Goal: Task Accomplishment & Management: Complete application form

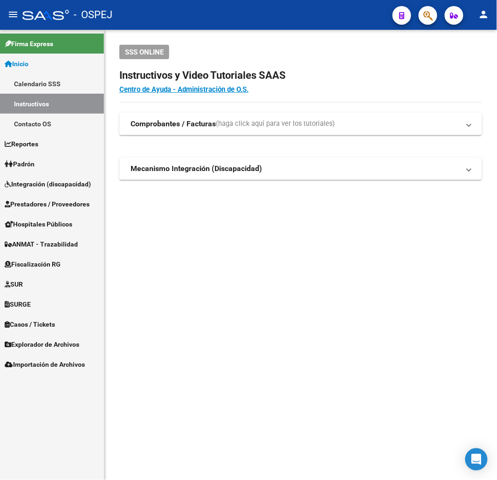
click at [72, 208] on span "Prestadores / Proveedores" at bounding box center [47, 204] width 85 height 10
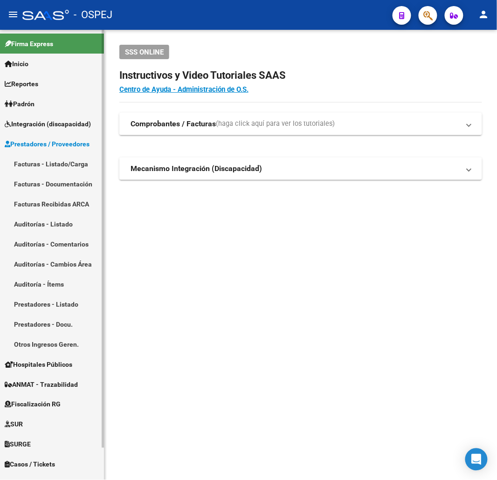
click at [63, 164] on link "Facturas - Listado/Carga" at bounding box center [52, 164] width 104 height 20
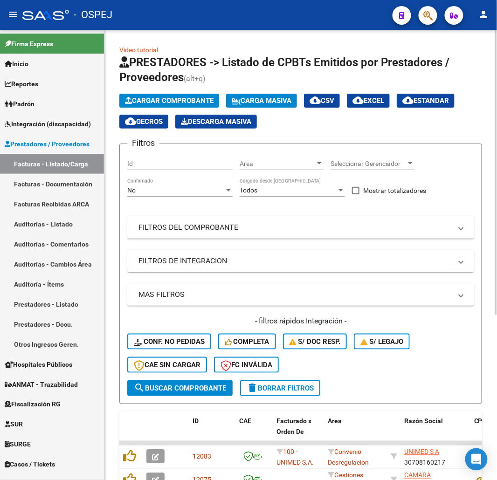
click at [160, 100] on span "Cargar Comprobante" at bounding box center [169, 101] width 89 height 8
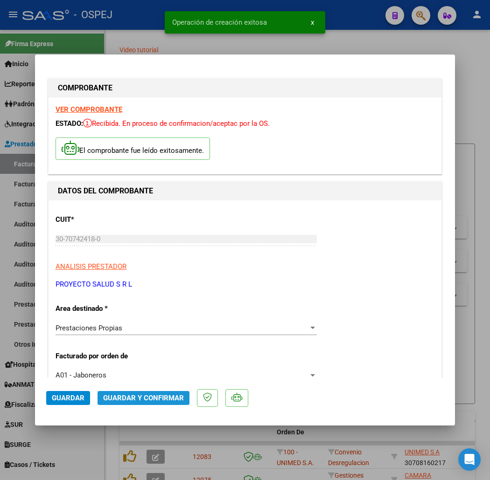
click at [132, 398] on span "Guardar y Confirmar" at bounding box center [143, 398] width 81 height 8
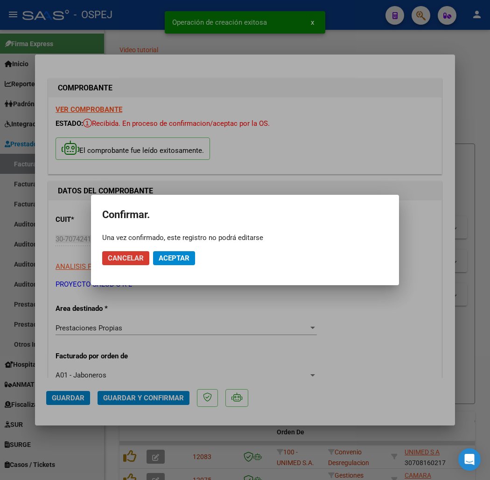
click at [178, 254] on span "Aceptar" at bounding box center [174, 258] width 31 height 8
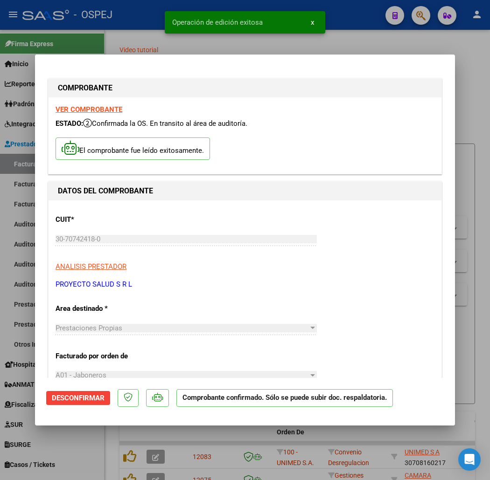
click at [156, 41] on div "Operación de edición exitosa x" at bounding box center [244, 22] width 183 height 45
click at [124, 39] on div at bounding box center [245, 240] width 490 height 480
type input "$ 0,00"
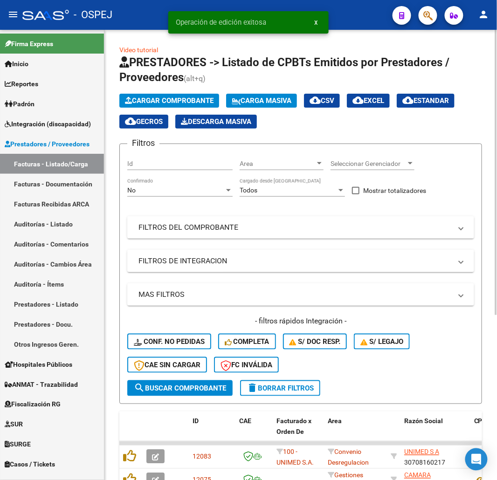
click at [189, 106] on button "Cargar Comprobante" at bounding box center [169, 101] width 100 height 14
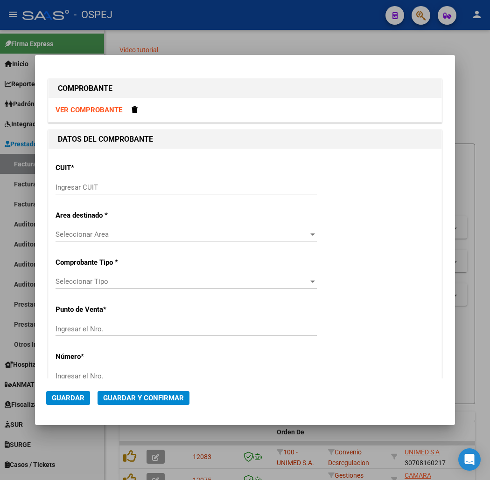
click at [258, 186] on input "Ingresar CUIT" at bounding box center [185, 187] width 261 height 8
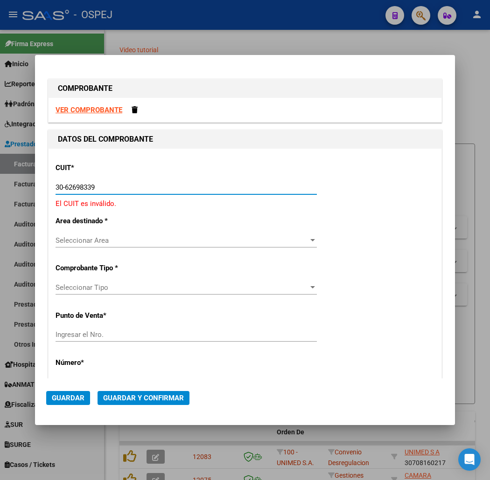
type input "30-62698339-8"
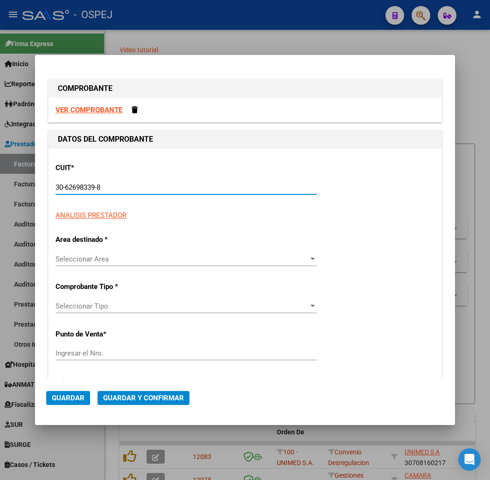
type input "188"
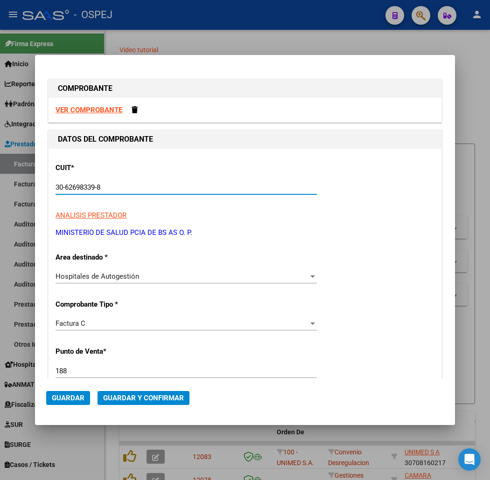
type input "30-62698339-8"
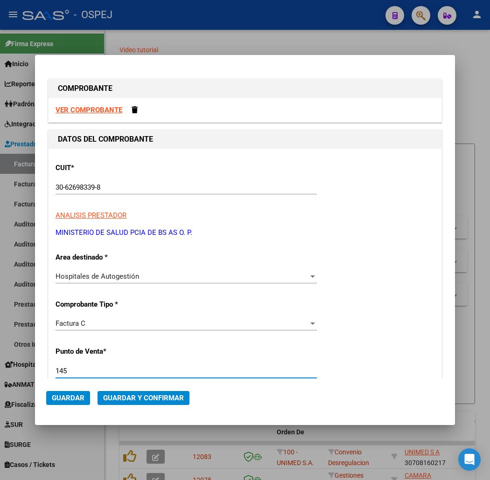
type input "145"
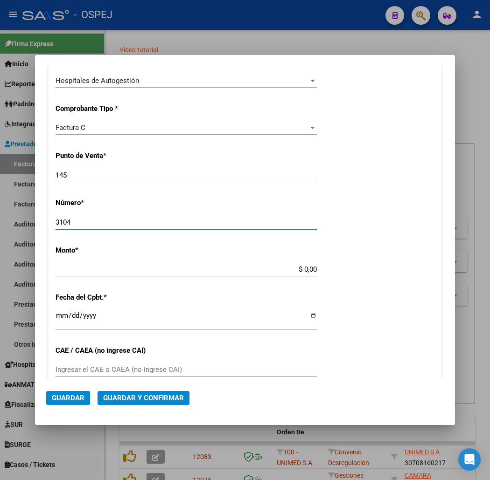
type input "3104"
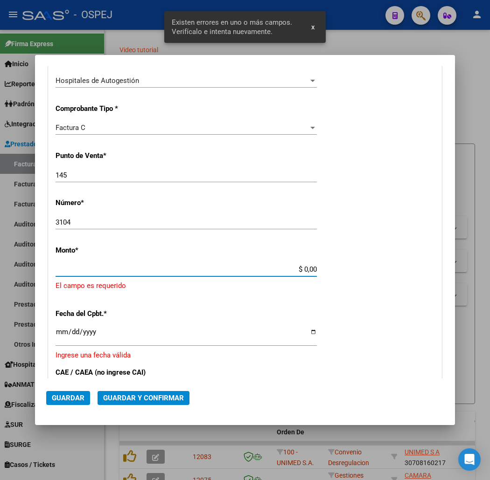
scroll to position [239, 0]
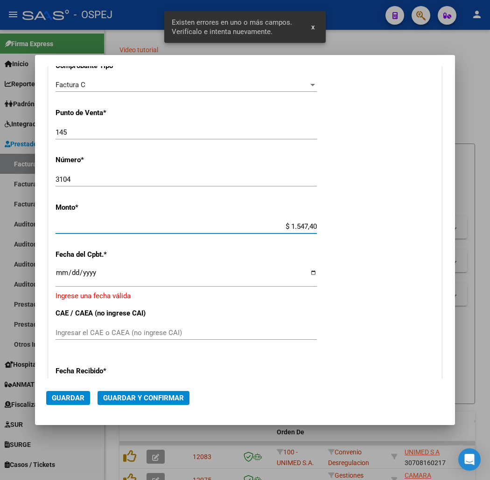
type input "$ 15.474,00"
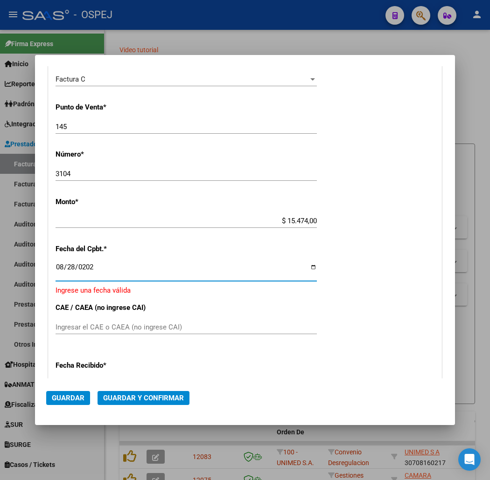
type input "[DATE]"
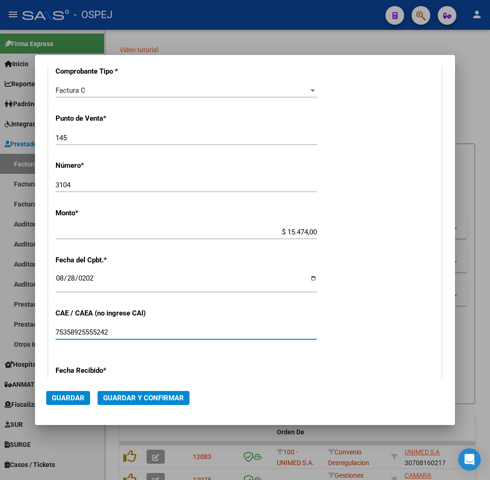
scroll to position [337, 0]
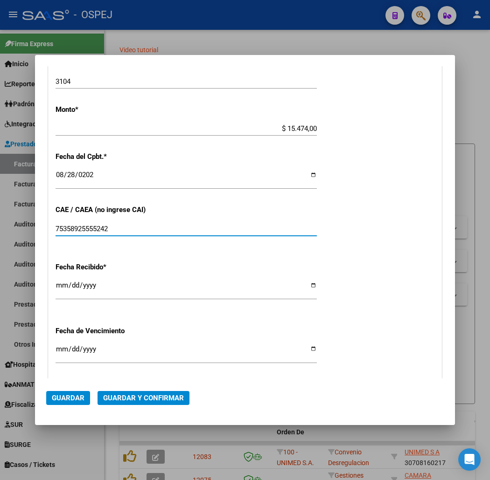
type input "75358925555242"
click at [124, 393] on button "Guardar y Confirmar" at bounding box center [143, 398] width 92 height 14
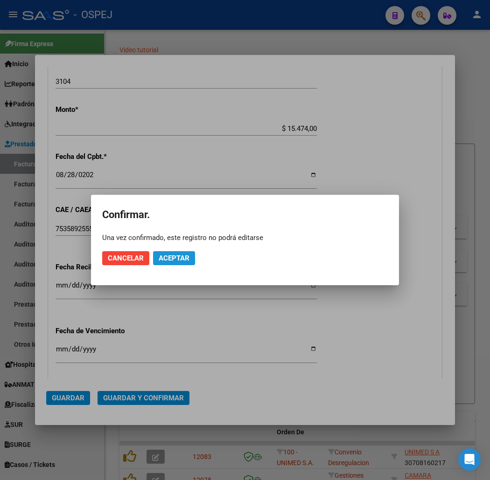
click at [182, 260] on span "Aceptar" at bounding box center [174, 258] width 31 height 8
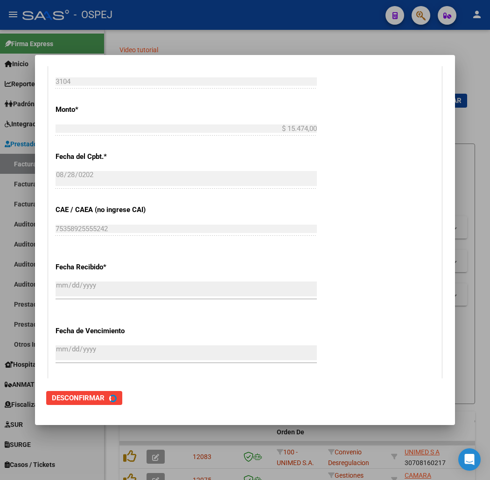
scroll to position [0, 0]
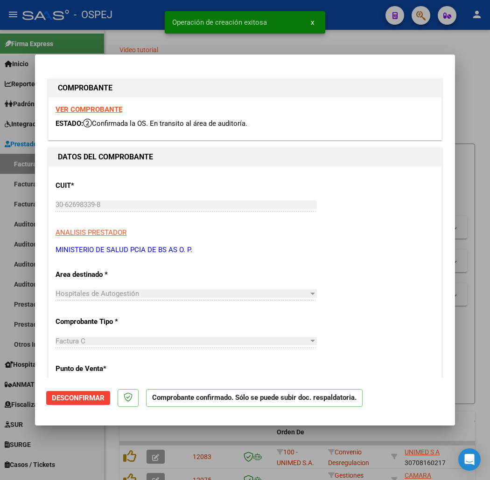
click at [133, 21] on div at bounding box center [245, 240] width 490 height 480
type input "$ 0,00"
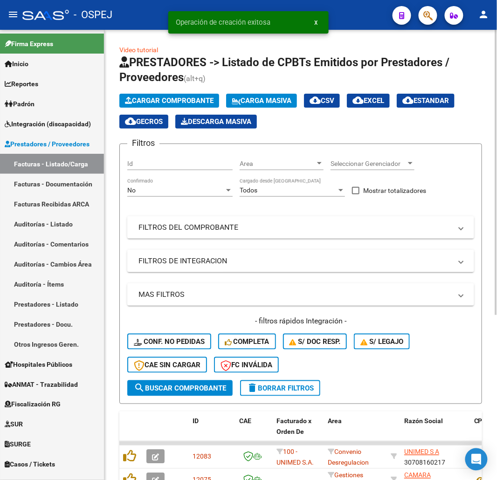
click at [182, 100] on span "Cargar Comprobante" at bounding box center [169, 101] width 89 height 8
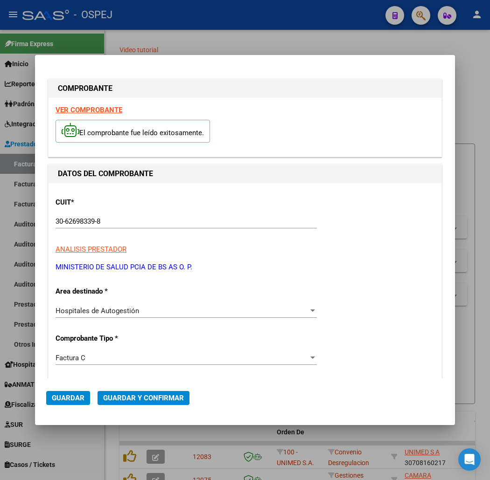
scroll to position [155, 0]
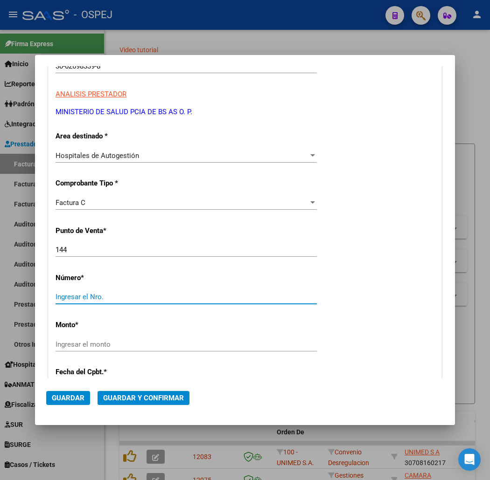
click at [115, 293] on input "Ingresar el Nro." at bounding box center [185, 297] width 261 height 8
type input "12484"
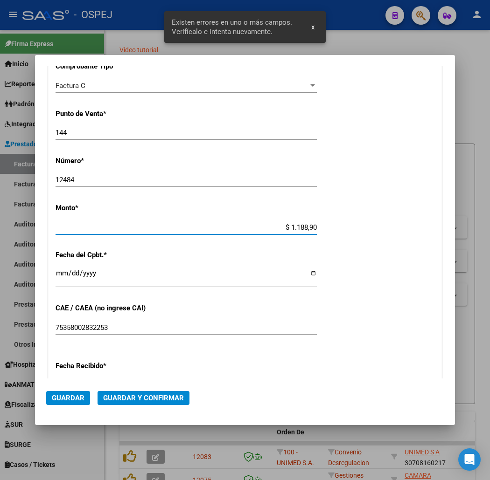
type input "$ 11.889,00"
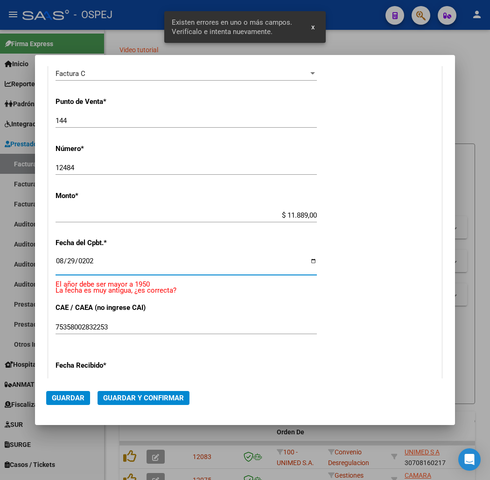
type input "[DATE]"
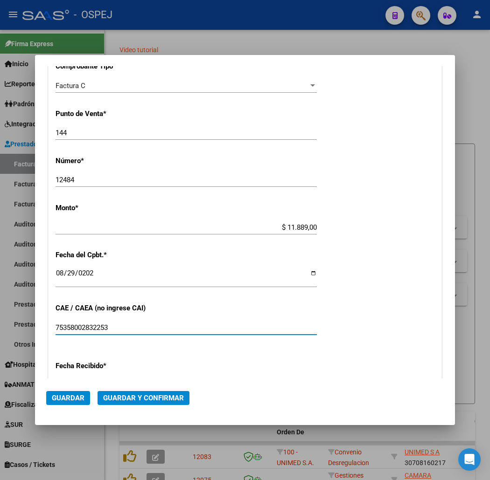
click at [119, 403] on button "Guardar y Confirmar" at bounding box center [143, 398] width 92 height 14
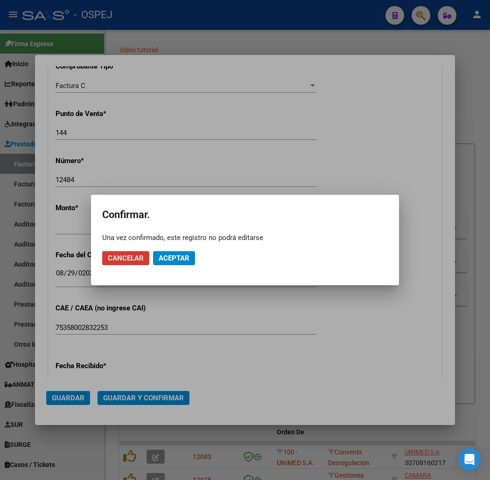
click at [170, 262] on span "Aceptar" at bounding box center [174, 258] width 31 height 8
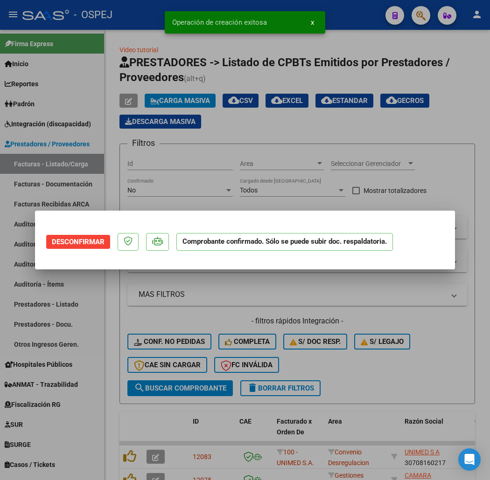
scroll to position [0, 0]
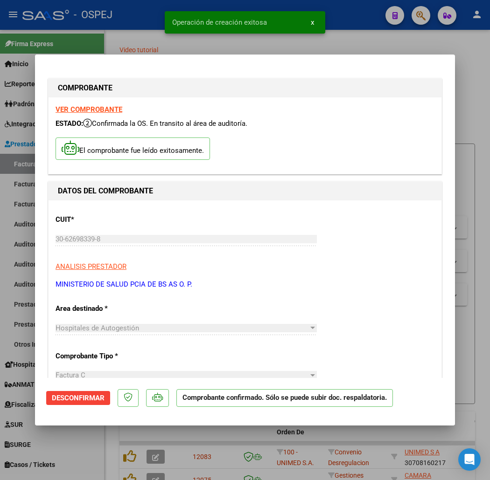
click at [97, 26] on div at bounding box center [245, 240] width 490 height 480
type input "$ 0,00"
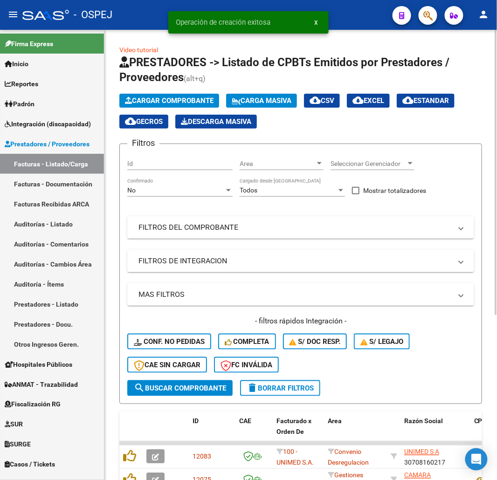
click at [193, 102] on span "Cargar Comprobante" at bounding box center [169, 101] width 89 height 8
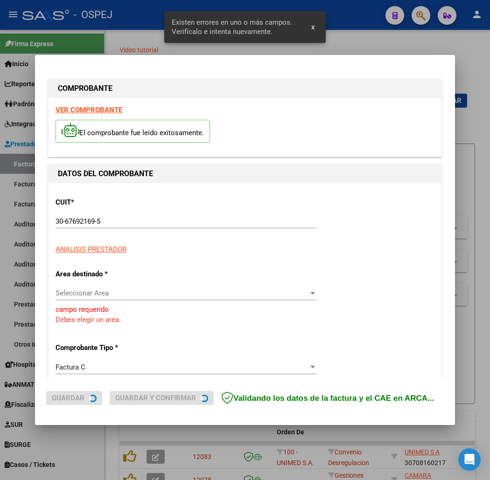
scroll to position [66, 0]
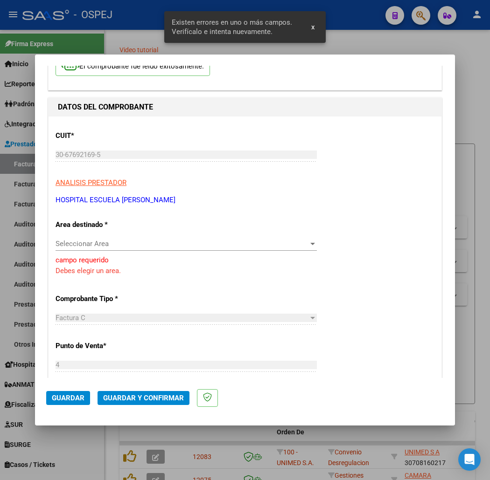
click at [230, 231] on div "CUIT * 30-67692169-5 Ingresar CUIT ANALISIS PRESTADOR HOSPITAL ESCUELA [PERSON_…" at bounding box center [244, 461] width 393 height 688
click at [231, 248] on span "Seleccionar Area" at bounding box center [181, 244] width 253 height 8
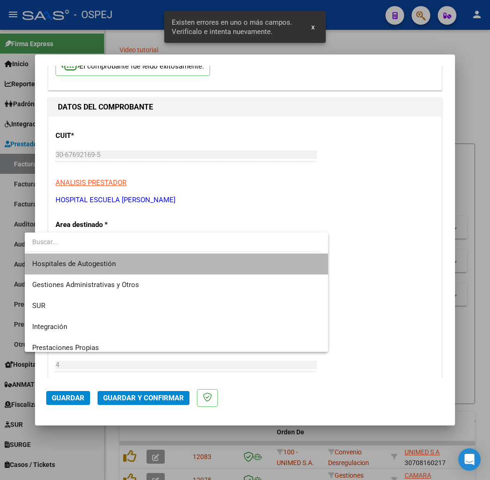
click at [190, 269] on span "Hospitales de Autogestión" at bounding box center [176, 264] width 288 height 21
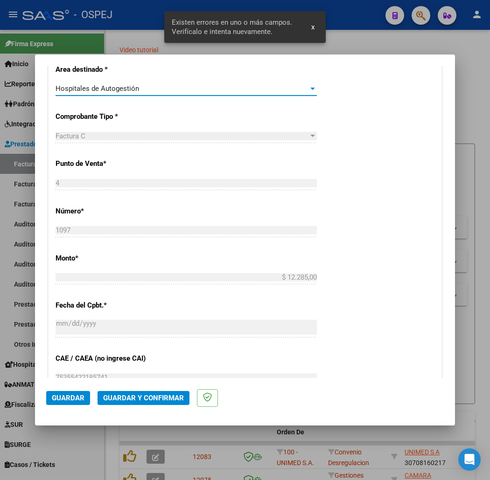
scroll to position [273, 0]
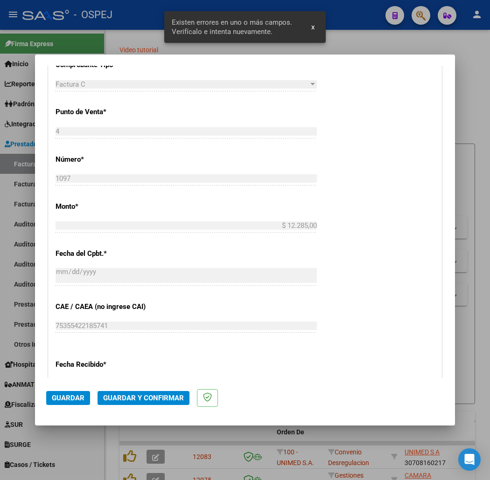
click at [142, 394] on span "Guardar y Confirmar" at bounding box center [143, 398] width 81 height 8
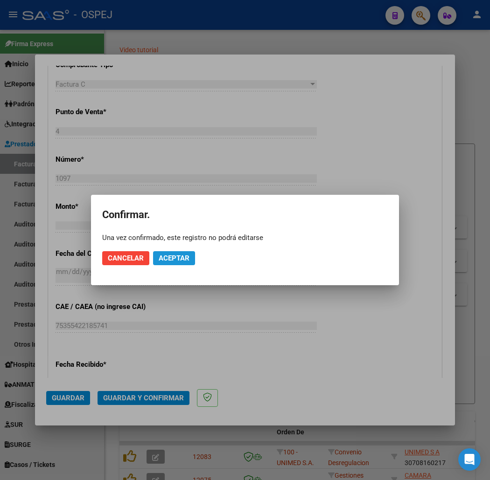
click at [176, 256] on span "Aceptar" at bounding box center [174, 258] width 31 height 8
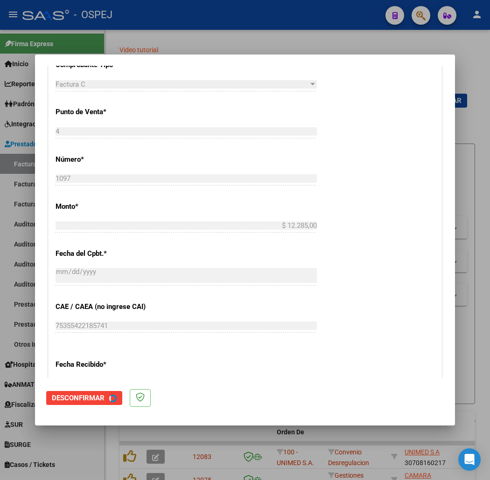
scroll to position [0, 0]
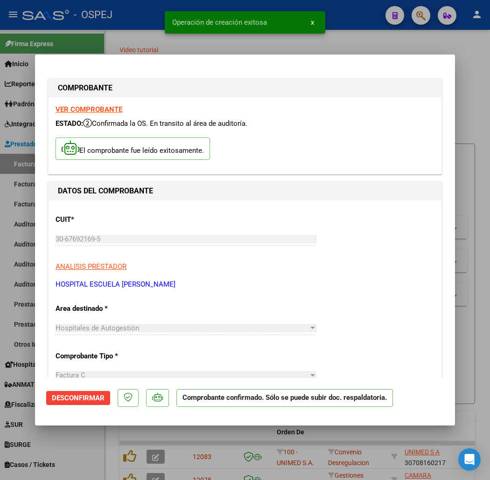
click at [131, 48] on div at bounding box center [245, 240] width 490 height 480
type input "$ 0,00"
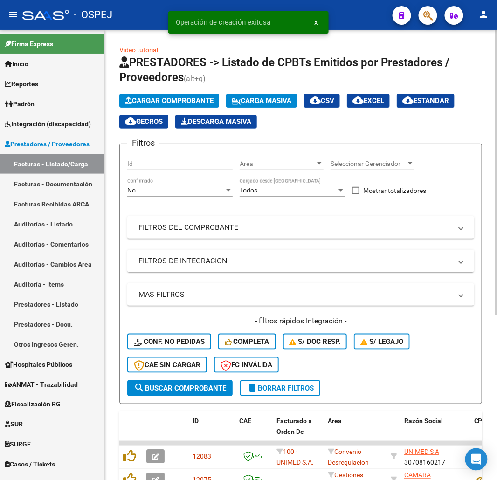
click at [210, 95] on button "Cargar Comprobante" at bounding box center [169, 101] width 100 height 14
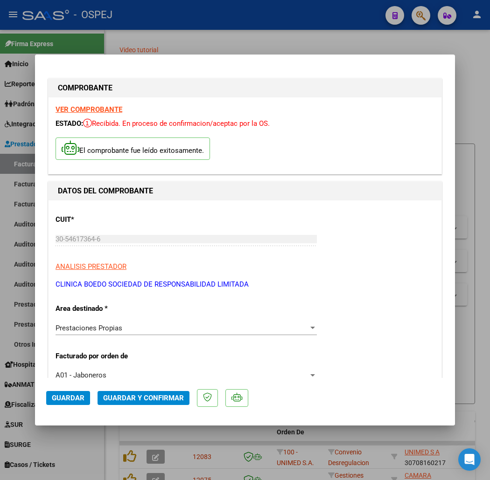
scroll to position [155, 0]
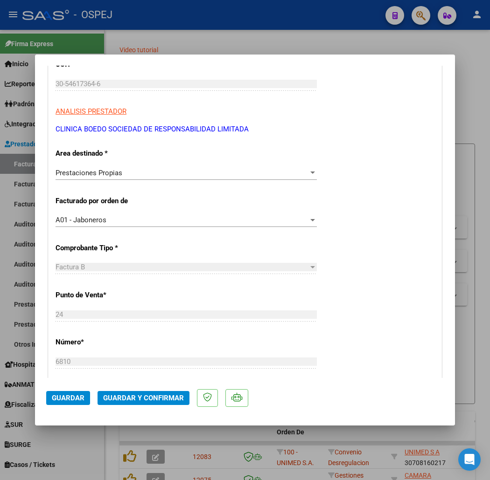
click at [146, 400] on span "Guardar y Confirmar" at bounding box center [143, 398] width 81 height 8
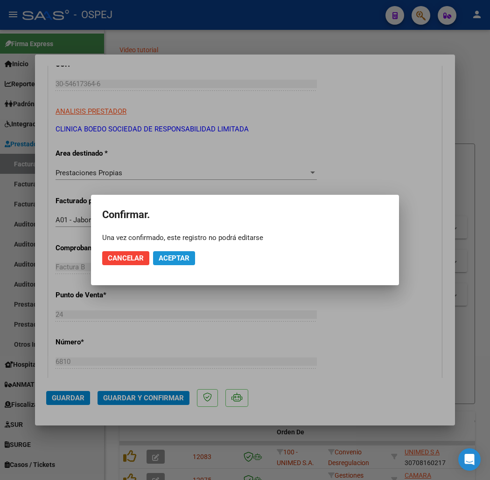
click at [182, 257] on span "Aceptar" at bounding box center [174, 258] width 31 height 8
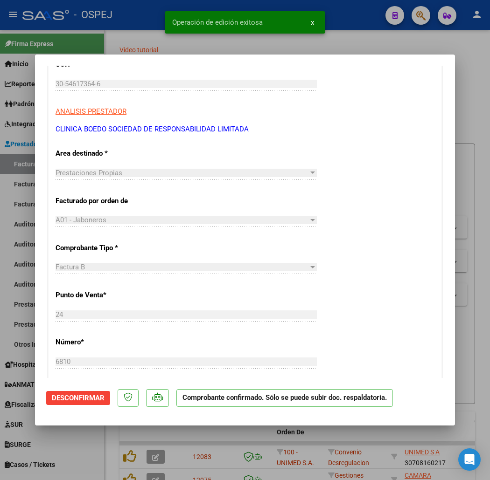
click at [268, 44] on div "Operación de edición exitosa x" at bounding box center [244, 22] width 183 height 45
click at [123, 37] on div at bounding box center [245, 240] width 490 height 480
type input "$ 0,00"
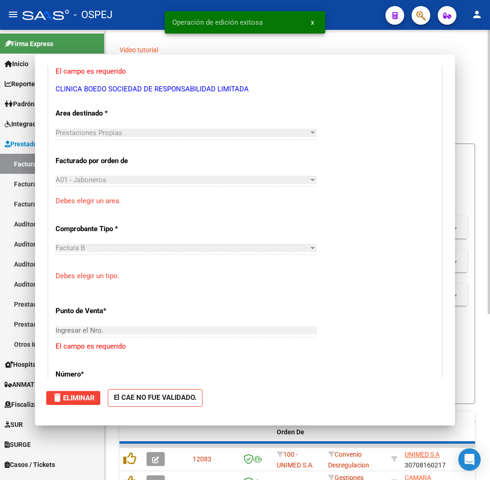
scroll to position [127, 0]
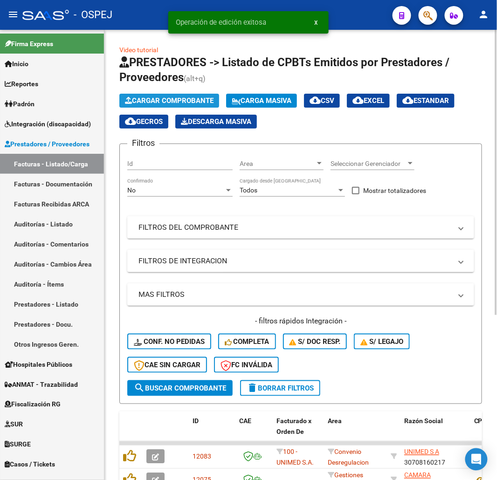
click at [144, 97] on span "Cargar Comprobante" at bounding box center [169, 101] width 89 height 8
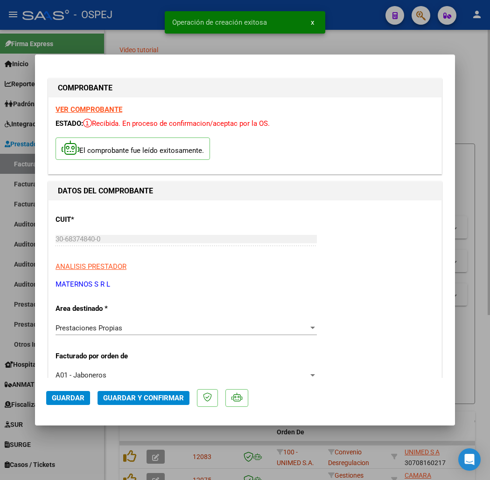
scroll to position [52, 0]
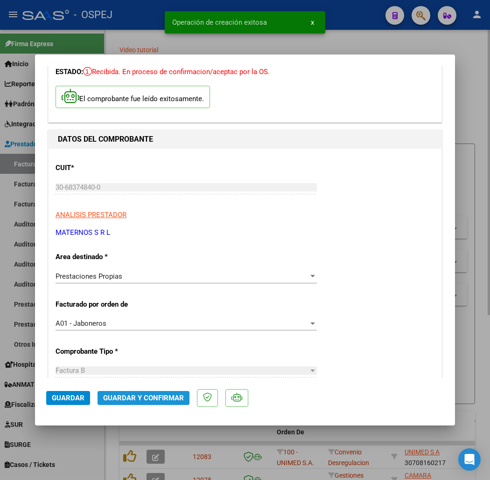
click at [114, 401] on span "Guardar y Confirmar" at bounding box center [143, 398] width 81 height 8
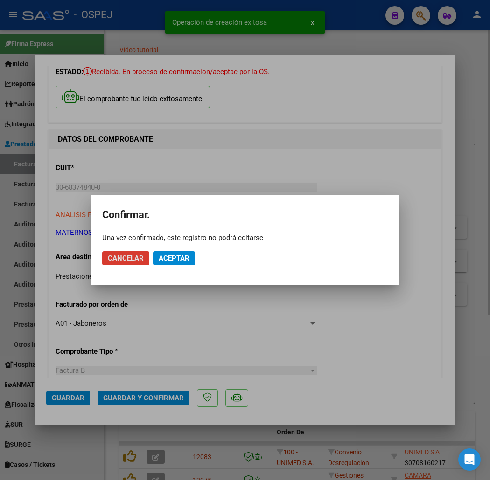
click at [170, 255] on span "Aceptar" at bounding box center [174, 258] width 31 height 8
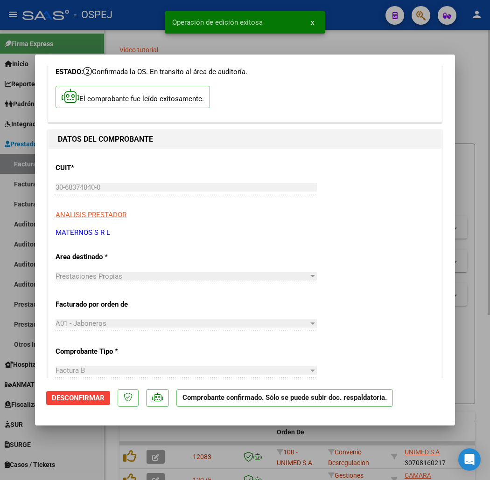
click at [90, 41] on div at bounding box center [245, 240] width 490 height 480
type input "$ 0,00"
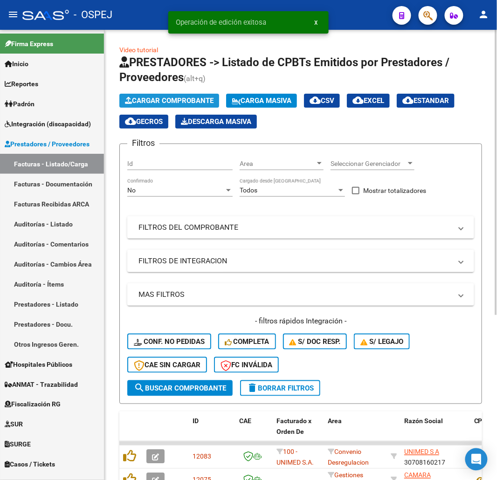
click at [170, 103] on span "Cargar Comprobante" at bounding box center [169, 101] width 89 height 8
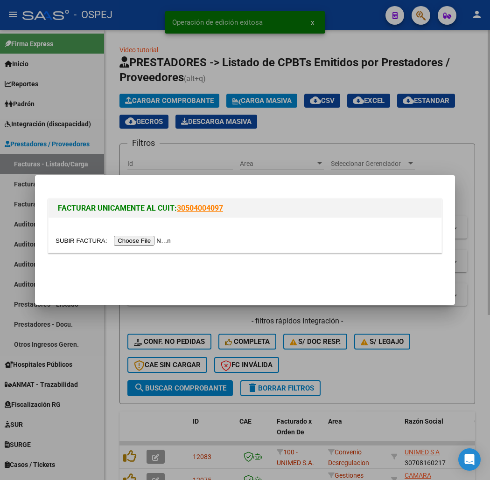
type input "C:\fakepath\[PERSON_NAME] 161713.pdf"
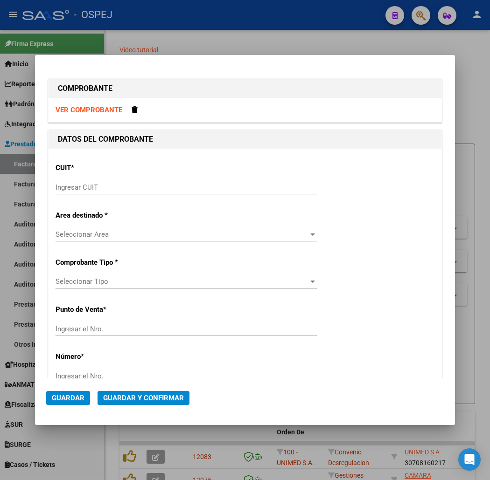
click at [96, 188] on input "Ingresar CUIT" at bounding box center [185, 187] width 261 height 8
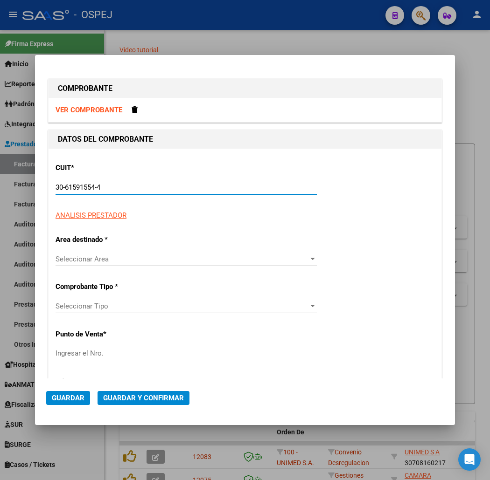
type input "30-61591554-4"
type input "1"
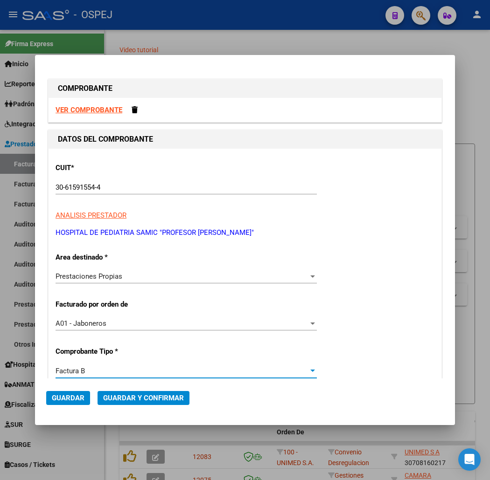
scroll to position [196, 0]
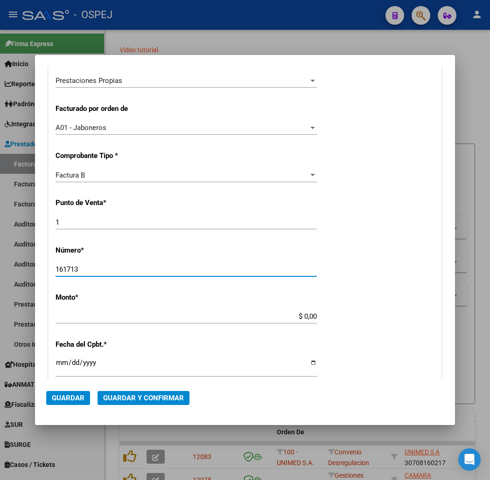
type input "161713"
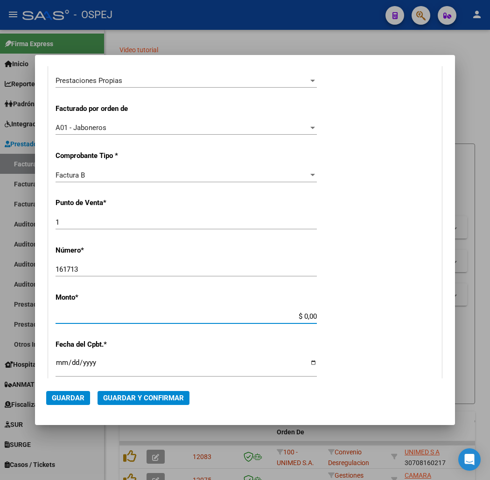
scroll to position [286, 0]
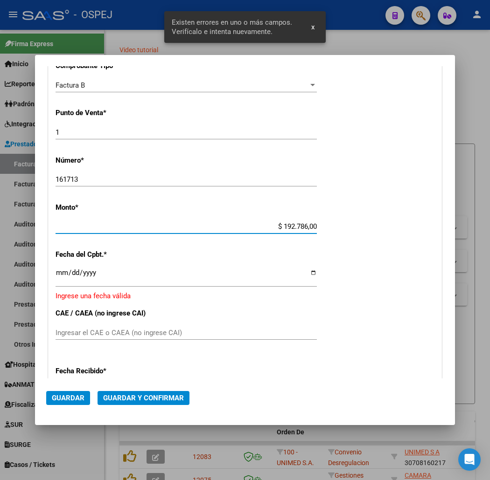
type input "$ 1.927.860,08"
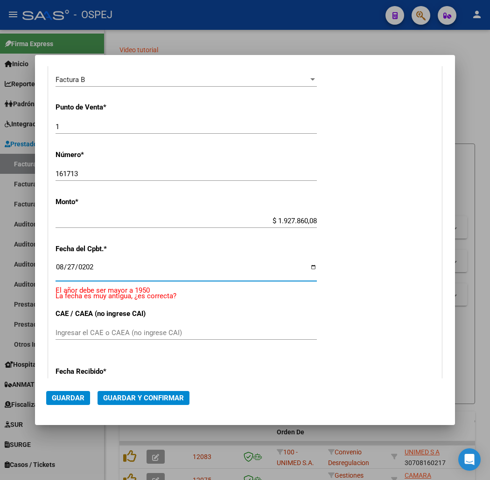
type input "[DATE]"
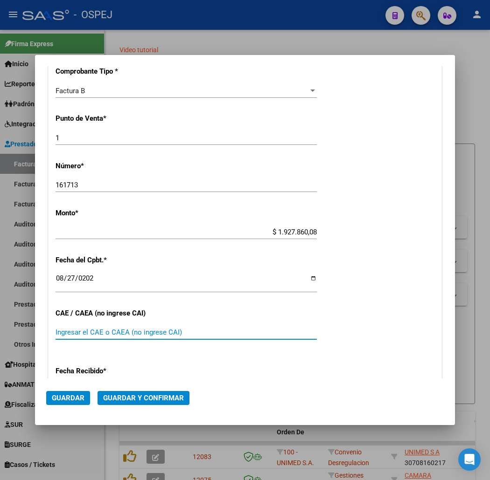
scroll to position [332, 0]
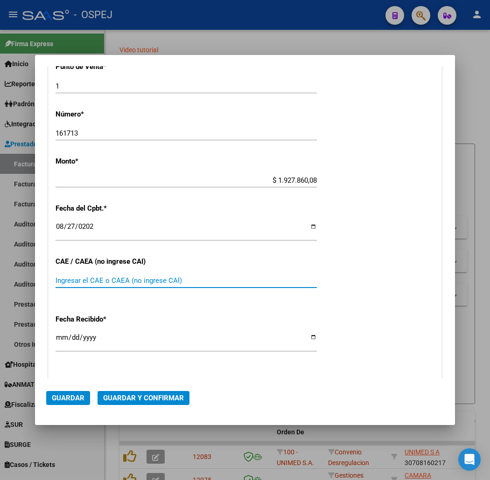
click at [134, 397] on span "Guardar y Confirmar" at bounding box center [143, 398] width 81 height 8
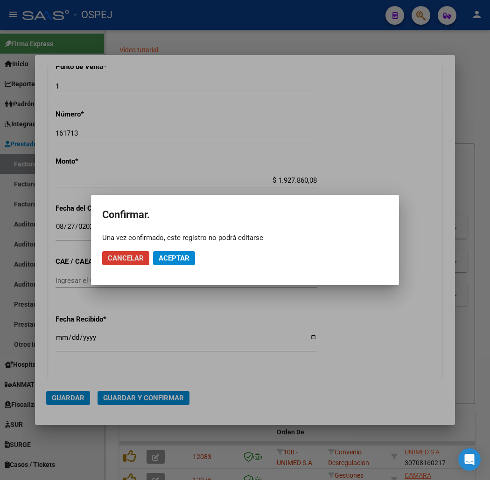
click at [187, 257] on span "Aceptar" at bounding box center [174, 258] width 31 height 8
click at [200, 252] on button "Guardar igualmente." at bounding box center [198, 258] width 90 height 14
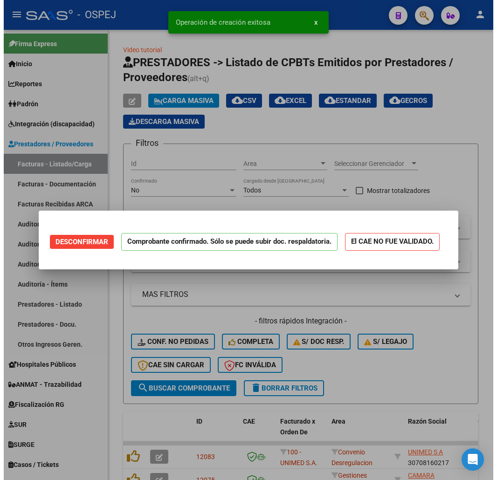
scroll to position [0, 0]
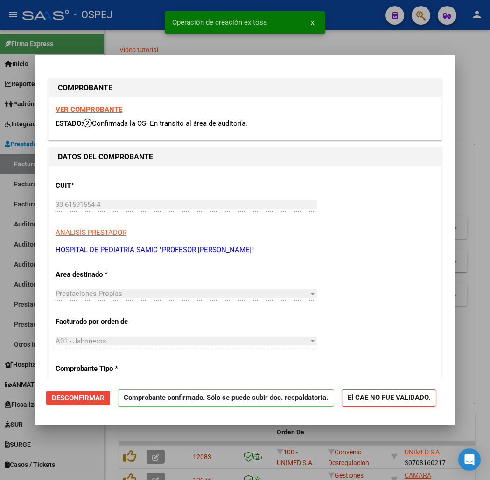
click at [117, 39] on div at bounding box center [245, 240] width 490 height 480
type input "$ 0,00"
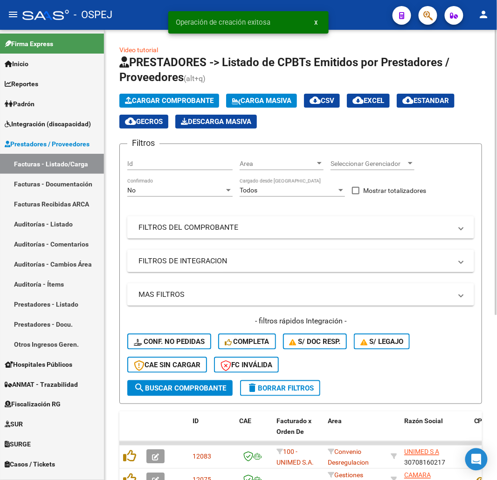
scroll to position [104, 0]
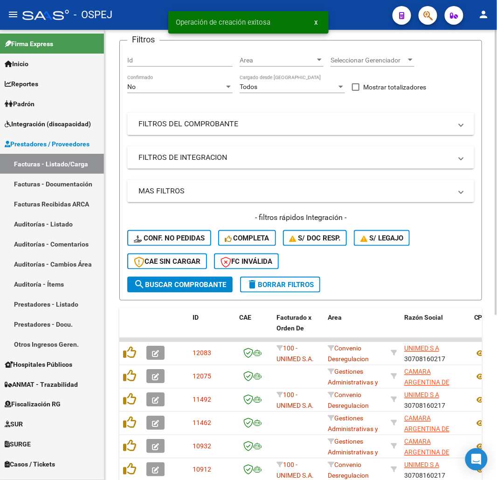
click at [176, 98] on div "No Confirmado" at bounding box center [179, 88] width 105 height 27
click at [173, 89] on div "No" at bounding box center [175, 87] width 97 height 8
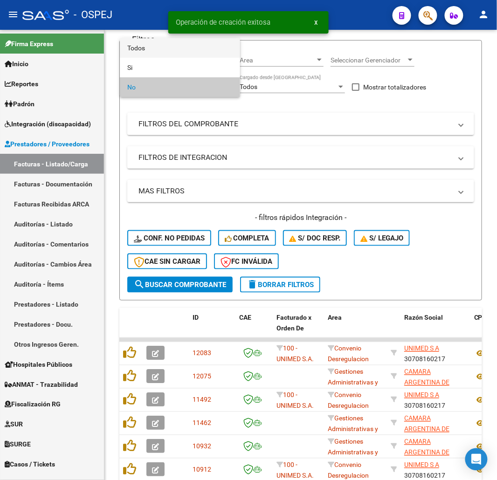
click at [156, 54] on span "Todos" at bounding box center [179, 48] width 105 height 20
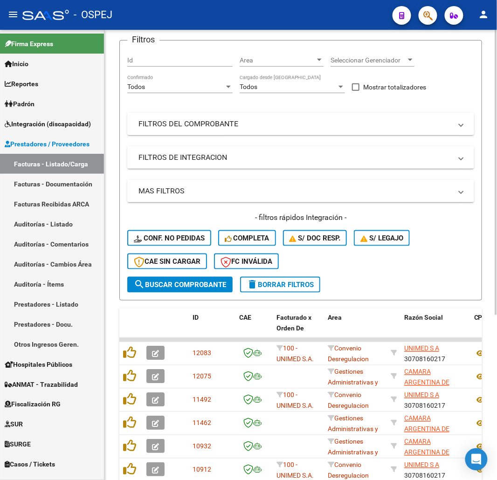
click at [175, 118] on mat-expansion-panel-header "FILTROS DEL COMPROBANTE" at bounding box center [300, 124] width 347 height 22
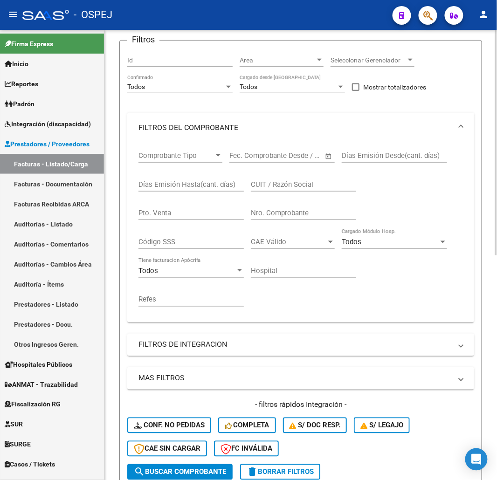
click at [295, 208] on div "Nro. Comprobante" at bounding box center [303, 210] width 105 height 20
click at [295, 213] on input "Nro. Comprobante" at bounding box center [303, 213] width 105 height 8
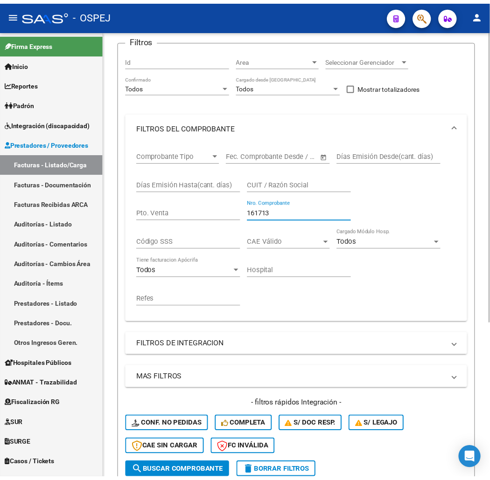
scroll to position [240, 0]
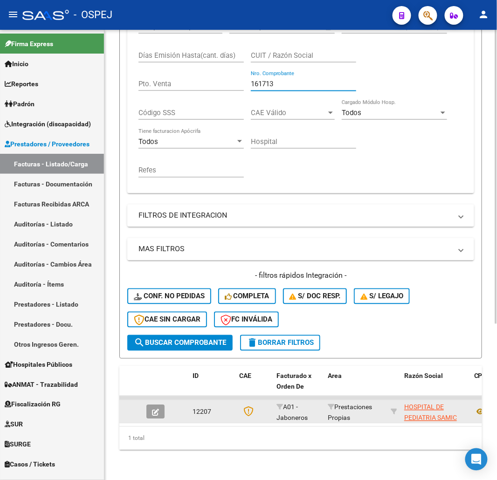
type input "161713"
click at [154, 409] on icon "button" at bounding box center [155, 412] width 7 height 7
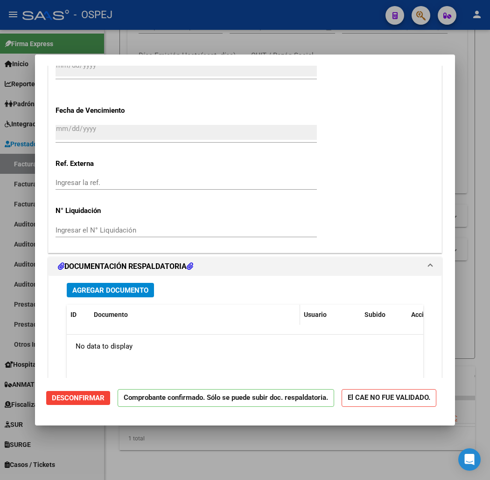
scroll to position [673, 0]
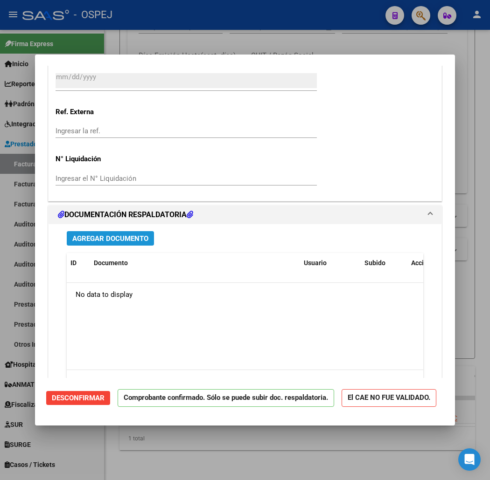
click at [123, 240] on span "Agregar Documento" at bounding box center [110, 239] width 76 height 8
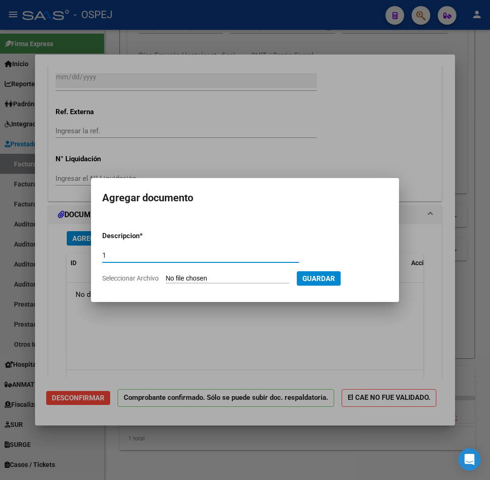
type input "1"
type input "C:\fakepath\[PERSON_NAME] 161713-2-33.pdf"
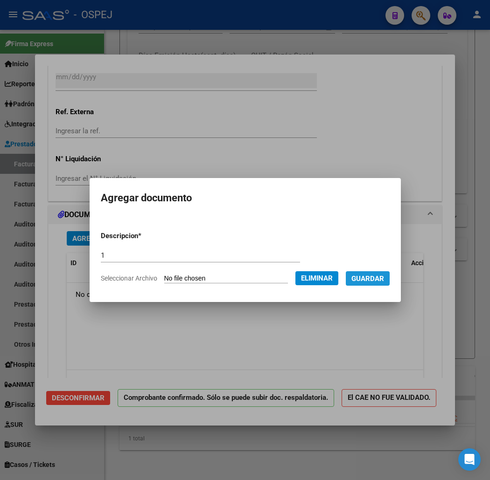
click at [376, 282] on span "Guardar" at bounding box center [367, 279] width 33 height 8
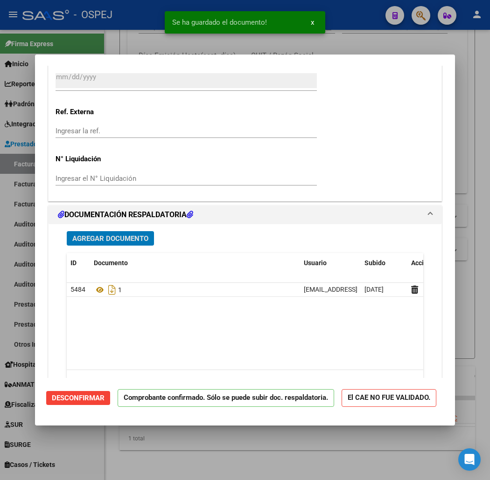
click at [128, 239] on button "Agregar Documento" at bounding box center [110, 238] width 87 height 14
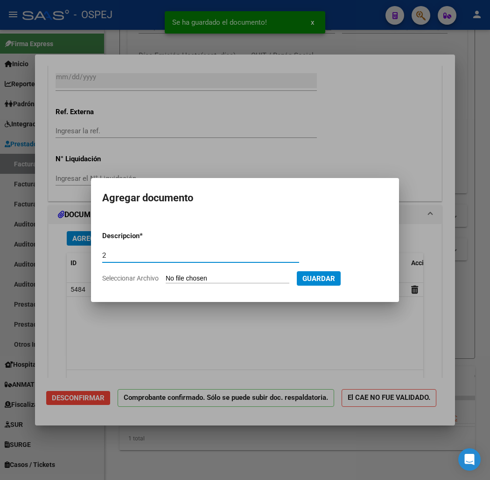
type input "2"
type input "C:\fakepath\[PERSON_NAME] 161713-34-69.pdf"
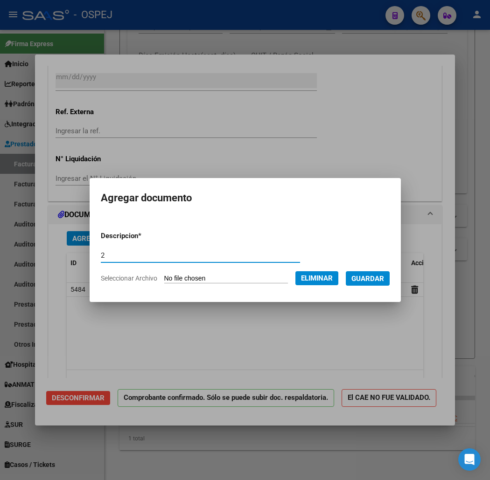
click at [380, 275] on span "Guardar" at bounding box center [367, 279] width 33 height 8
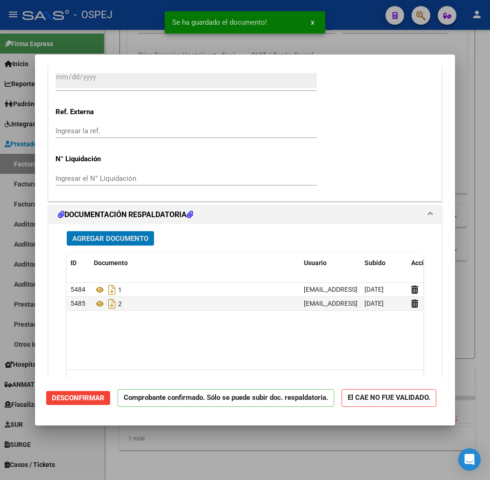
click at [253, 35] on div "Se ha guardado el documento! x" at bounding box center [244, 22] width 183 height 45
click at [227, 46] on div at bounding box center [245, 240] width 490 height 480
type input "$ 0,00"
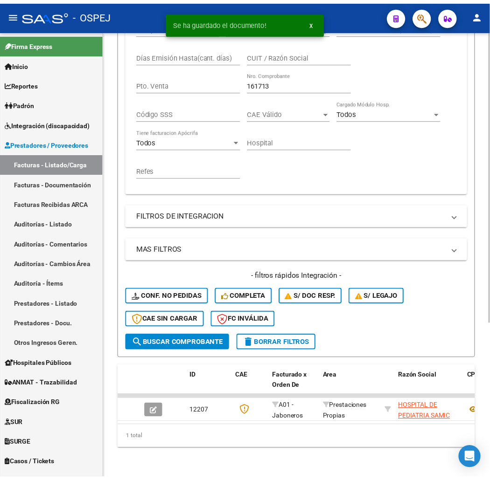
scroll to position [0, 0]
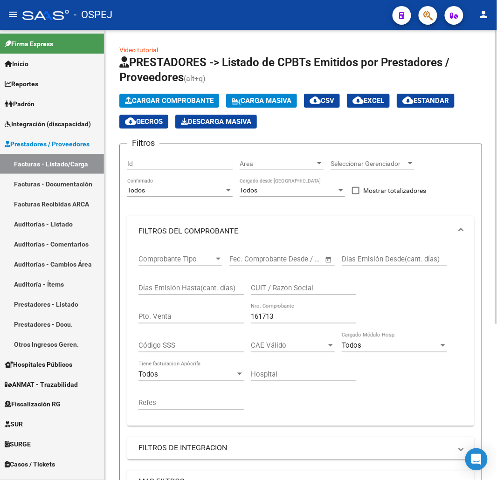
click at [165, 100] on span "Cargar Comprobante" at bounding box center [169, 101] width 89 height 8
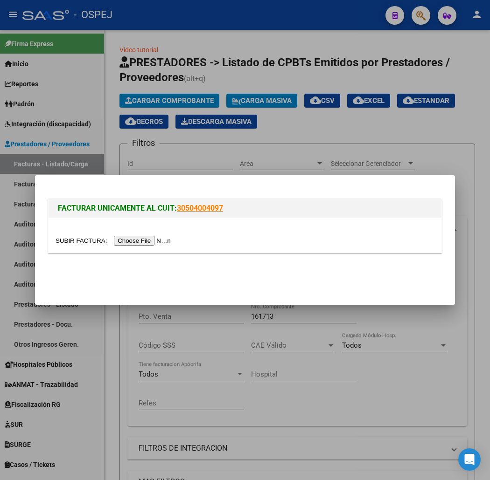
type input "C:\fakepath\Municipalidad de Malvinas Argentinas FC 4465.pdf"
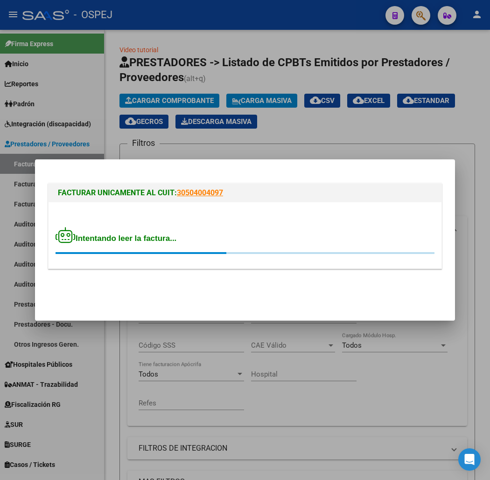
click at [388, 194] on h1 "FACTURAR UNICAMENTE AL CUIT: 30504004097" at bounding box center [245, 192] width 374 height 11
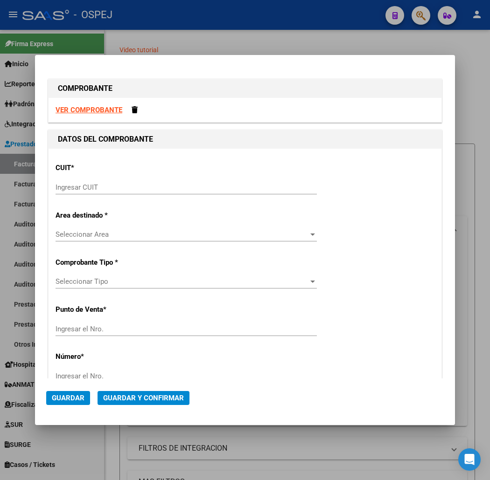
click at [225, 184] on input "Ingresar CUIT" at bounding box center [185, 187] width 261 height 8
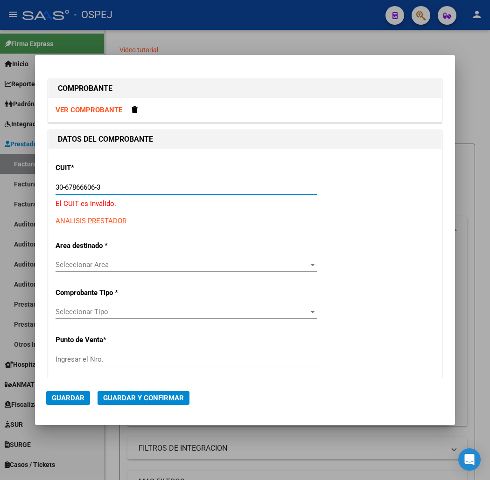
click at [105, 188] on input "30-67866606-3" at bounding box center [185, 187] width 261 height 8
type input "30-67866063-5"
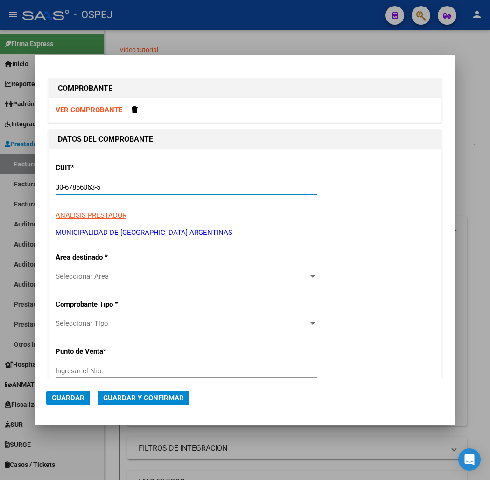
type input "5"
type input "30-67866063-5"
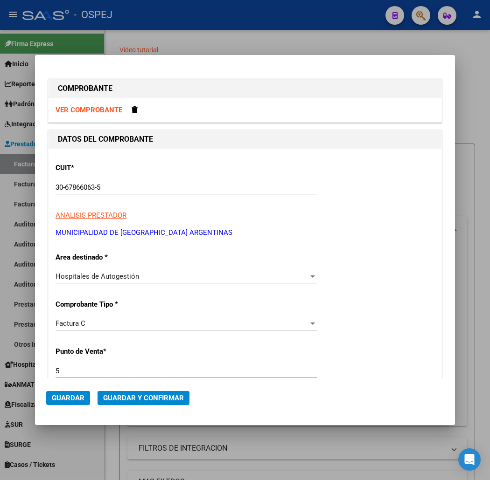
scroll to position [196, 0]
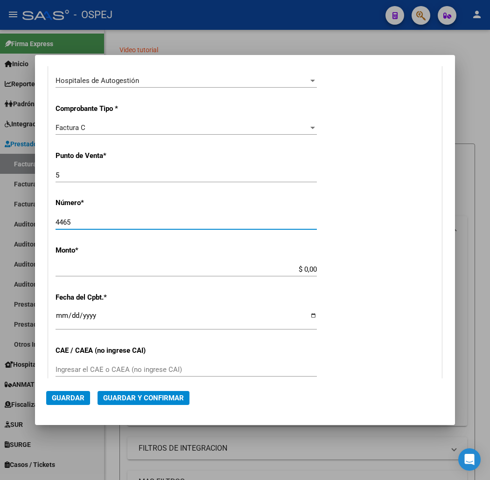
type input "4465"
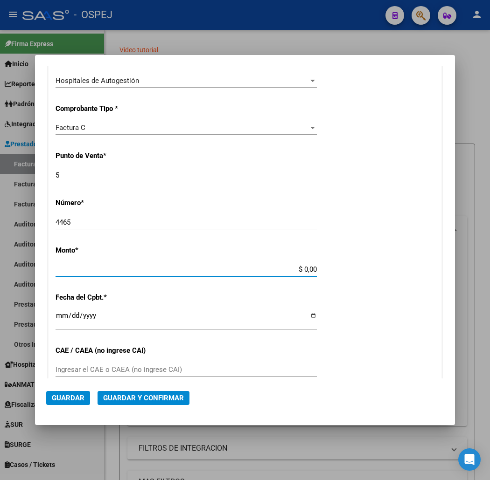
scroll to position [239, 0]
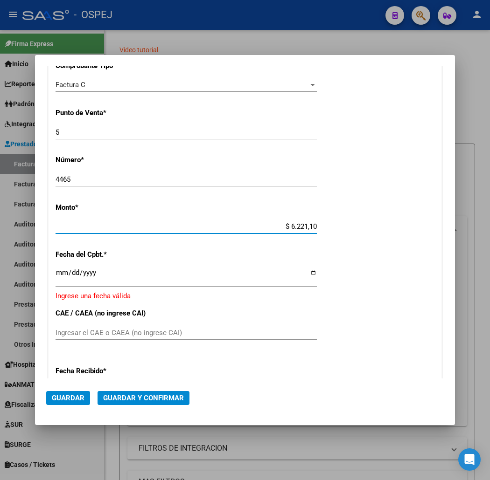
type input "$ 62.211,00"
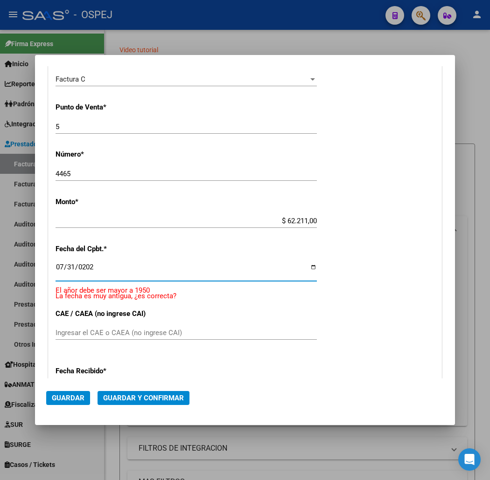
type input "[DATE]"
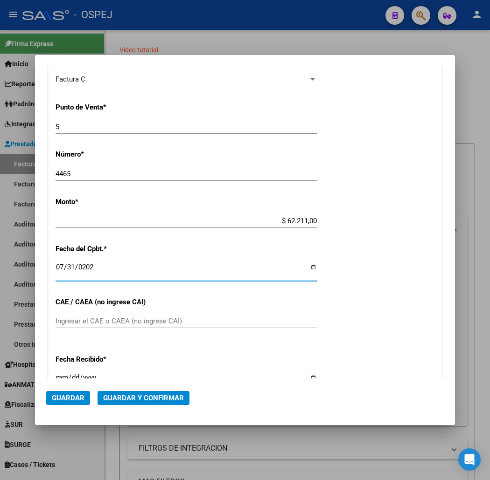
scroll to position [233, 0]
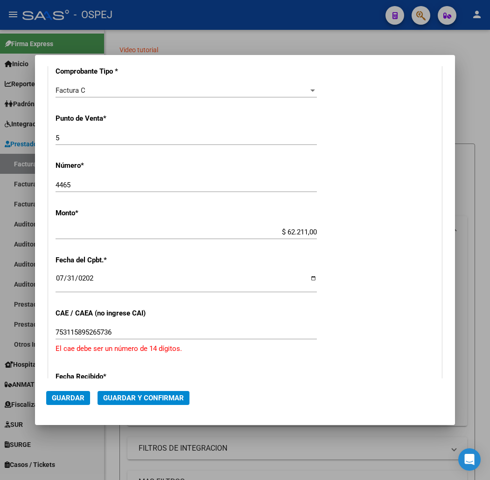
click at [71, 330] on input "753115895265736" at bounding box center [185, 332] width 261 height 8
click at [55, 327] on div "753115895265736 Ingresar el CAE o CAEA (no ingrese CAI)" at bounding box center [185, 332] width 261 height 14
click at [55, 335] on input "753115895265736" at bounding box center [185, 332] width 261 height 8
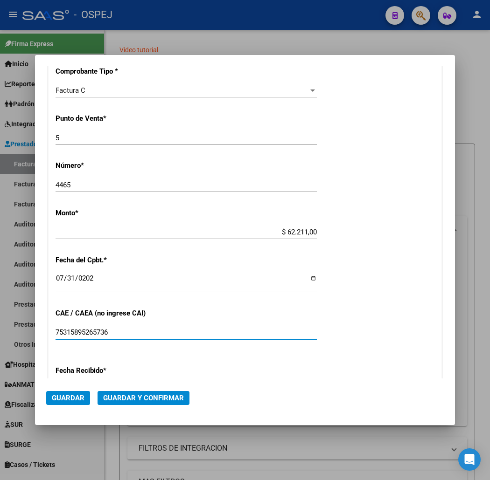
type input "75315895265736"
click at [122, 395] on span "Guardar y Confirmar" at bounding box center [143, 398] width 81 height 8
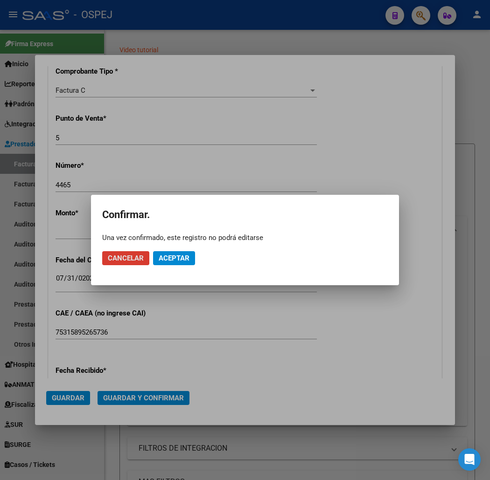
click at [189, 257] on span "Aceptar" at bounding box center [174, 258] width 31 height 8
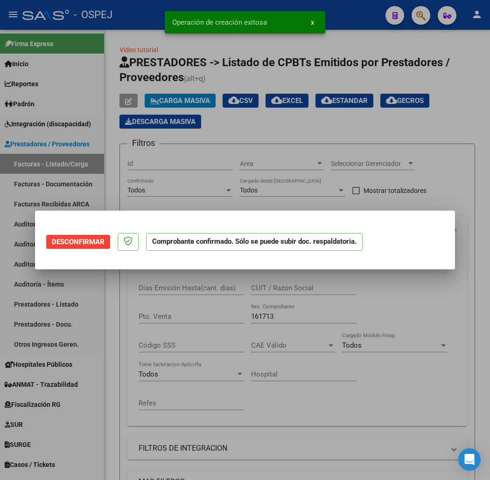
scroll to position [0, 0]
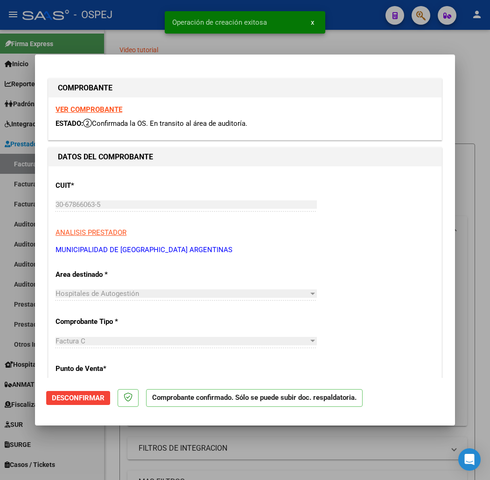
click at [145, 27] on div at bounding box center [245, 240] width 490 height 480
type input "$ 0,00"
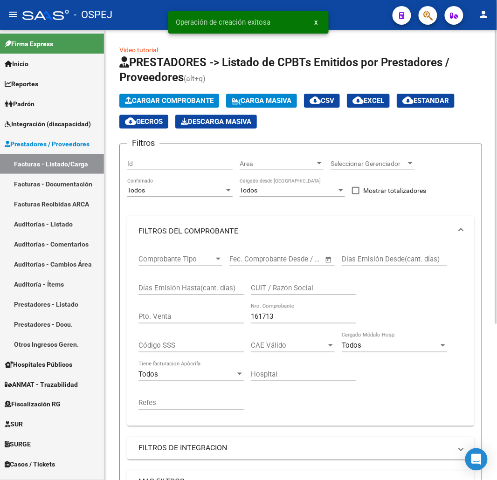
click at [207, 102] on span "Cargar Comprobante" at bounding box center [169, 101] width 89 height 8
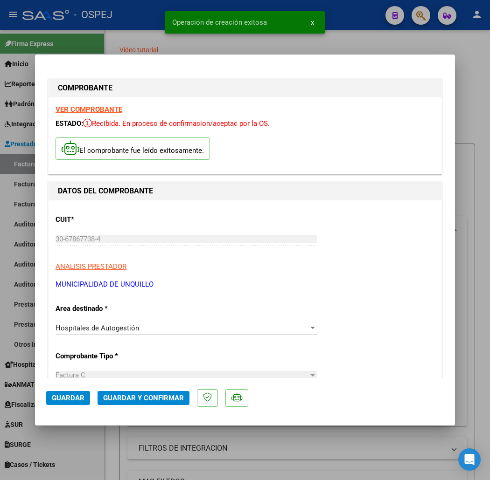
scroll to position [155, 0]
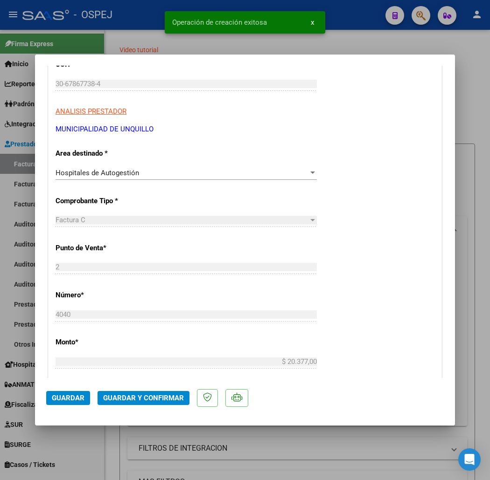
click at [119, 397] on span "Guardar y Confirmar" at bounding box center [143, 398] width 81 height 8
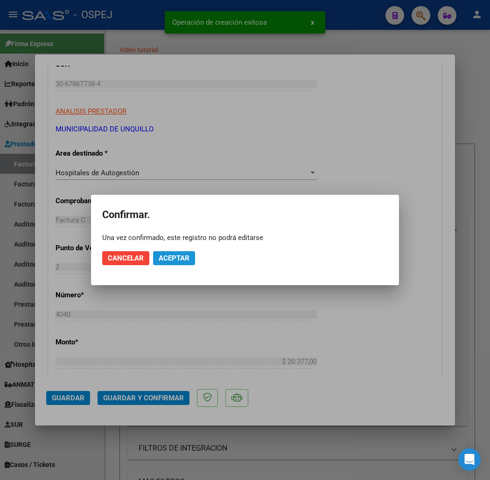
click at [176, 255] on span "Aceptar" at bounding box center [174, 258] width 31 height 8
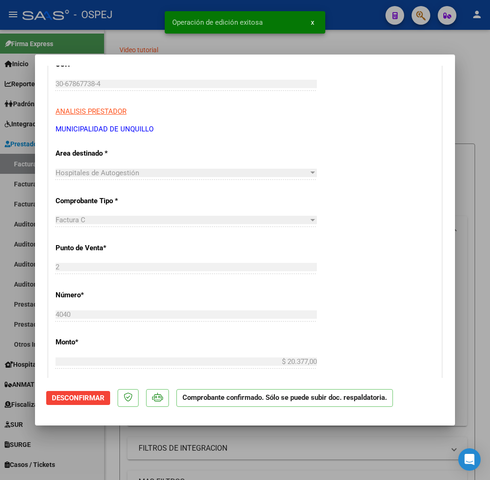
click at [120, 39] on div at bounding box center [245, 240] width 490 height 480
type input "$ 0,00"
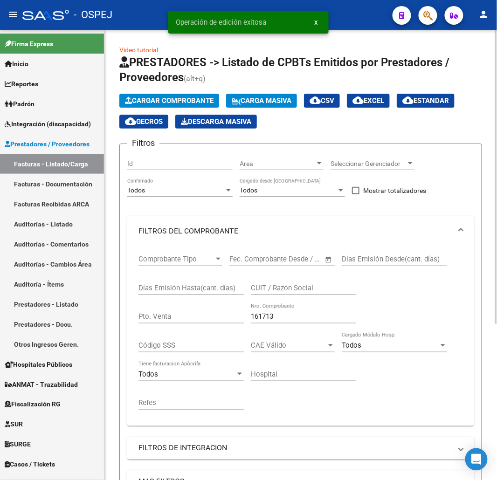
click at [166, 99] on span "Cargar Comprobante" at bounding box center [169, 101] width 89 height 8
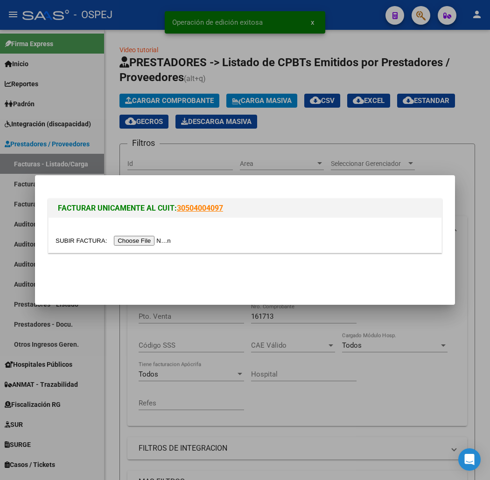
type input "C:\fakepath\Municipalidad de Rio Segundo FC 1471.pdf"
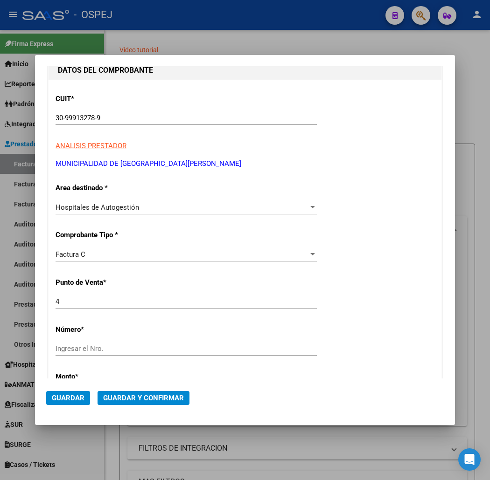
scroll to position [155, 0]
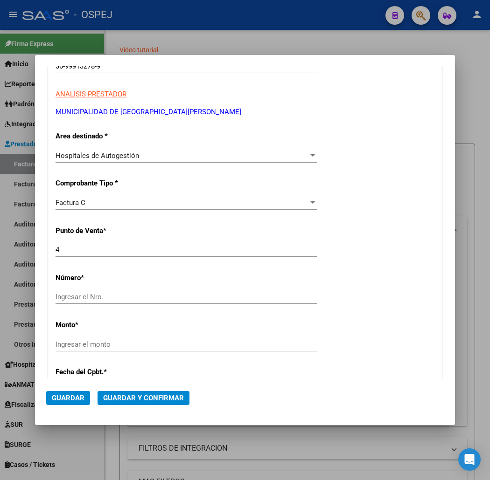
click at [135, 304] on div "Ingresar el Nro." at bounding box center [185, 301] width 261 height 23
click at [138, 302] on div "Ingresar el Nro." at bounding box center [185, 297] width 261 height 14
click at [142, 297] on input "Ingresar el Nro." at bounding box center [185, 297] width 261 height 8
type input "367"
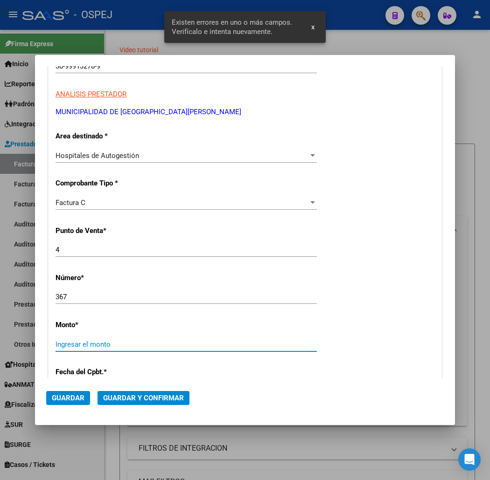
scroll to position [272, 0]
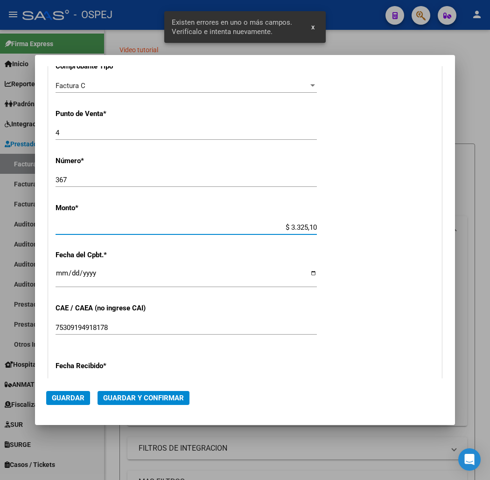
type input "$ 33.251,00"
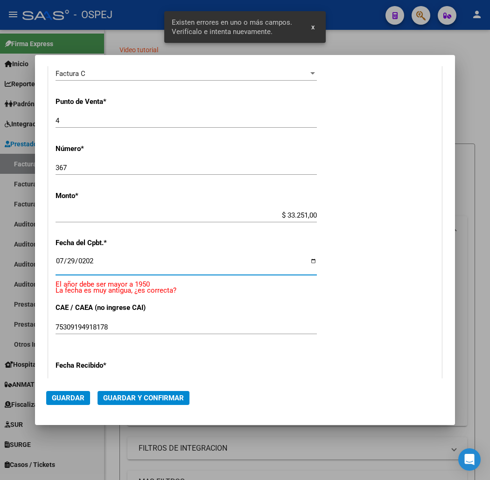
type input "[DATE]"
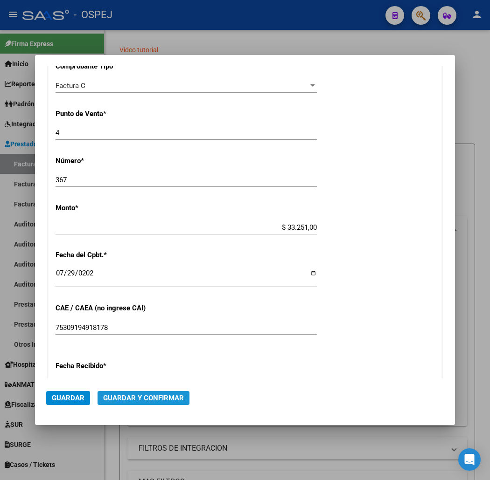
click at [143, 403] on button "Guardar y Confirmar" at bounding box center [143, 398] width 92 height 14
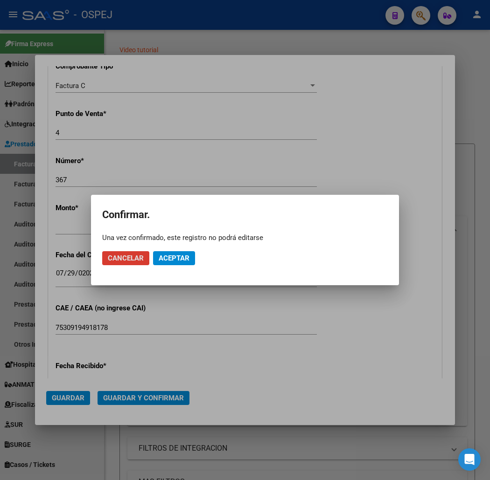
click at [175, 262] on span "Aceptar" at bounding box center [174, 258] width 31 height 8
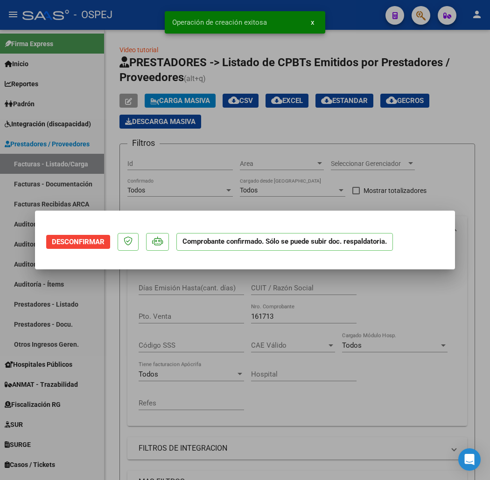
scroll to position [0, 0]
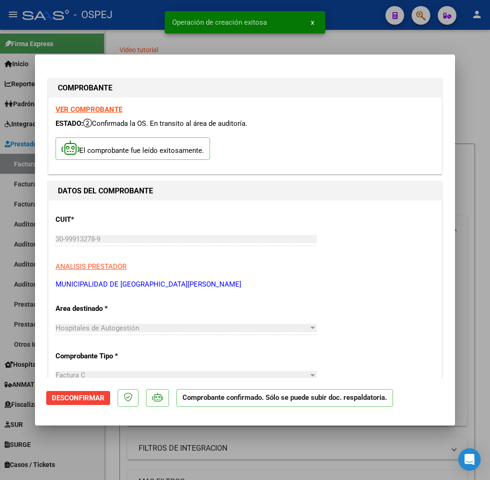
click at [107, 25] on div at bounding box center [245, 240] width 490 height 480
type input "$ 0,00"
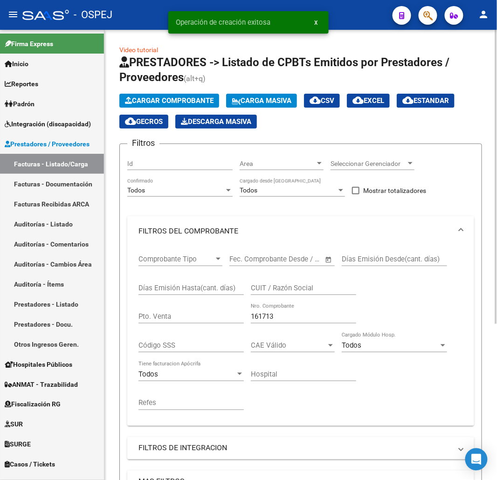
click at [140, 95] on button "Cargar Comprobante" at bounding box center [169, 101] width 100 height 14
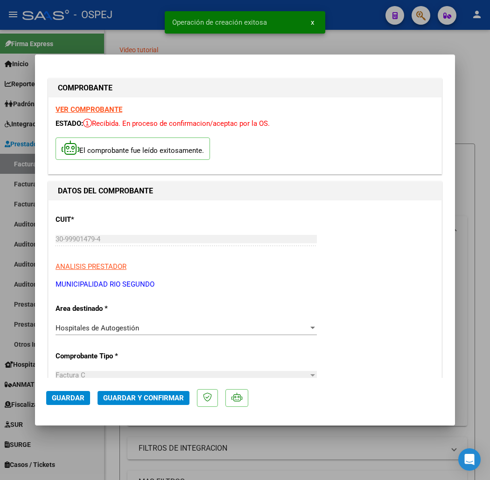
scroll to position [104, 0]
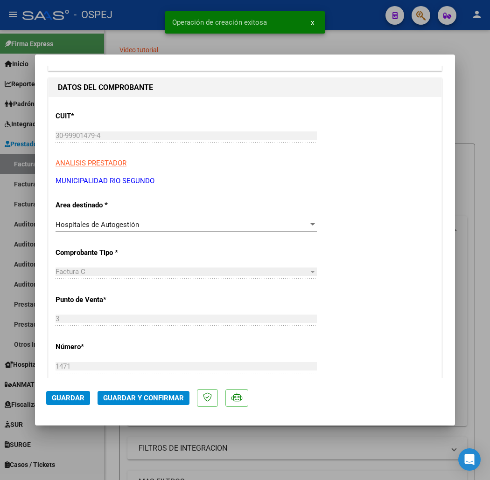
click at [124, 395] on span "Guardar y Confirmar" at bounding box center [143, 398] width 81 height 8
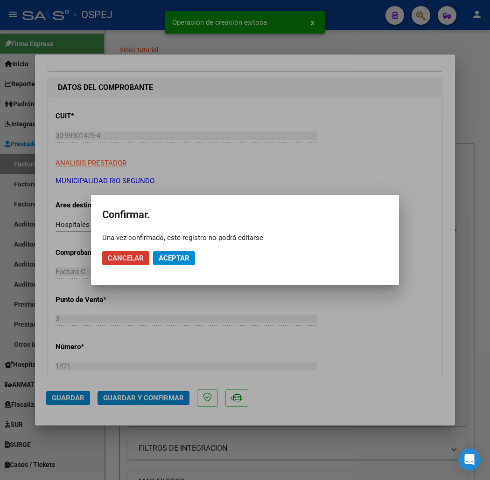
click at [180, 252] on button "Aceptar" at bounding box center [174, 258] width 42 height 14
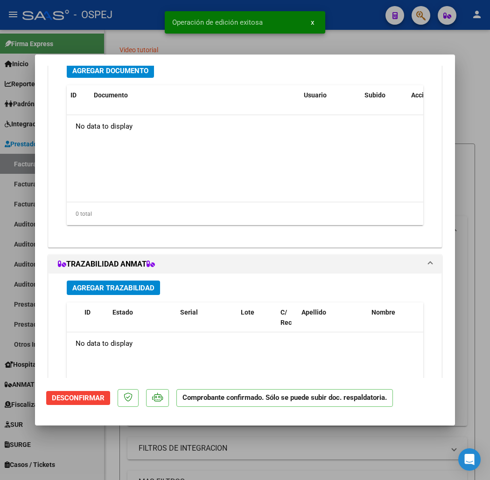
scroll to position [777, 0]
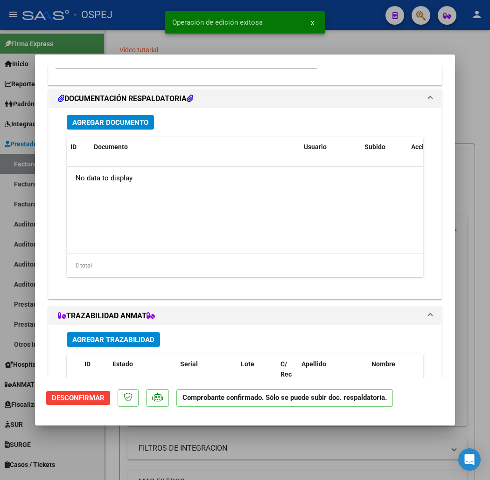
click at [117, 123] on span "Agregar Documento" at bounding box center [110, 122] width 76 height 8
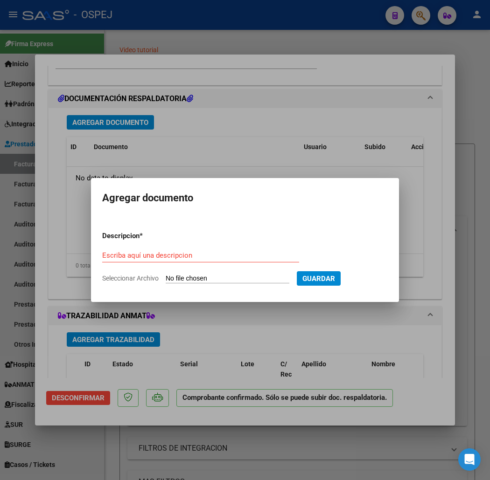
type input "C:\fakepath\Municipalidad de Rio Segundo FC 1471-5-50.pdf"
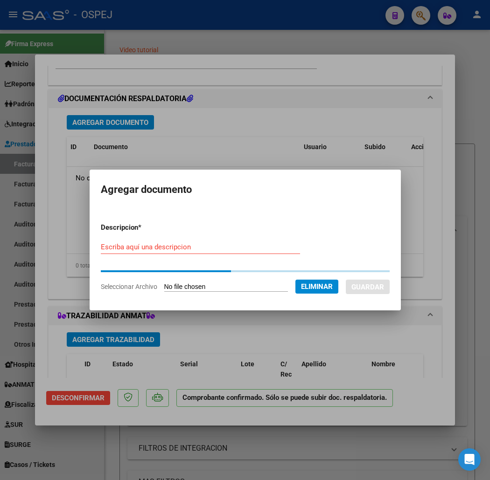
click at [203, 254] on div "Escriba aquí una descripcion" at bounding box center [200, 251] width 199 height 23
click at [202, 250] on input "Escriba aquí una descripcion" at bounding box center [200, 247] width 199 height 8
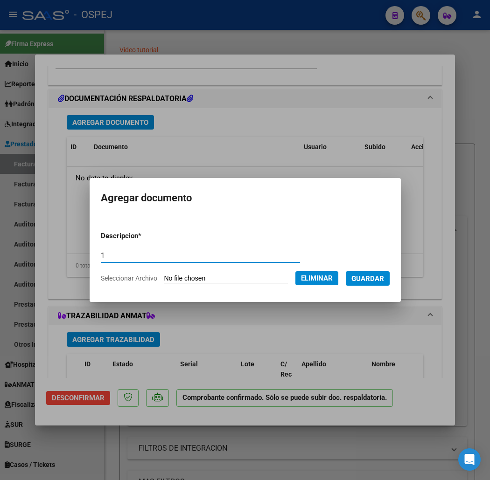
type input "1"
click at [384, 283] on span "Guardar" at bounding box center [367, 279] width 33 height 8
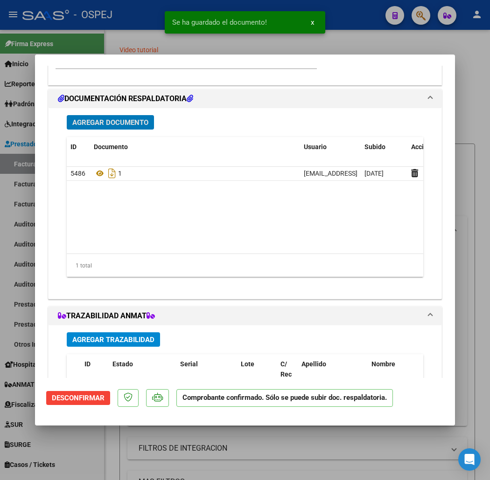
click at [105, 128] on button "Agregar Documento" at bounding box center [110, 122] width 87 height 14
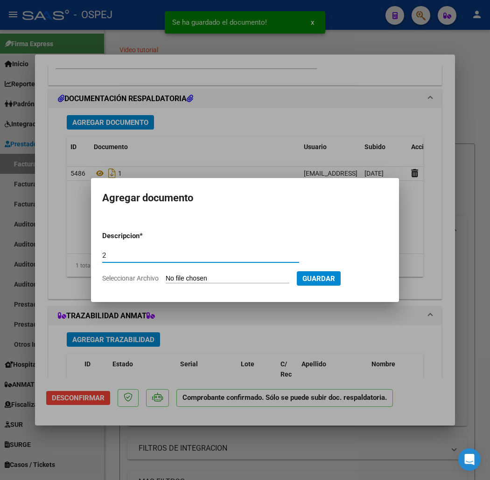
type input "2"
type input "C:\fakepath\Municipalidad de Rio Segundo FC [PHONE_NUMBER].pdf"
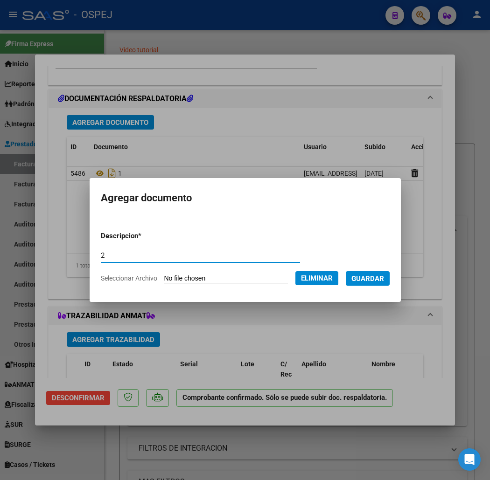
drag, startPoint x: 378, startPoint y: 276, endPoint x: 385, endPoint y: 274, distance: 7.2
click at [378, 276] on span "Guardar" at bounding box center [367, 279] width 33 height 8
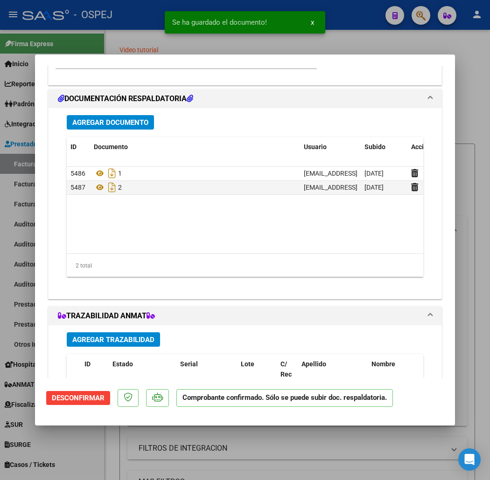
click at [208, 43] on div "Se ha guardado el documento! x" at bounding box center [244, 22] width 183 height 45
click at [111, 59] on mat-dialog-container "COMPROBANTE VER COMPROBANTE ESTADO: Confirmada la OS. En [PERSON_NAME] al área …" at bounding box center [245, 240] width 420 height 371
click at [112, 48] on div at bounding box center [245, 240] width 490 height 480
type input "$ 0,00"
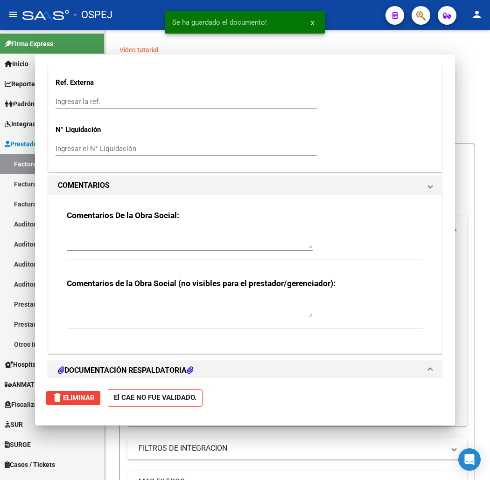
scroll to position [0, 0]
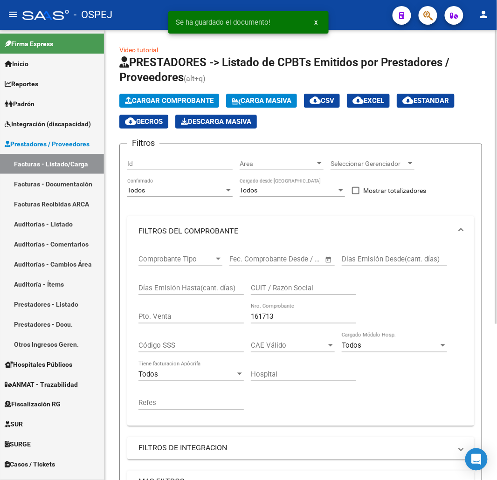
drag, startPoint x: 165, startPoint y: 110, endPoint x: 166, endPoint y: 104, distance: 6.1
click at [166, 104] on div "Cargar Comprobante Carga Masiva cloud_download CSV cloud_download EXCEL cloud_d…" at bounding box center [300, 111] width 363 height 35
click at [166, 95] on button "Cargar Comprobante" at bounding box center [169, 101] width 100 height 14
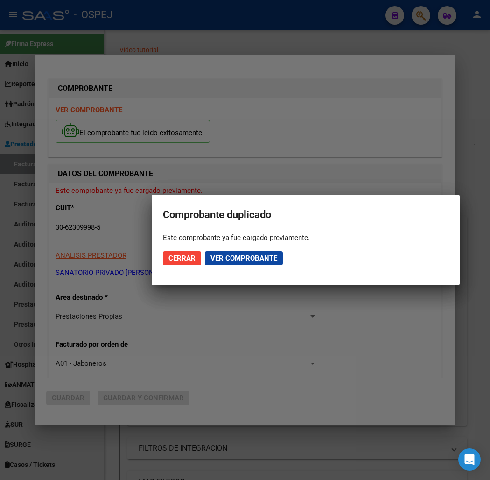
click at [190, 255] on span "Cerrar" at bounding box center [181, 258] width 27 height 8
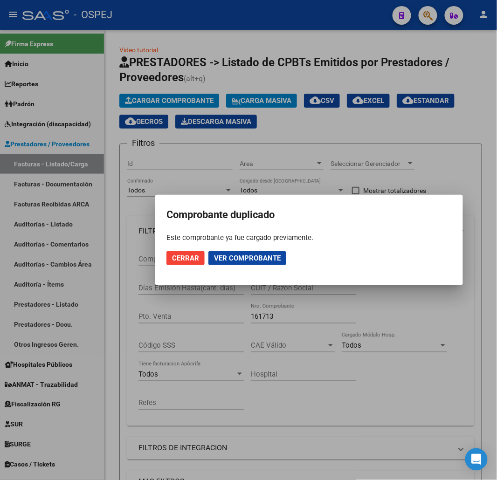
click at [202, 58] on div at bounding box center [248, 240] width 497 height 480
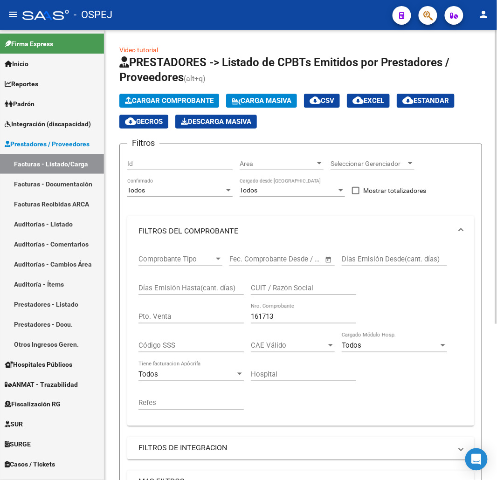
click at [206, 94] on button "Cargar Comprobante" at bounding box center [169, 101] width 100 height 14
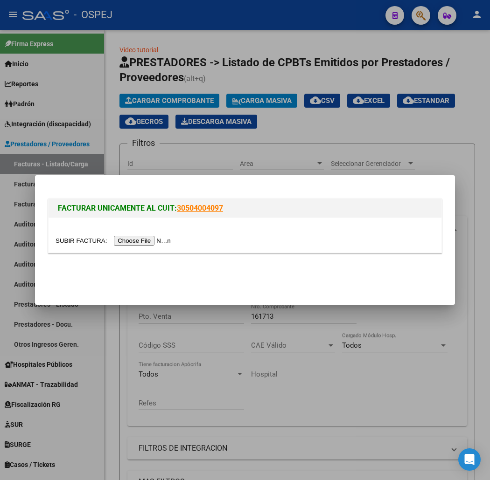
type input "C:\fakepath\Clinica Privada Ranelagh S.A. FB 8223.pdf"
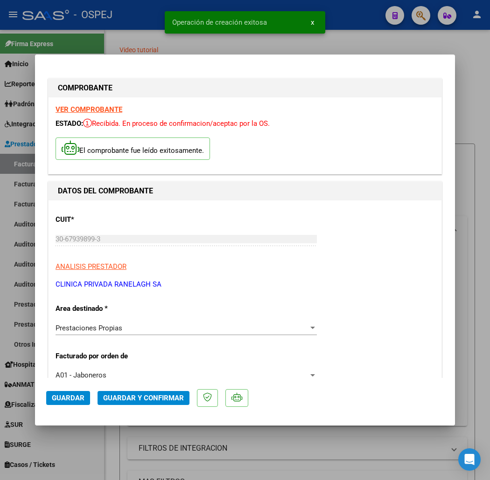
scroll to position [259, 0]
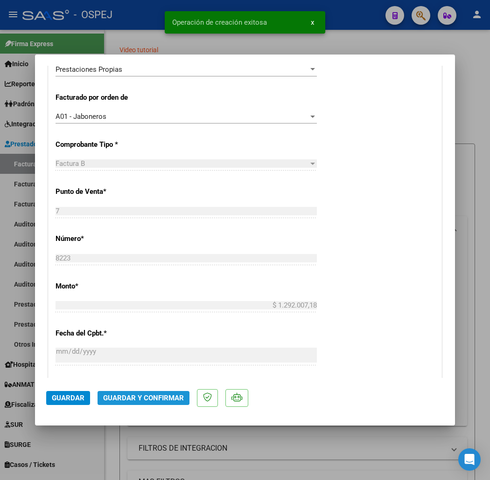
click at [103, 398] on span "Guardar y Confirmar" at bounding box center [143, 398] width 81 height 8
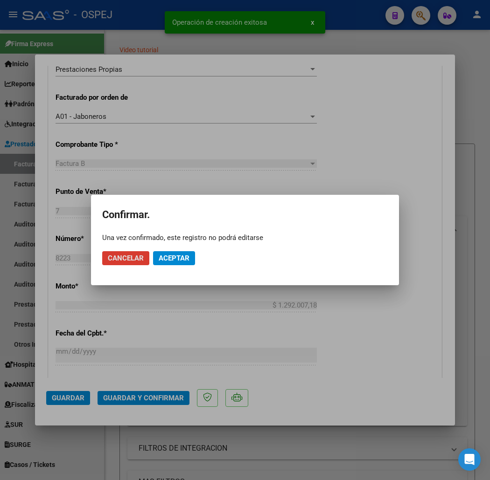
click at [167, 254] on span "Aceptar" at bounding box center [174, 258] width 31 height 8
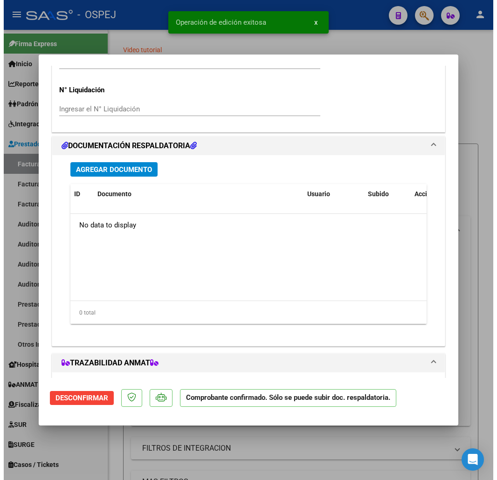
scroll to position [829, 0]
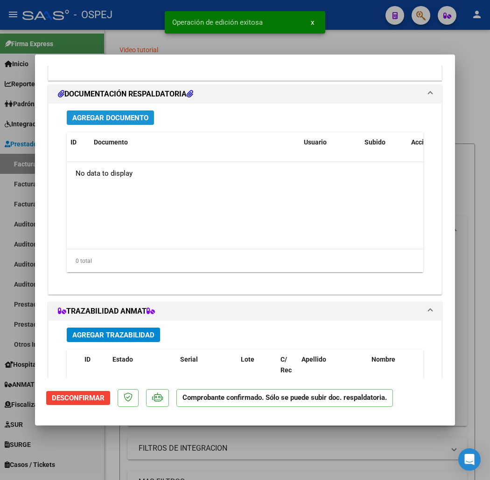
click at [111, 115] on span "Agregar Documento" at bounding box center [110, 118] width 76 height 8
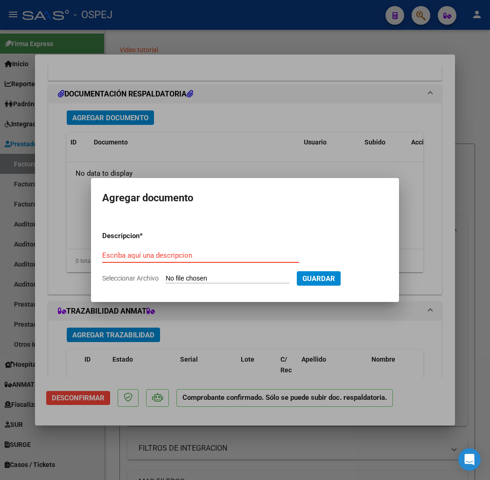
type input "C:\fakepath\Clinica Privada Ranelagh S.A. FB 8223.pdf"
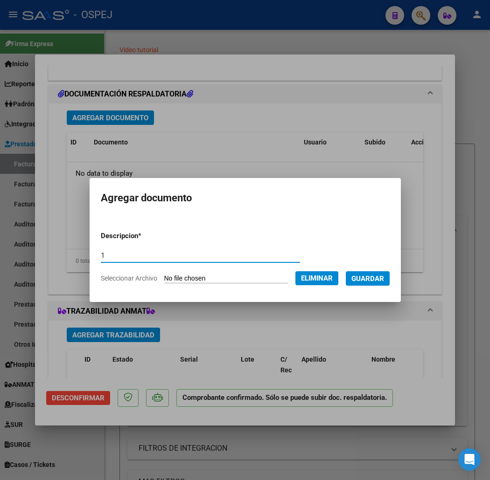
type input "1"
click at [372, 277] on span "Guardar" at bounding box center [367, 279] width 33 height 8
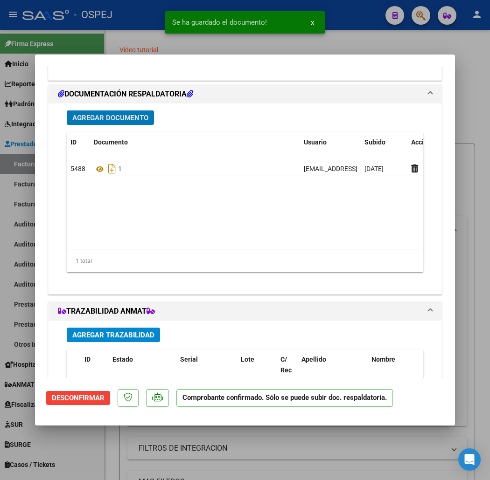
click at [81, 30] on div at bounding box center [245, 240] width 490 height 480
type input "$ 0,00"
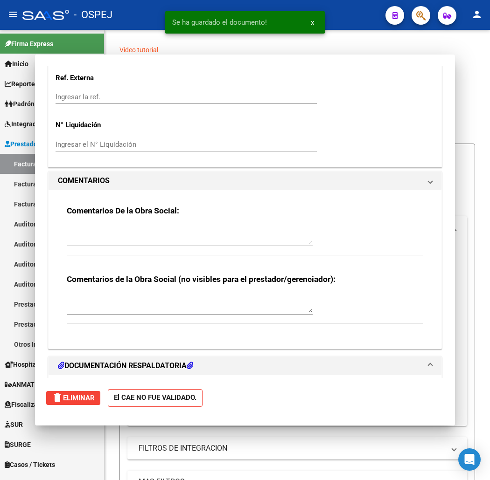
scroll to position [0, 0]
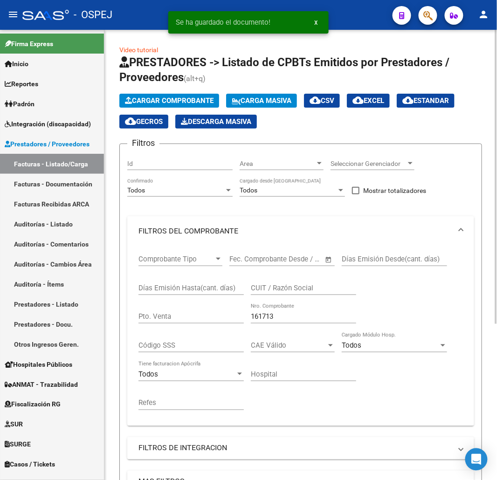
click at [164, 95] on button "Cargar Comprobante" at bounding box center [169, 101] width 100 height 14
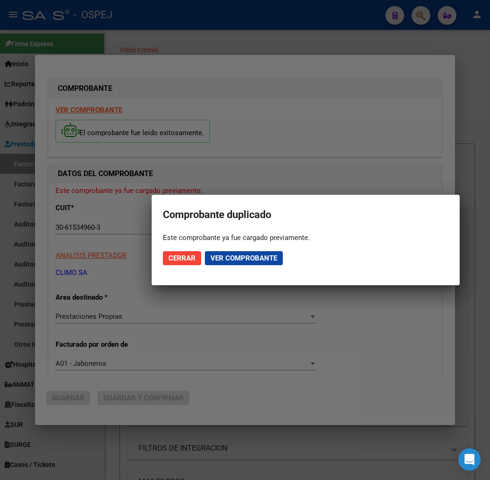
click at [182, 258] on span "Cerrar" at bounding box center [181, 258] width 27 height 8
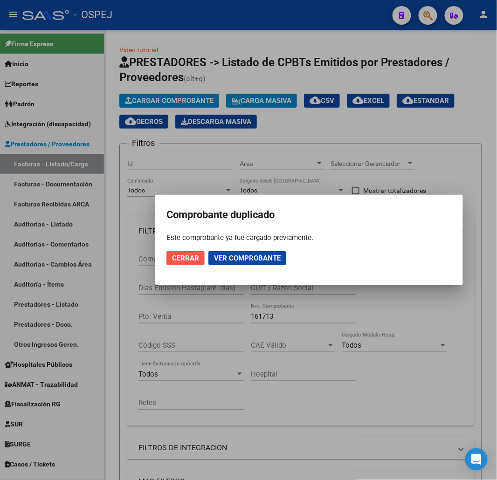
click at [182, 258] on span "Cerrar" at bounding box center [185, 258] width 27 height 8
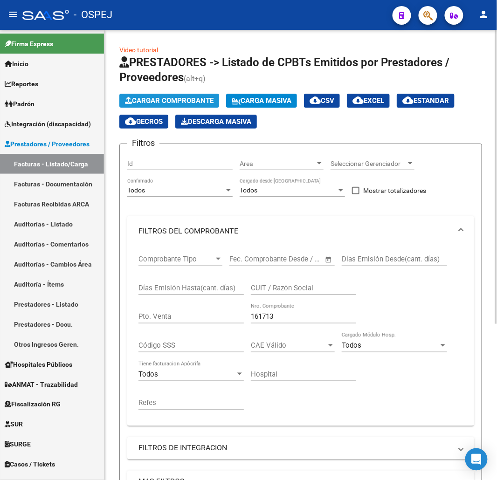
click at [192, 104] on span "Cargar Comprobante" at bounding box center [169, 101] width 89 height 8
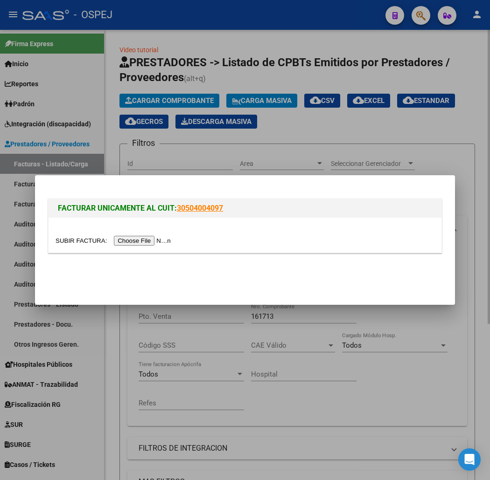
type input "C:\fakepath\Sicomed SA FB 9181.pdf"
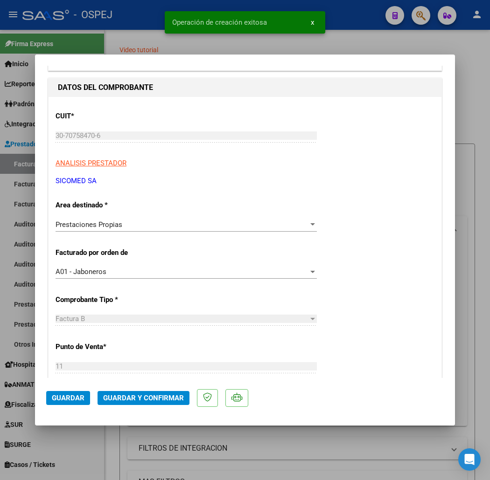
scroll to position [311, 0]
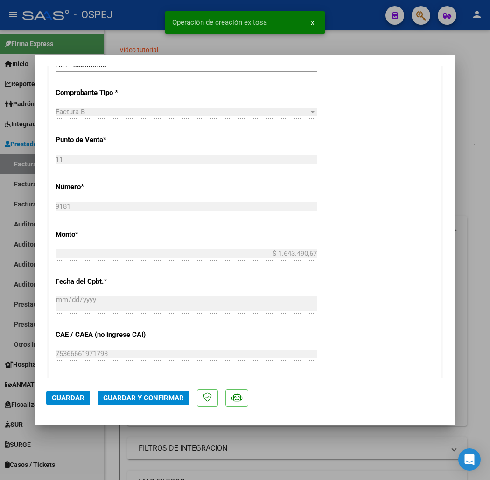
click at [141, 397] on span "Guardar y Confirmar" at bounding box center [143, 398] width 81 height 8
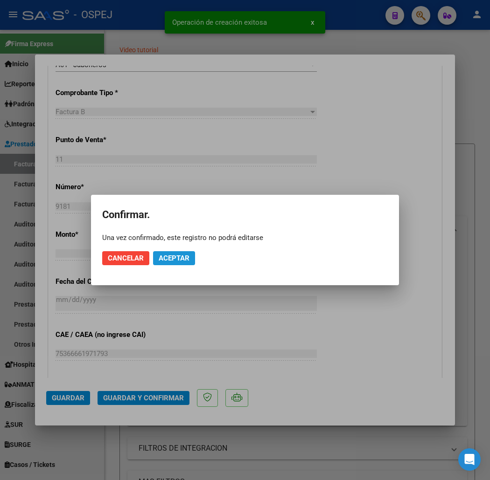
click at [171, 260] on span "Aceptar" at bounding box center [174, 258] width 31 height 8
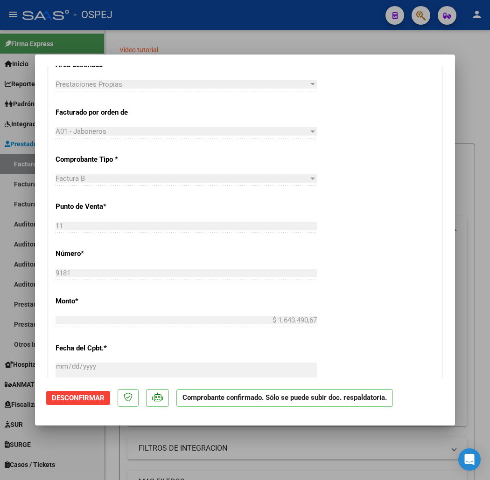
scroll to position [36, 0]
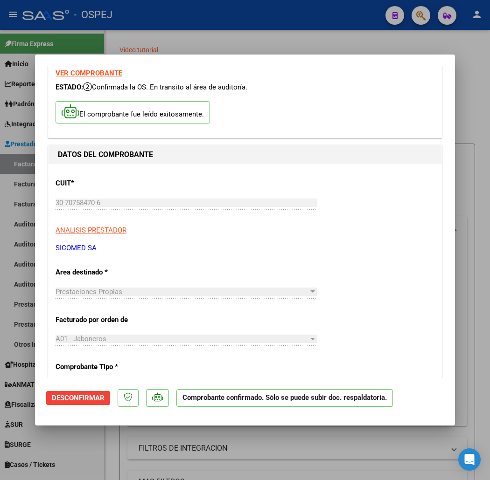
click at [217, 19] on div at bounding box center [245, 240] width 490 height 480
type input "$ 0,00"
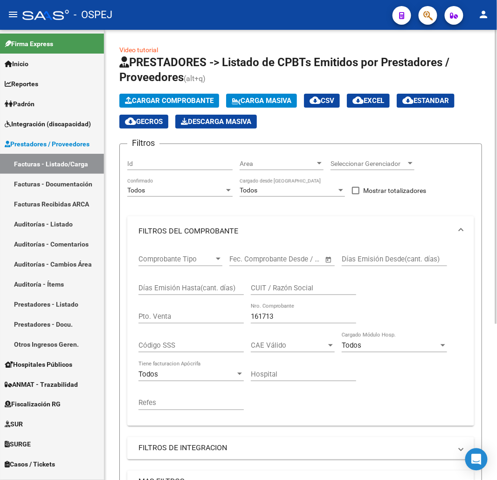
click at [190, 94] on button "Cargar Comprobante" at bounding box center [169, 101] width 100 height 14
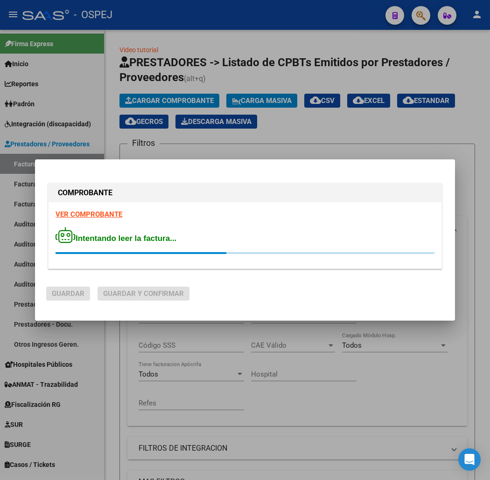
click at [302, 240] on div "Intentando leer la factura..." at bounding box center [244, 240] width 379 height 27
click at [122, 240] on span "Intentando leer la factura..." at bounding box center [115, 238] width 121 height 9
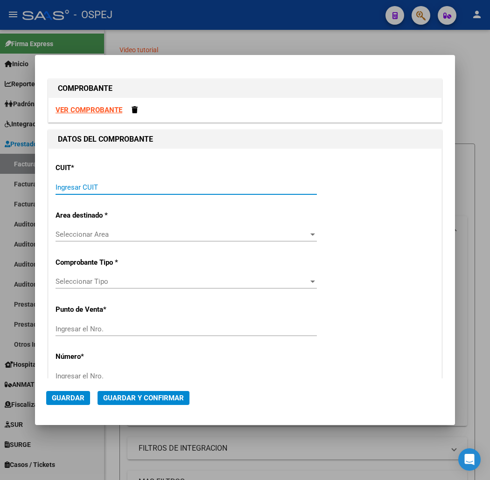
click at [143, 184] on input "Ingresar CUIT" at bounding box center [185, 187] width 261 height 8
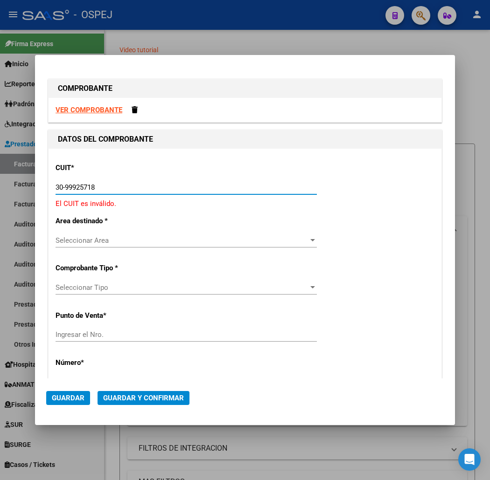
type input "30-99925718-2"
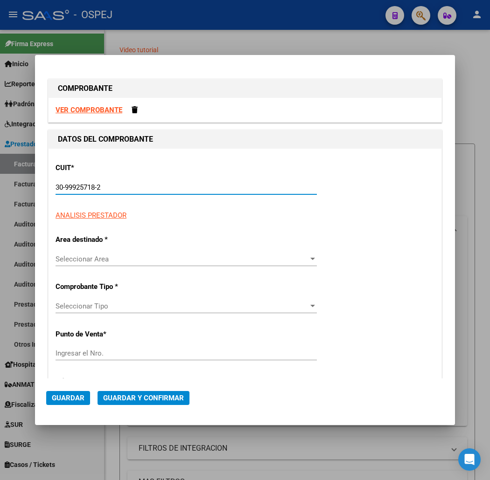
type input "22"
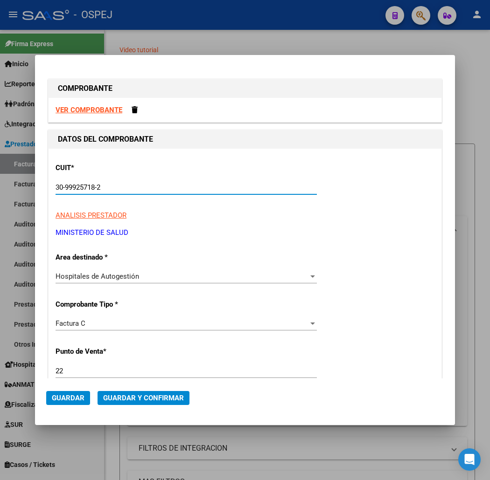
type input "30-99925718-2"
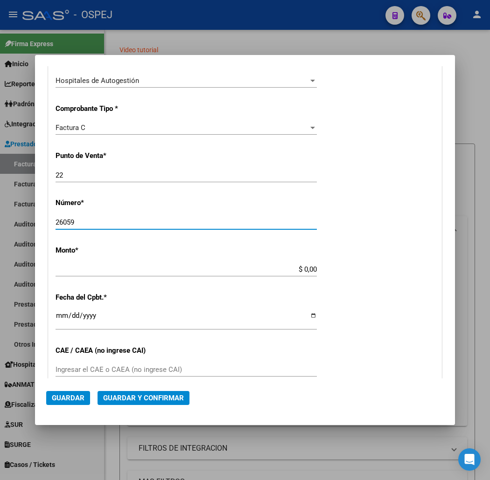
type input "26059"
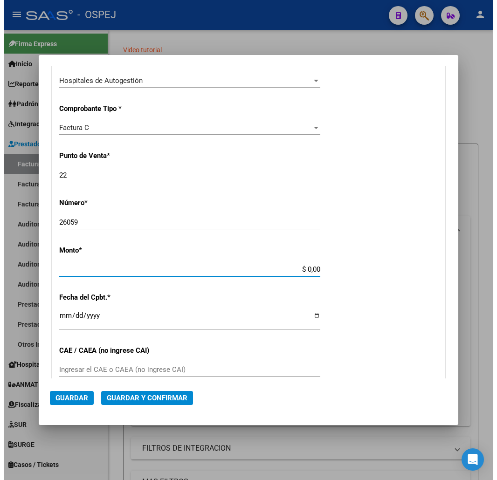
scroll to position [201, 0]
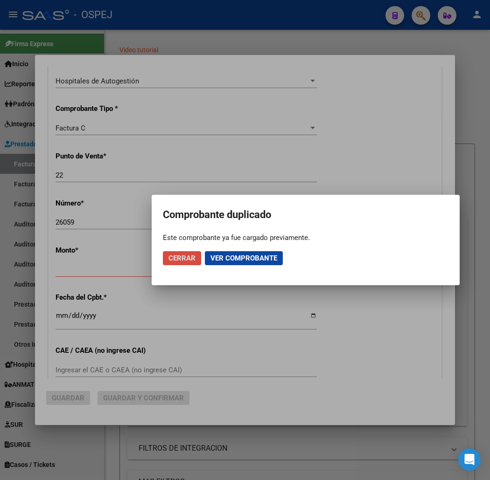
click at [187, 253] on button "Cerrar" at bounding box center [182, 258] width 38 height 14
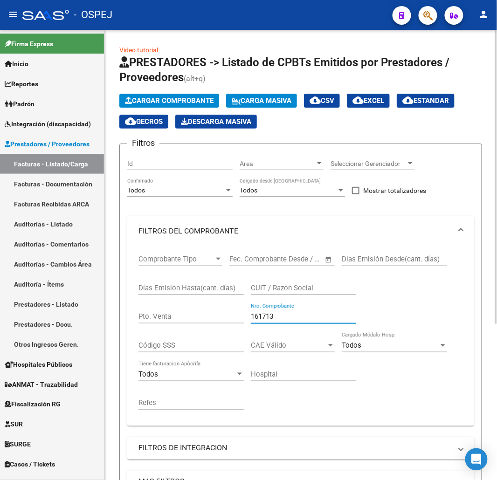
drag, startPoint x: 316, startPoint y: 317, endPoint x: 137, endPoint y: 331, distance: 179.1
click at [137, 331] on div "Comprobante Tipo Comprobante Tipo Fecha inicio – Fecha fin Fec. Comprobante Des…" at bounding box center [300, 336] width 347 height 180
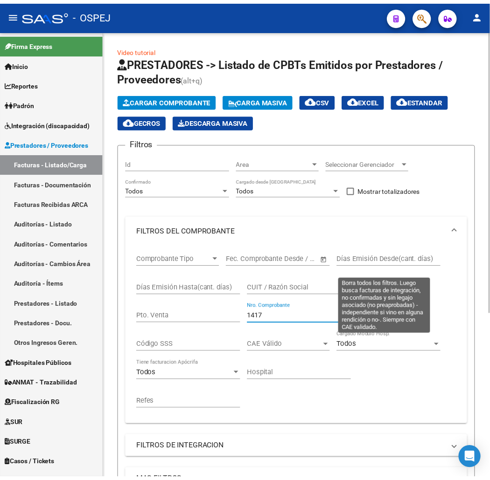
scroll to position [263, 0]
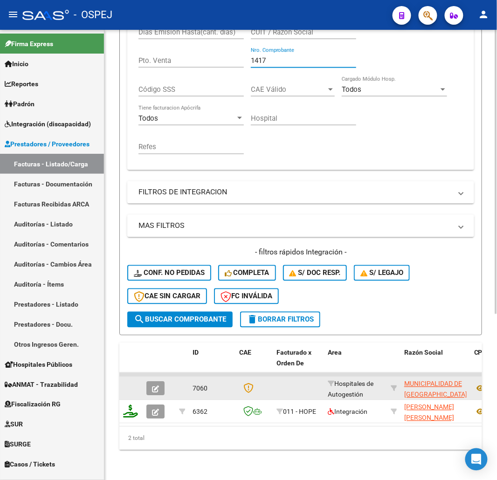
type input "1417"
click at [141, 378] on datatable-body-cell at bounding box center [130, 388] width 23 height 23
click at [148, 382] on button "button" at bounding box center [155, 389] width 18 height 14
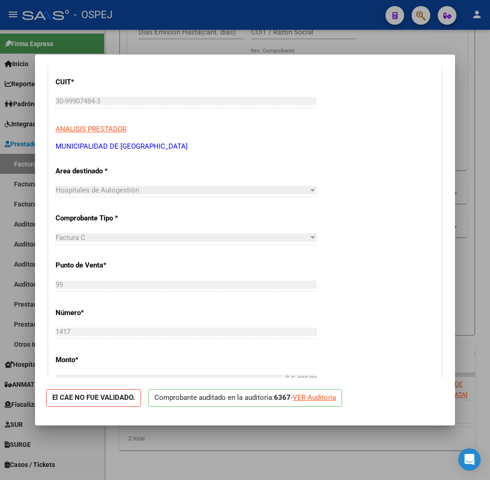
scroll to position [155, 0]
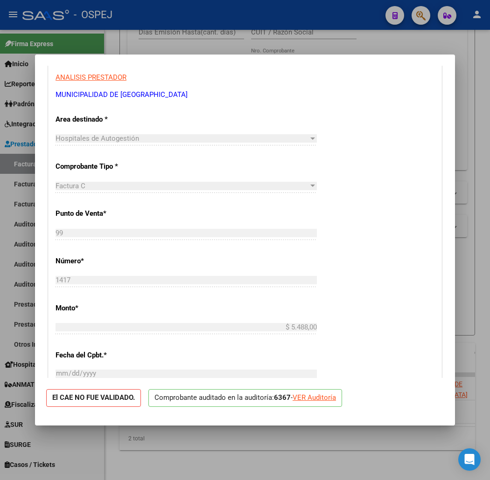
click at [338, 48] on div at bounding box center [245, 240] width 490 height 480
type input "$ 0,00"
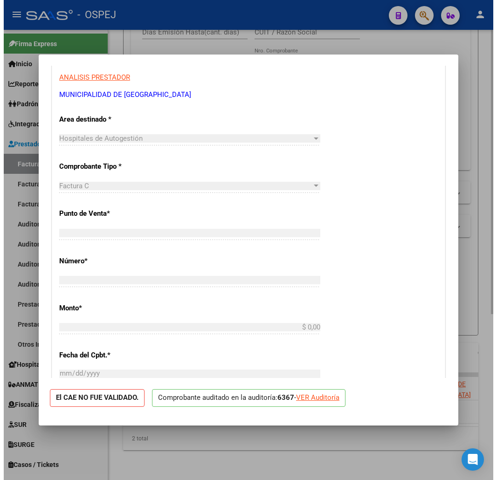
scroll to position [0, 0]
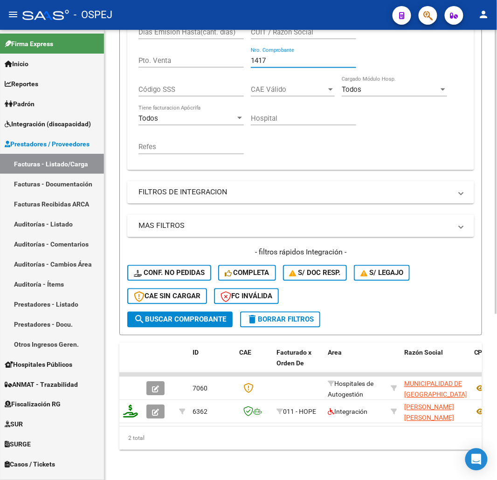
drag, startPoint x: 260, startPoint y: 54, endPoint x: 295, endPoint y: 52, distance: 35.5
click at [295, 56] on input "1417" at bounding box center [303, 60] width 105 height 8
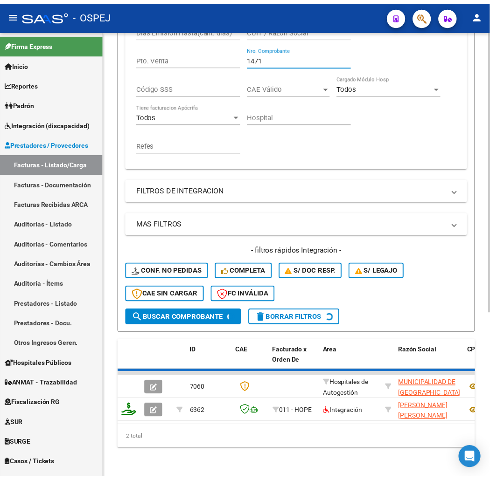
scroll to position [240, 0]
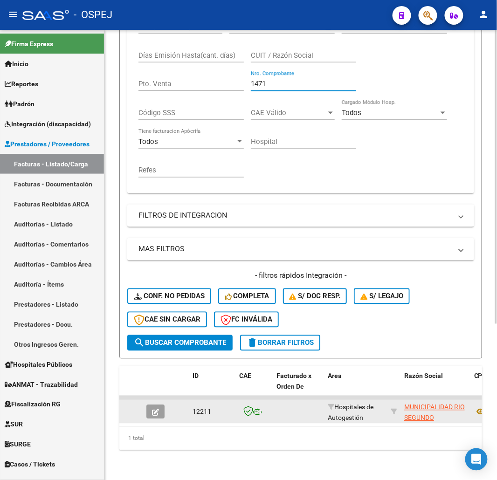
type input "1471"
click at [164, 405] on button "button" at bounding box center [155, 412] width 18 height 14
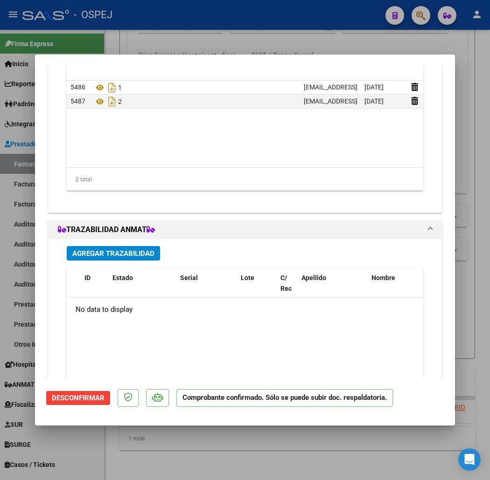
scroll to position [725, 0]
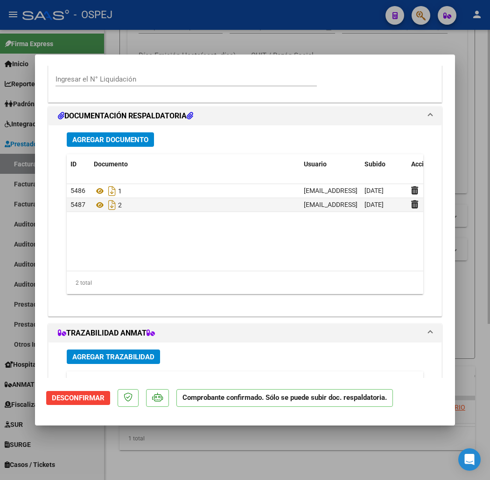
click at [332, 35] on div at bounding box center [245, 240] width 490 height 480
type input "$ 0,00"
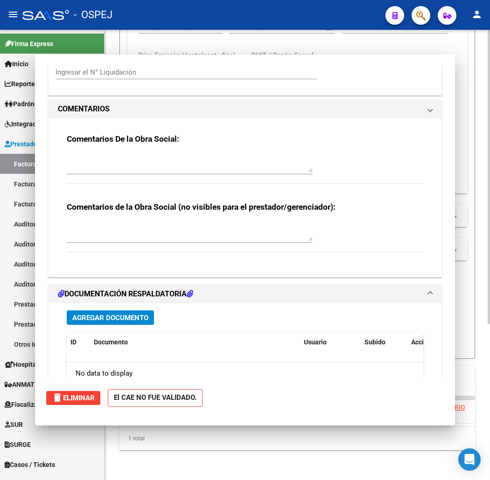
scroll to position [0, 0]
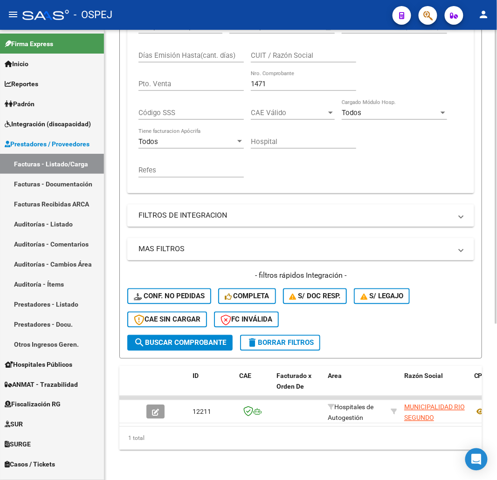
click at [277, 80] on input "1471" at bounding box center [303, 84] width 105 height 8
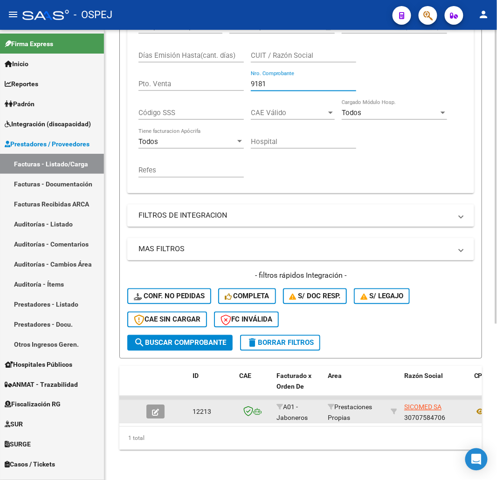
type input "9181"
click at [146, 408] on button "button" at bounding box center [155, 412] width 18 height 14
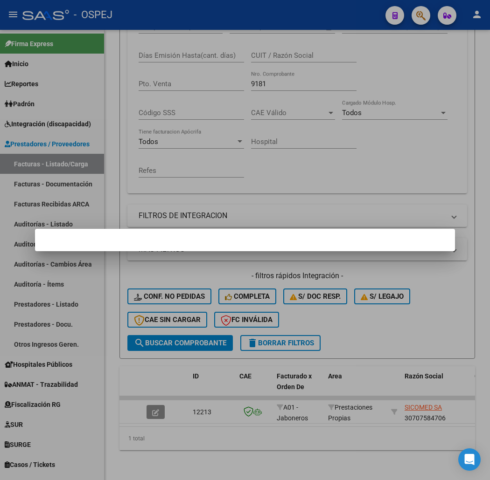
click at [152, 403] on div at bounding box center [245, 240] width 490 height 480
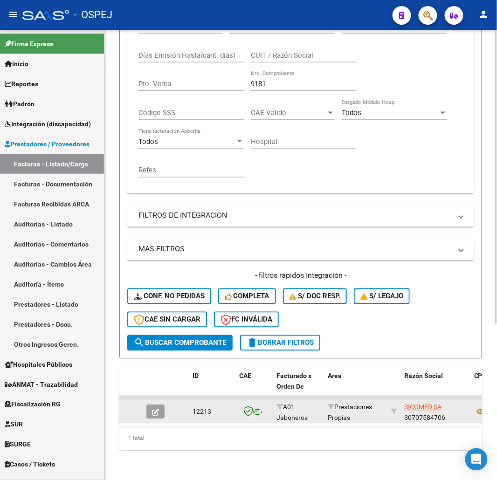
click at [148, 405] on button "button" at bounding box center [155, 412] width 18 height 14
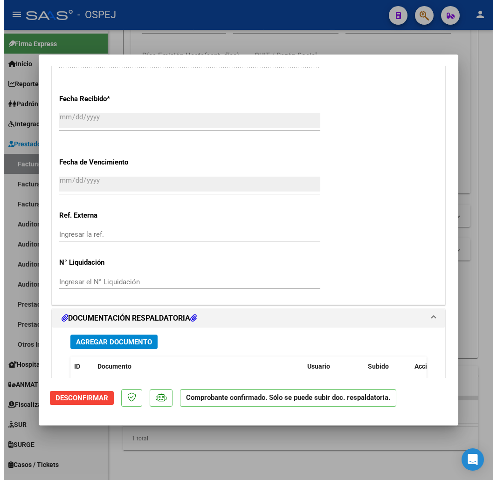
scroll to position [673, 0]
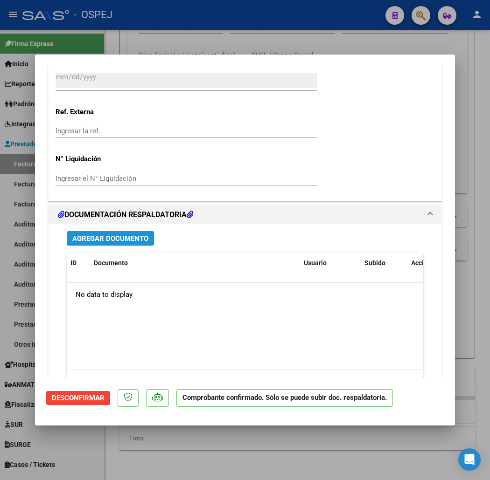
click at [110, 240] on span "Agregar Documento" at bounding box center [110, 239] width 76 height 8
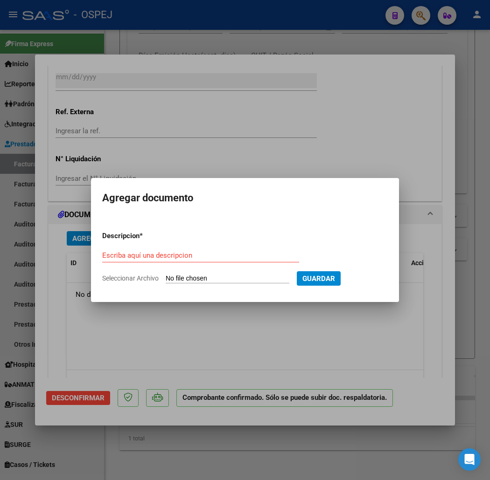
type input "C:\fakepath\Sicomed SA FB 9181-5-53.pdf"
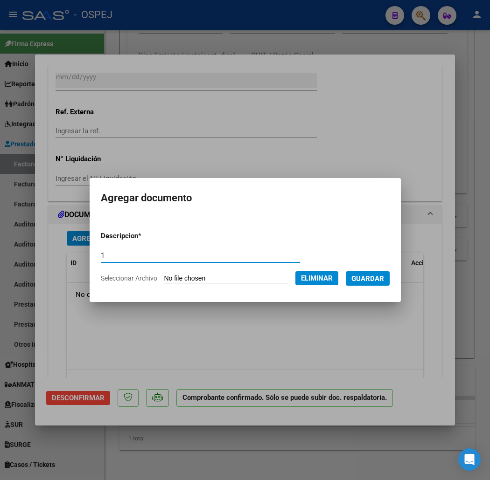
type input "1"
click at [370, 286] on form "Descripcion * 1 Escriba aquí una descripcion Seleccionar Archivo Eliminar Guard…" at bounding box center [245, 257] width 289 height 67
click at [373, 282] on span "Guardar" at bounding box center [367, 279] width 33 height 8
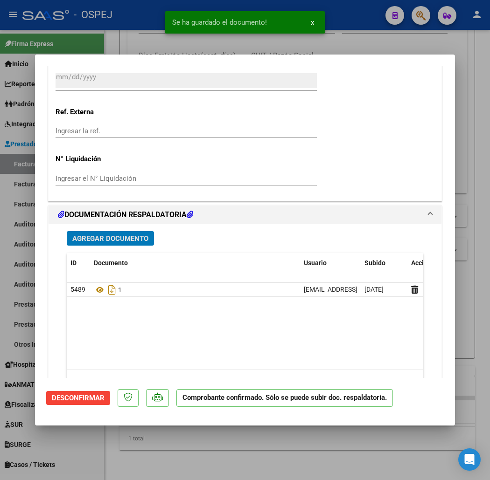
click at [86, 241] on span "Agregar Documento" at bounding box center [110, 239] width 76 height 8
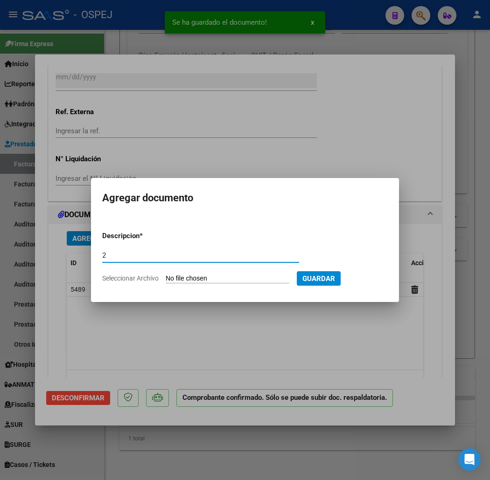
type input "2"
type input "C:\fakepath\Sicomed SA FB [PHONE_NUMBER].pdf"
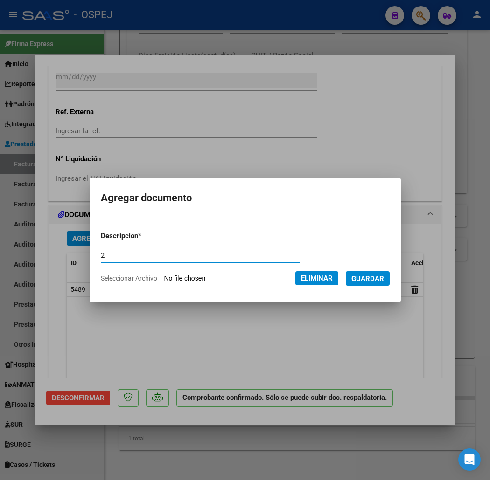
click at [381, 282] on span "Guardar" at bounding box center [367, 279] width 33 height 8
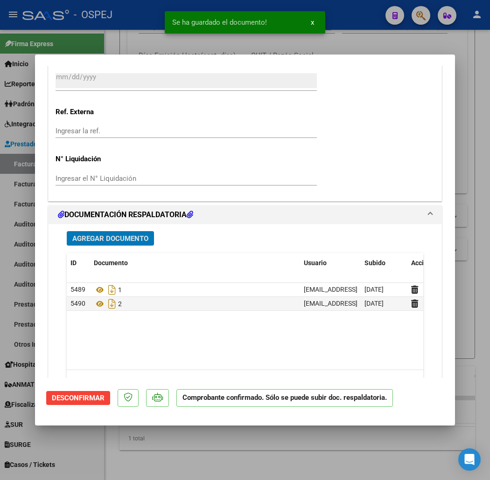
click at [147, 47] on div at bounding box center [245, 240] width 490 height 480
type input "$ 0,00"
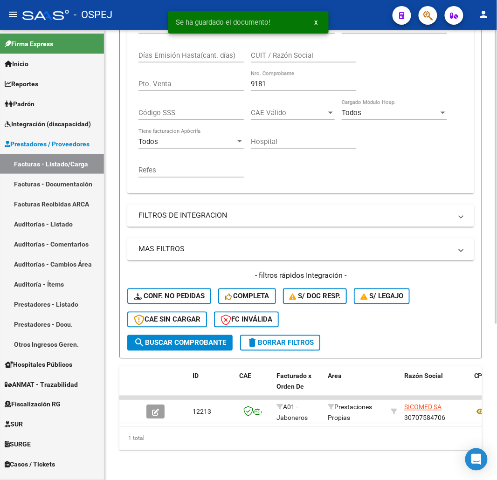
scroll to position [0, 0]
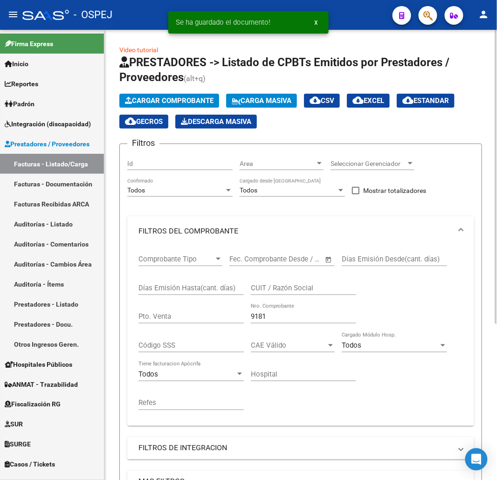
click at [159, 90] on app-list-header "PRESTADORES -> Listado de CPBTs Emitidos por Prestadores / Proveedores (alt+q) …" at bounding box center [300, 323] width 363 height 537
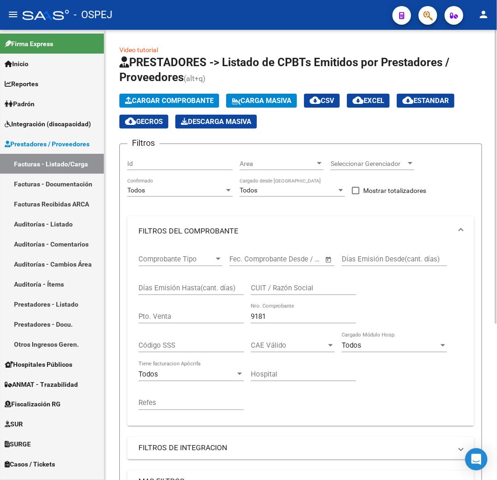
scroll to position [155, 0]
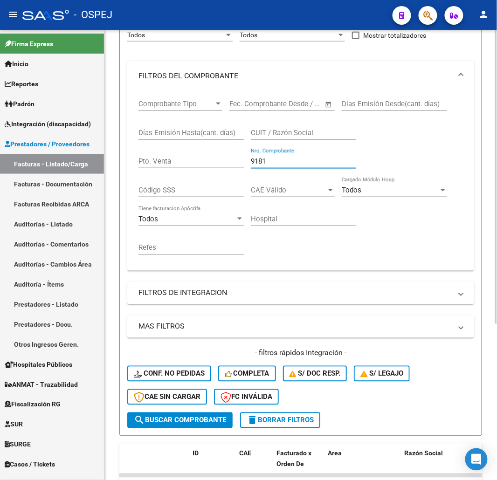
drag, startPoint x: 288, startPoint y: 159, endPoint x: 189, endPoint y: 164, distance: 99.0
click at [186, 165] on div "Comprobante Tipo Comprobante Tipo Fecha inicio – Fecha fin Fec. Comprobante Des…" at bounding box center [300, 177] width 325 height 173
click at [291, 165] on input "9181" at bounding box center [303, 161] width 105 height 8
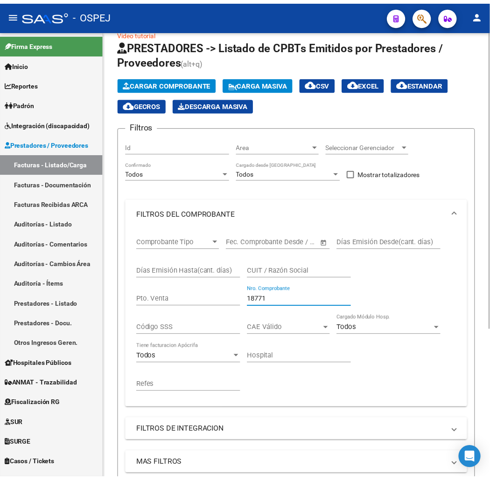
scroll to position [0, 0]
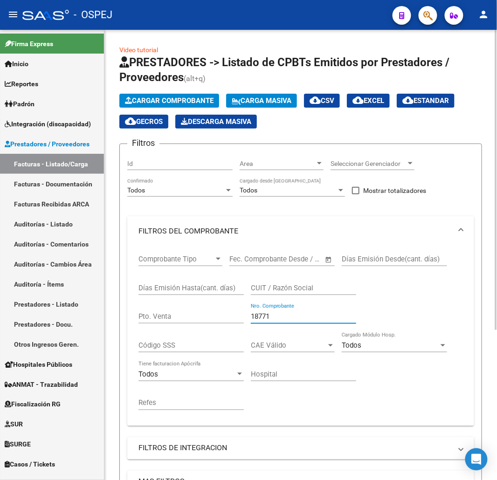
type input "18771"
click at [194, 100] on span "Cargar Comprobante" at bounding box center [169, 101] width 89 height 8
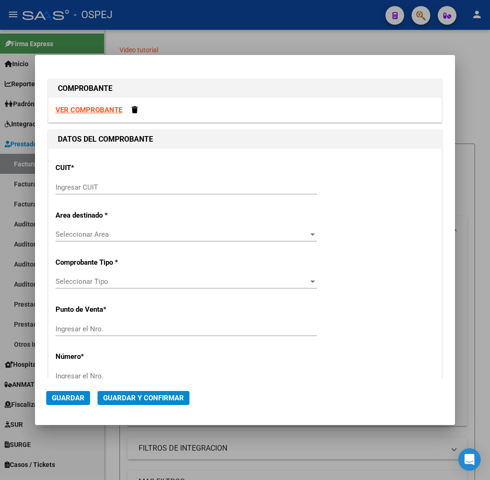
click at [105, 185] on input "Ingresar CUIT" at bounding box center [185, 187] width 261 height 8
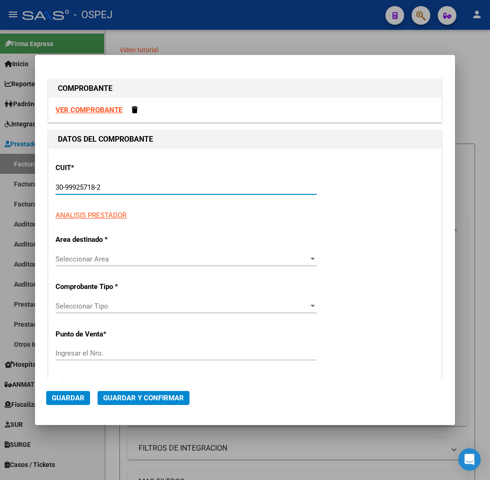
type input "30-99925718-2"
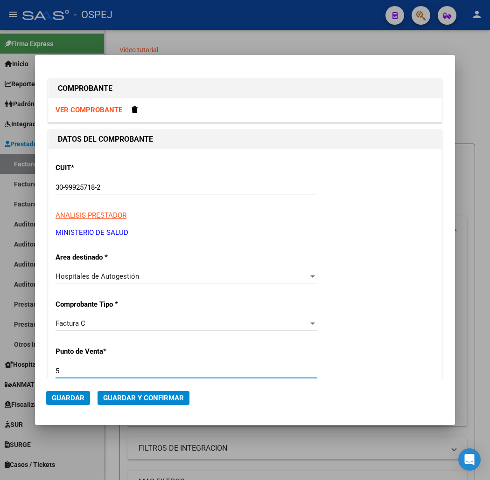
type input "5"
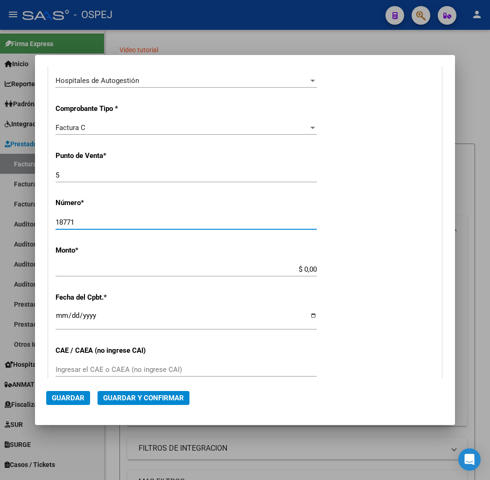
type input "18771"
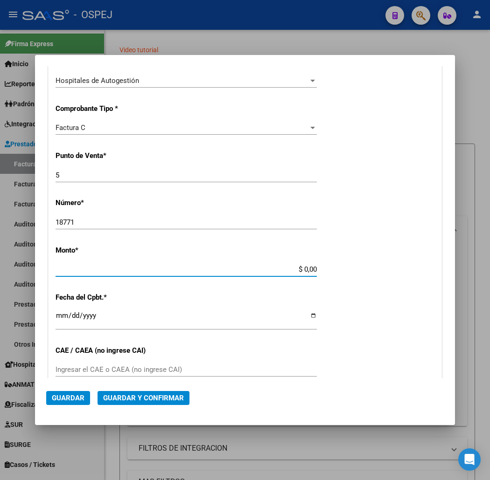
scroll to position [239, 0]
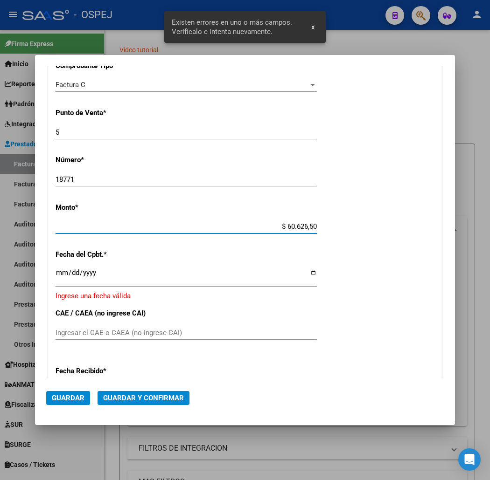
type input "$ 606.265,00"
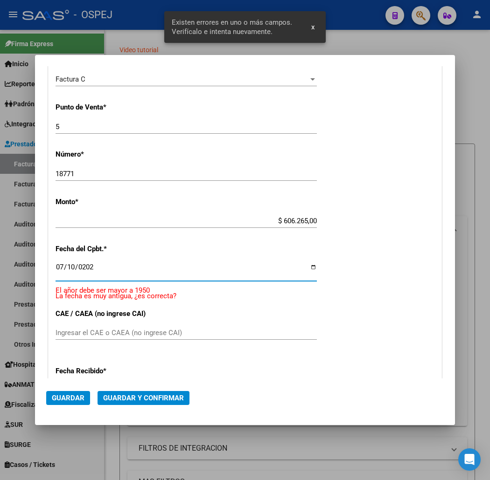
type input "[DATE]"
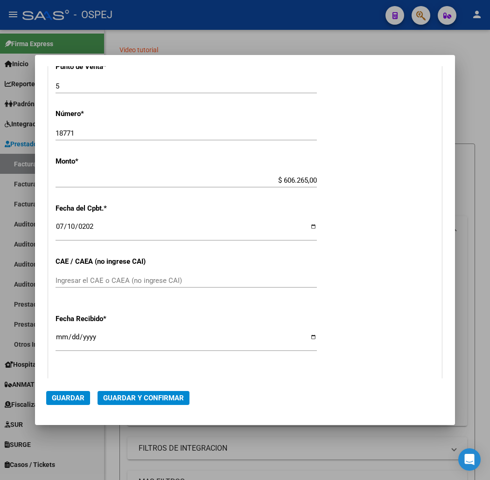
scroll to position [337, 0]
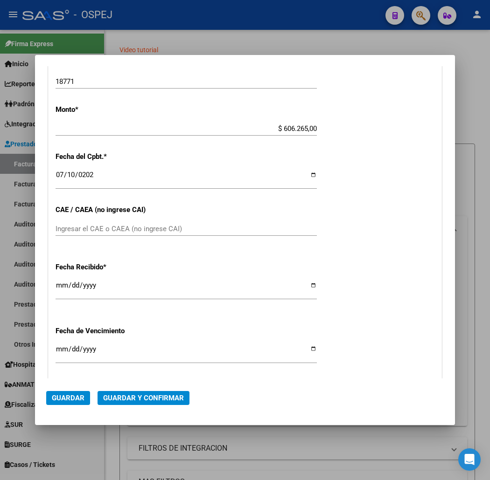
click at [119, 390] on mat-dialog-actions "Guardar Guardar y Confirmar" at bounding box center [244, 396] width 397 height 35
click at [121, 398] on span "Guardar y Confirmar" at bounding box center [143, 398] width 81 height 8
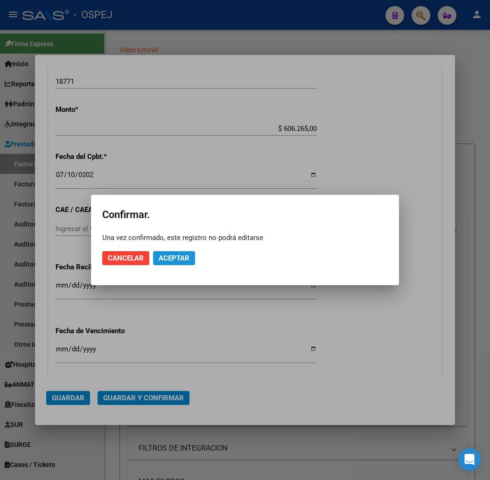
click at [162, 258] on span "Aceptar" at bounding box center [174, 258] width 31 height 8
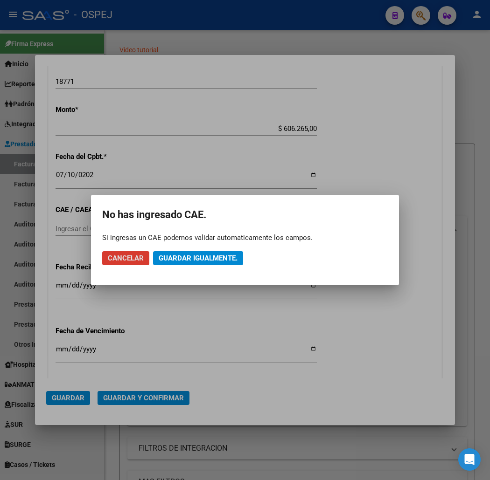
click at [166, 258] on span "Guardar igualmente." at bounding box center [198, 258] width 79 height 8
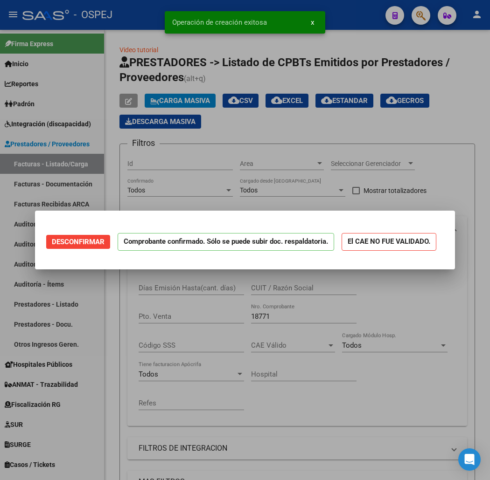
scroll to position [0, 0]
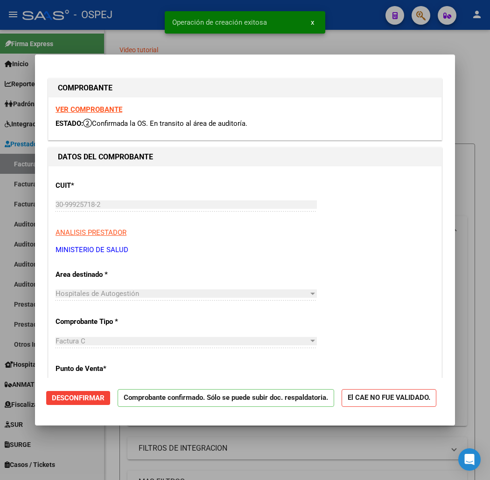
click at [147, 48] on div at bounding box center [245, 240] width 490 height 480
type input "$ 0,00"
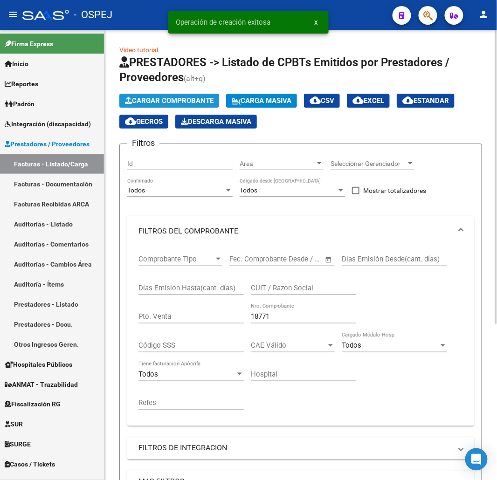
click at [183, 103] on span "Cargar Comprobante" at bounding box center [169, 101] width 89 height 8
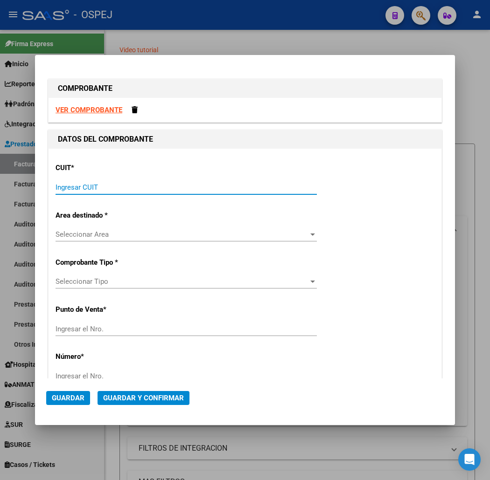
click at [141, 188] on input "Ingresar CUIT" at bounding box center [185, 187] width 261 height 8
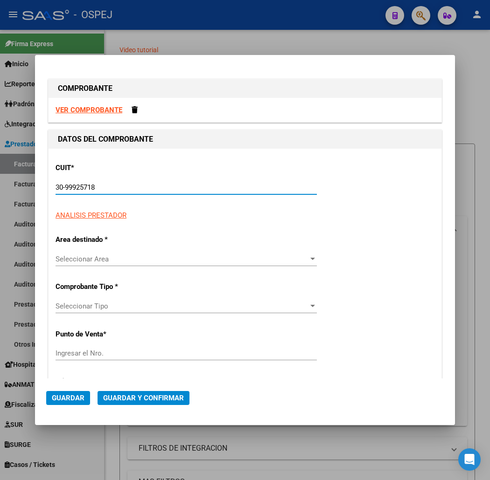
type input "30-99925718-2"
type input "5"
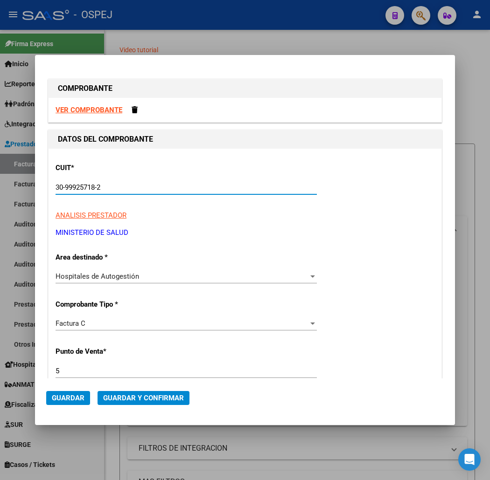
type input "30-99925718-2"
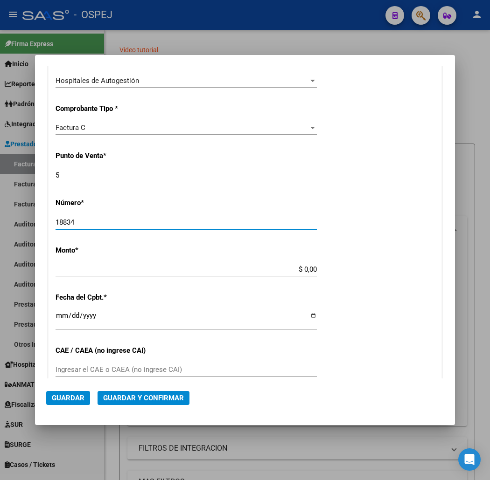
type input "18834"
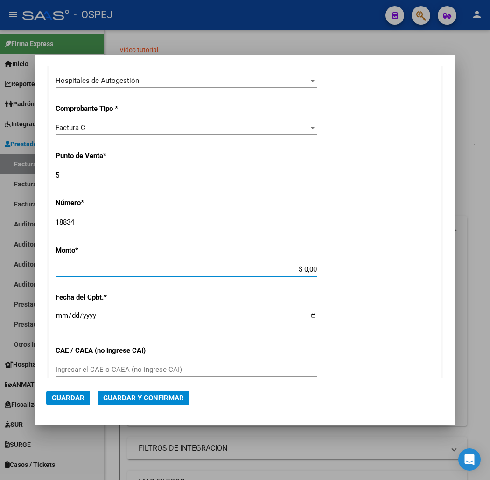
scroll to position [239, 0]
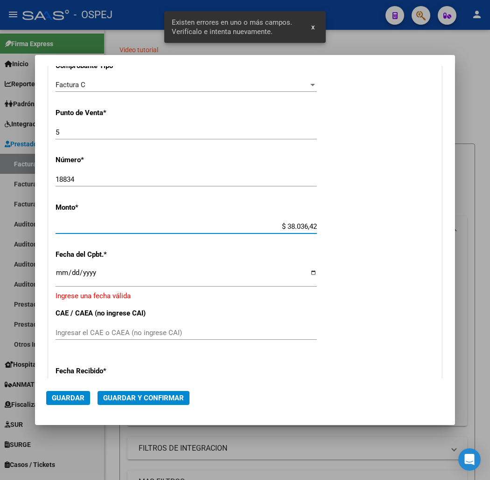
type input "$ 380.364,26"
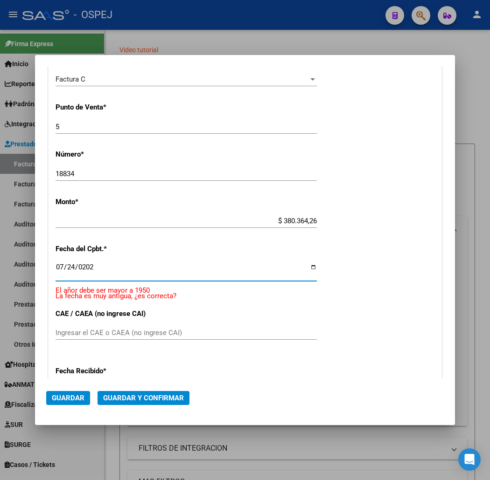
type input "[DATE]"
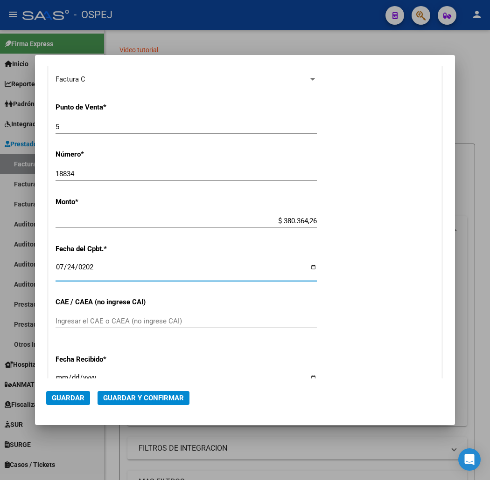
scroll to position [233, 0]
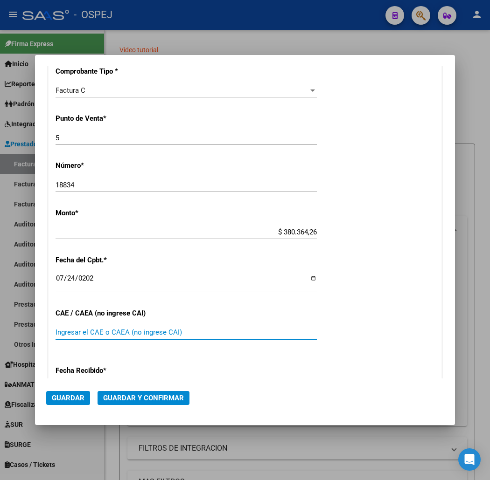
click at [111, 412] on mat-dialog-actions "Guardar Guardar y Confirmar" at bounding box center [244, 396] width 397 height 35
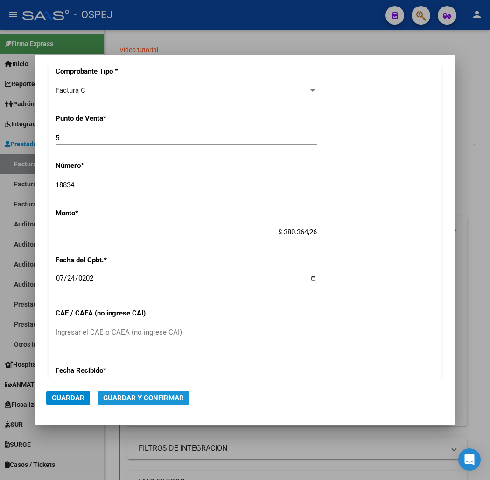
click at [117, 398] on span "Guardar y Confirmar" at bounding box center [143, 398] width 81 height 8
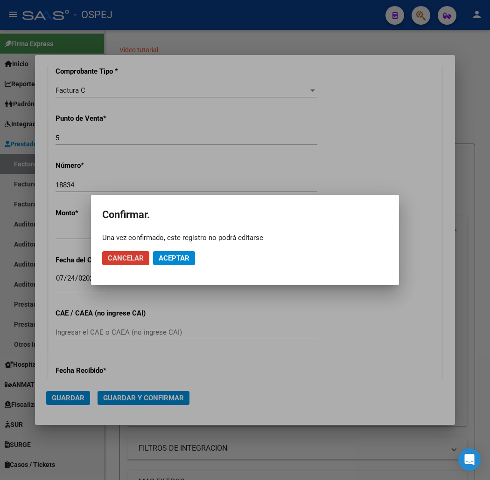
click at [175, 255] on span "Aceptar" at bounding box center [174, 258] width 31 height 8
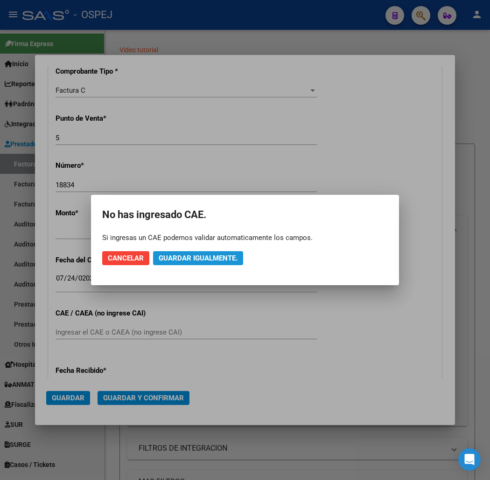
click at [176, 255] on span "Guardar igualmente." at bounding box center [198, 258] width 79 height 8
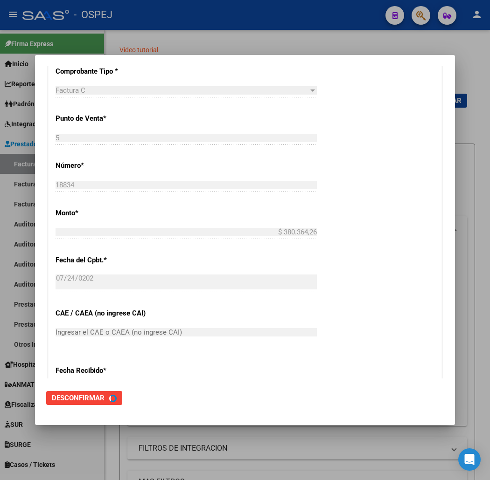
scroll to position [0, 0]
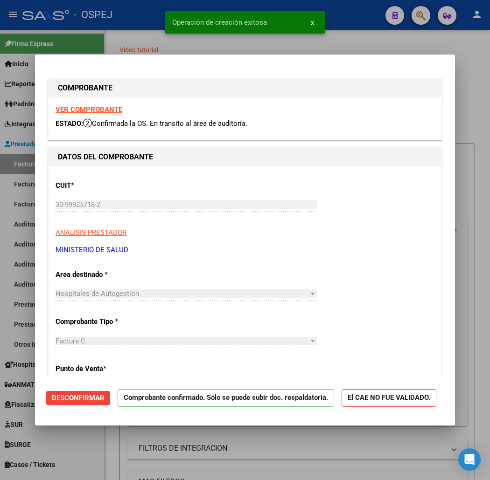
click at [146, 44] on div at bounding box center [245, 240] width 490 height 480
type input "$ 0,00"
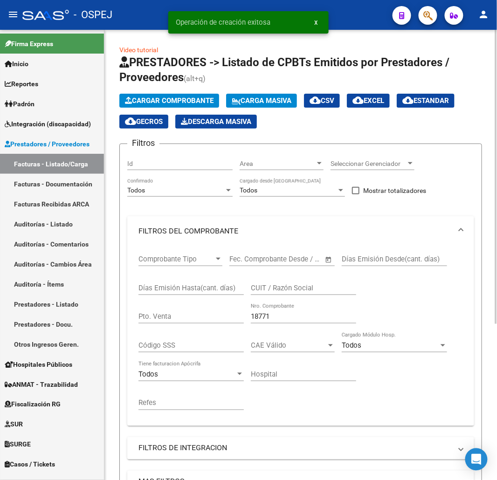
click at [205, 98] on span "Cargar Comprobante" at bounding box center [169, 101] width 89 height 8
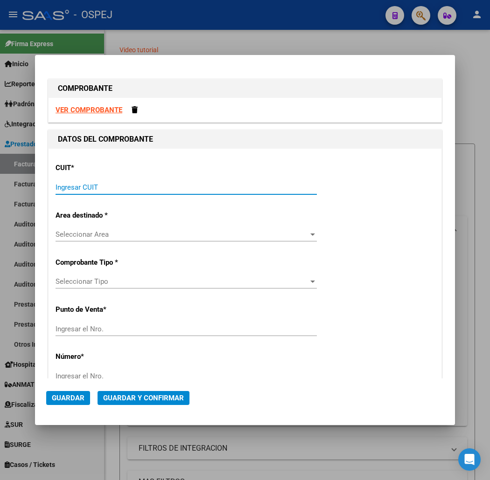
drag, startPoint x: 234, startPoint y: 189, endPoint x: 252, endPoint y: 180, distance: 20.2
click at [240, 189] on input "Ingresar CUIT" at bounding box center [185, 187] width 261 height 8
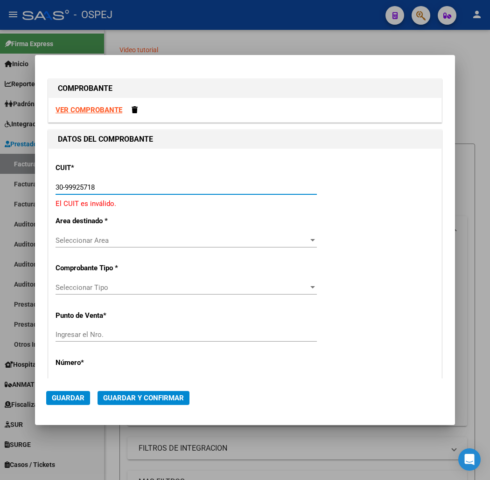
type input "30-99925718-2"
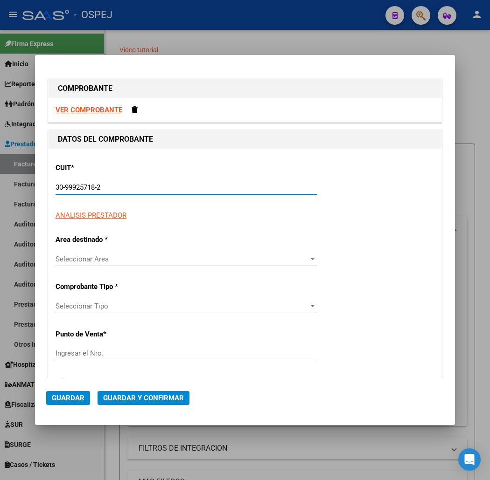
type input "5"
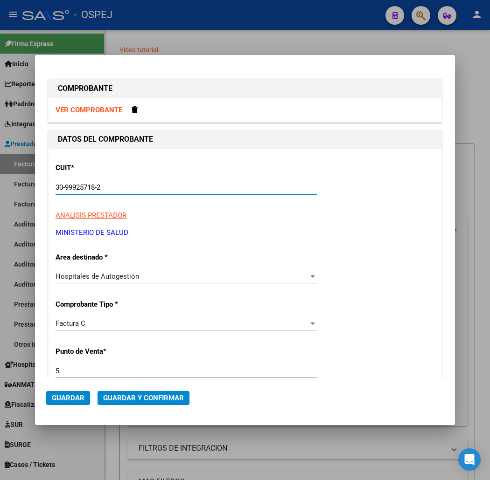
type input "30-99925718-2"
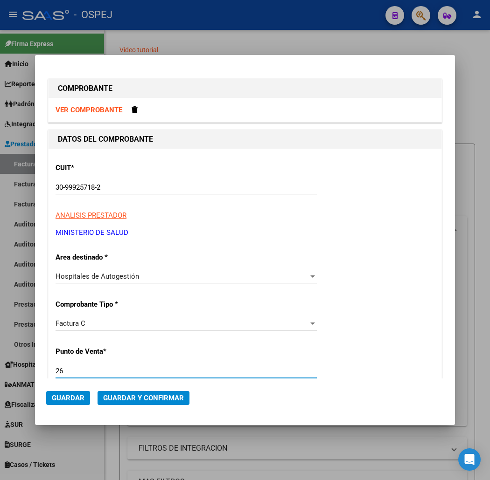
type input "26"
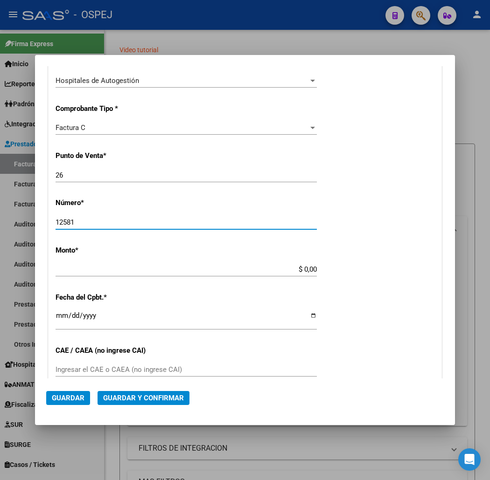
type input "12581"
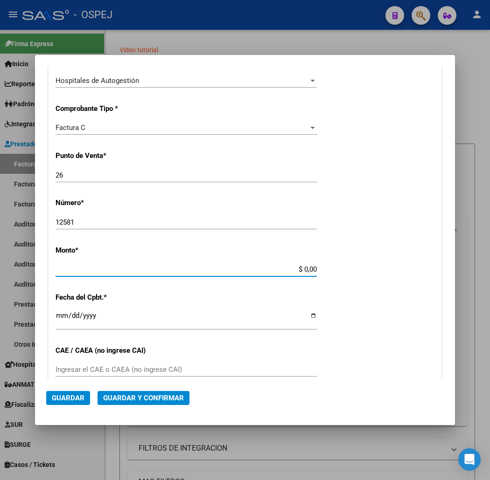
scroll to position [239, 0]
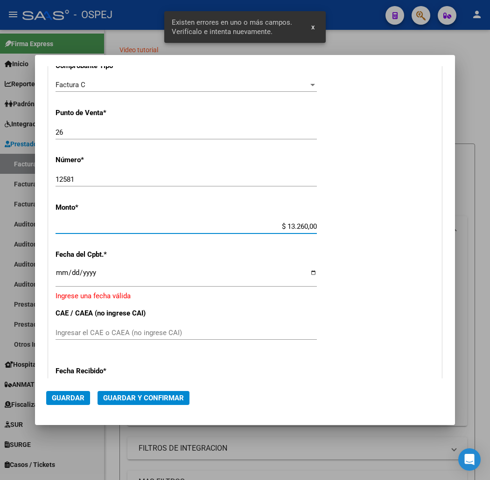
type input "$ 132.600,00"
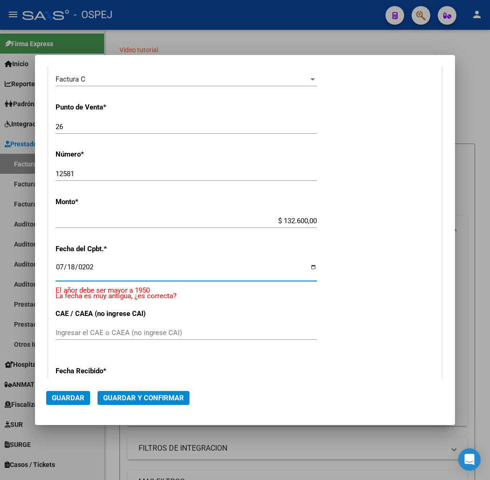
type input "[DATE]"
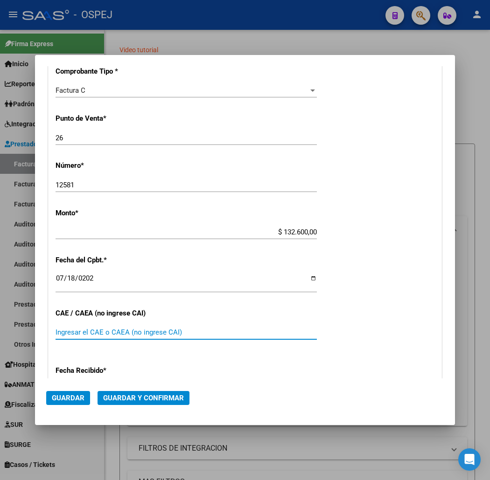
scroll to position [285, 0]
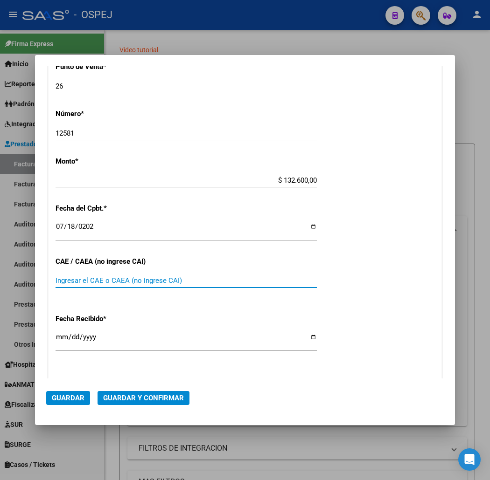
click at [106, 402] on button "Guardar y Confirmar" at bounding box center [143, 398] width 92 height 14
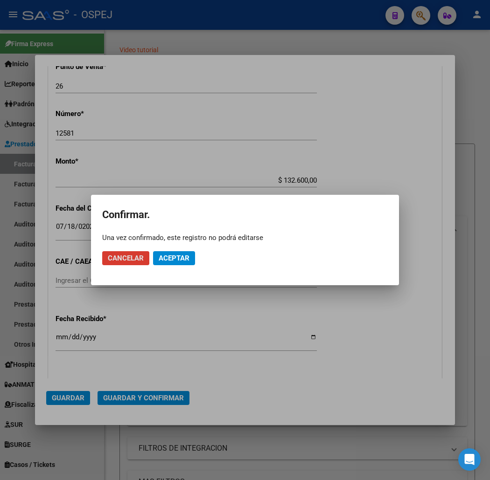
click at [185, 253] on button "Aceptar" at bounding box center [174, 258] width 42 height 14
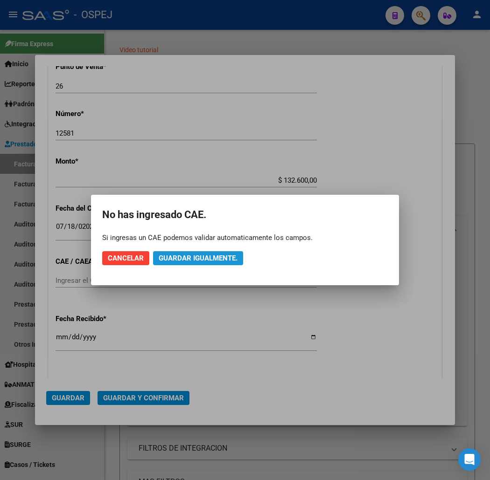
click at [185, 253] on button "Guardar igualmente." at bounding box center [198, 258] width 90 height 14
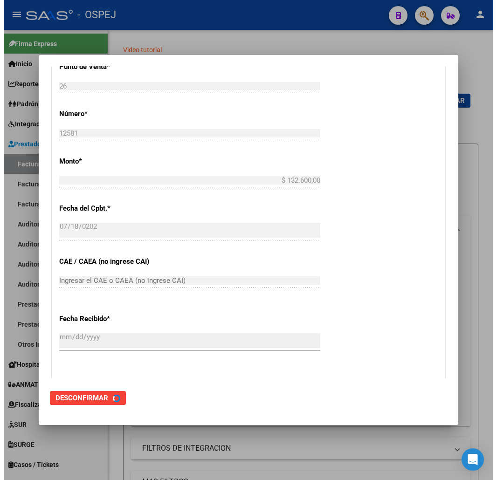
scroll to position [0, 0]
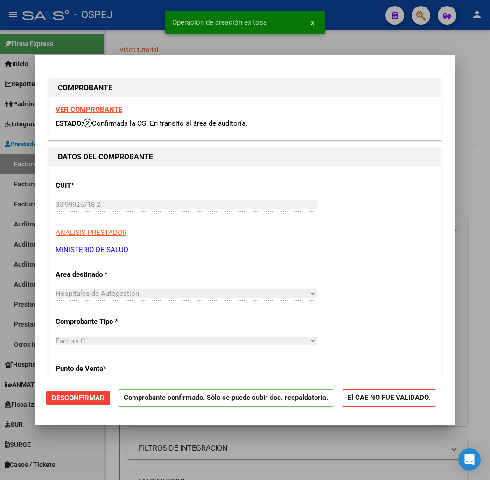
click at [140, 38] on div at bounding box center [245, 240] width 490 height 480
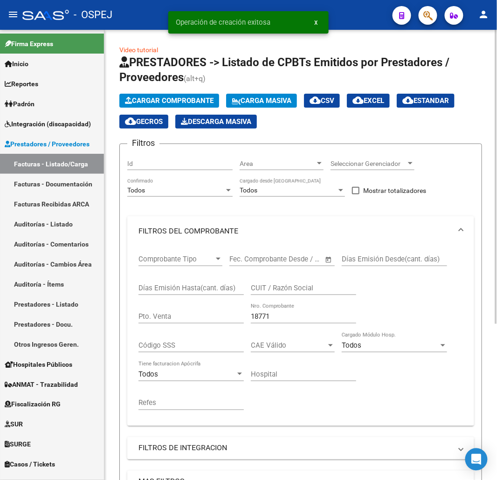
click at [175, 99] on span "Cargar Comprobante" at bounding box center [169, 101] width 89 height 8
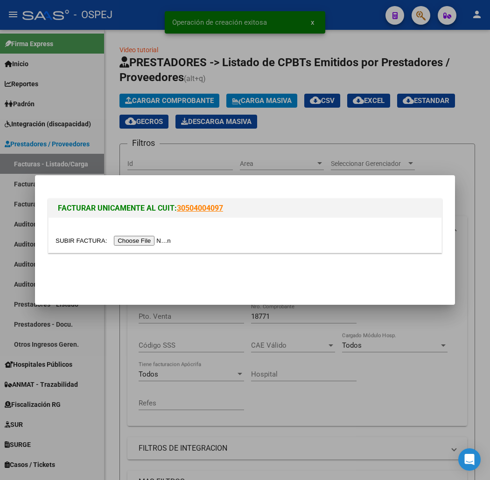
click at [179, 82] on div at bounding box center [245, 240] width 490 height 480
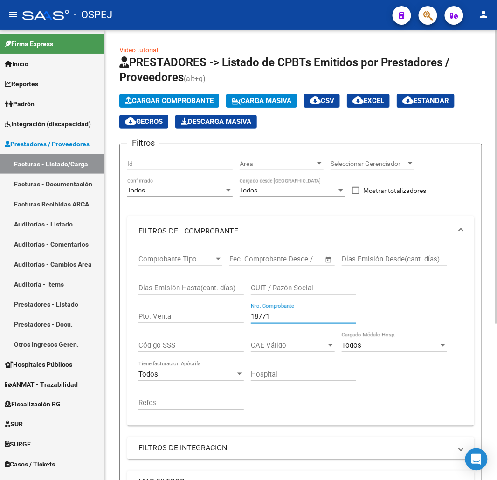
click at [304, 318] on input "18771" at bounding box center [303, 316] width 105 height 8
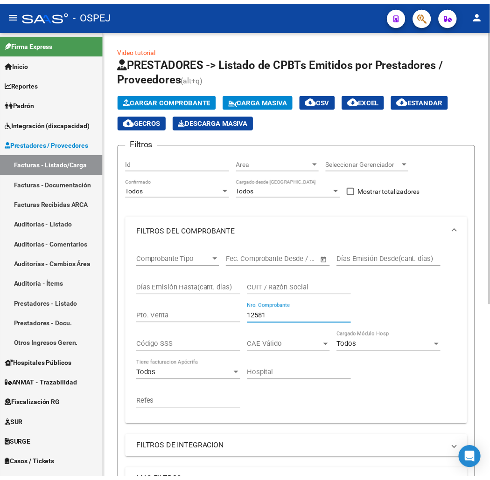
scroll to position [286, 0]
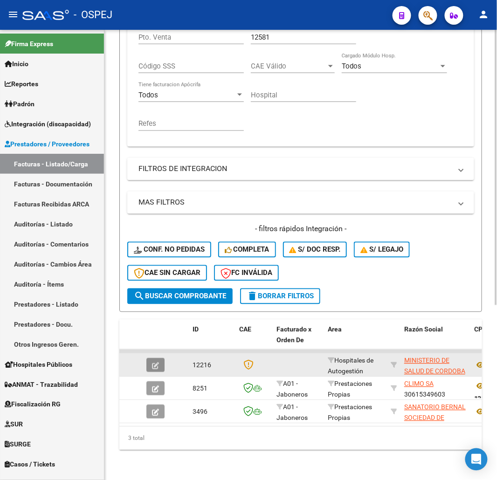
click at [155, 363] on icon "button" at bounding box center [155, 366] width 7 height 7
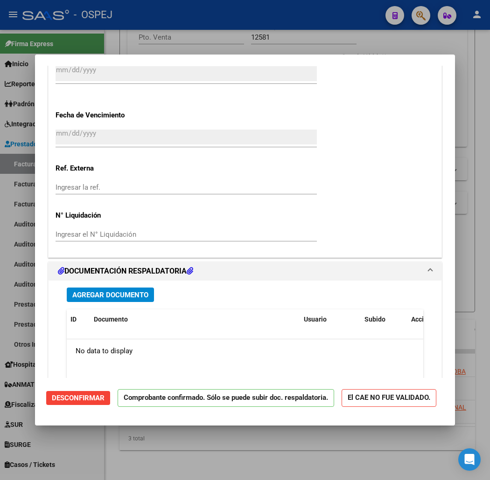
scroll to position [725, 0]
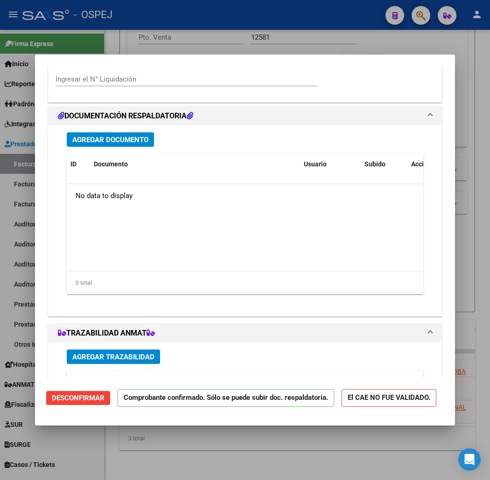
click at [111, 140] on span "Agregar Documento" at bounding box center [110, 140] width 76 height 8
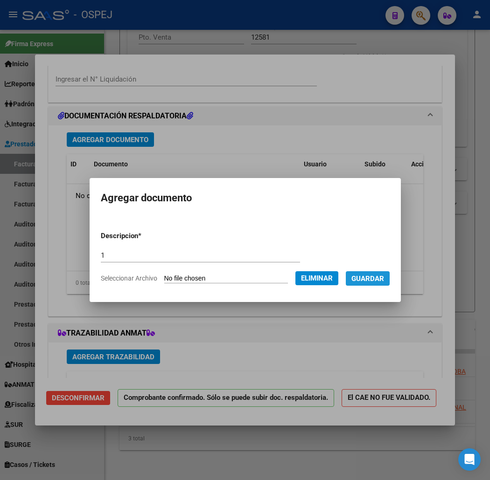
click at [368, 280] on span "Guardar" at bounding box center [367, 279] width 33 height 8
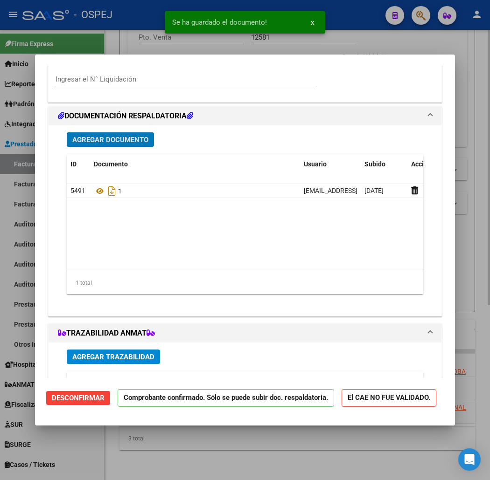
click at [136, 33] on div at bounding box center [245, 240] width 490 height 480
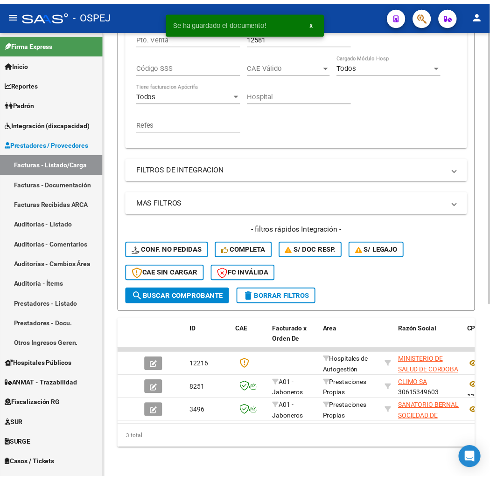
scroll to position [27, 0]
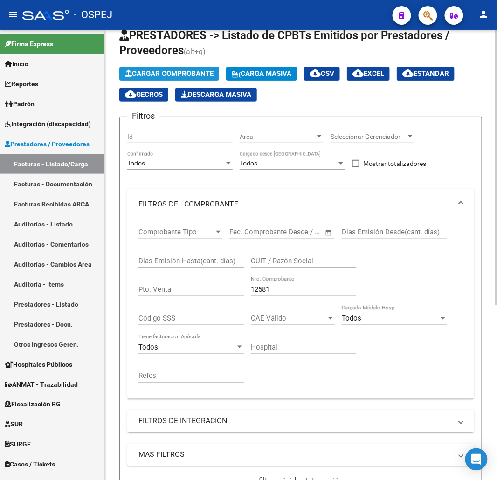
click at [190, 69] on span "Cargar Comprobante" at bounding box center [169, 73] width 89 height 8
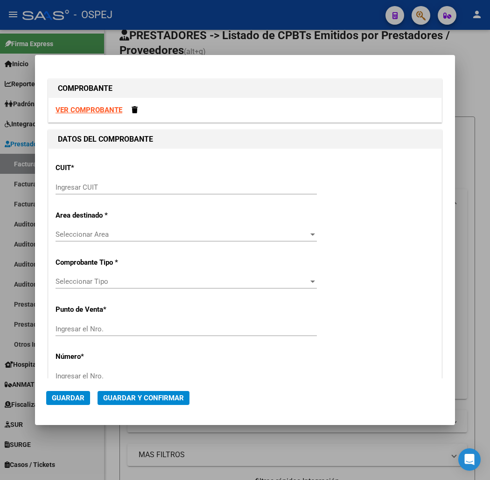
drag, startPoint x: 100, startPoint y: 192, endPoint x: 106, endPoint y: 188, distance: 7.1
click at [101, 191] on div "Ingresar CUIT" at bounding box center [185, 187] width 261 height 14
click at [106, 188] on input "Ingresar CUIT" at bounding box center [185, 187] width 261 height 8
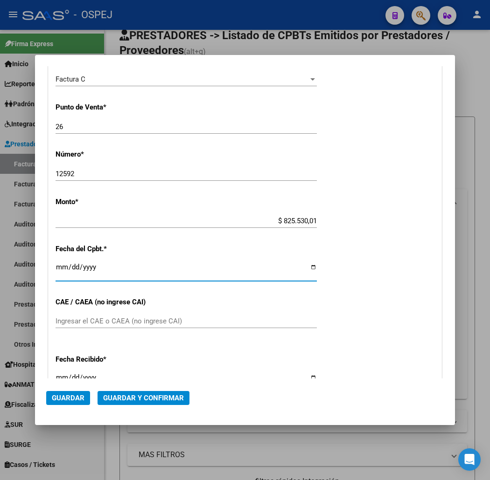
scroll to position [233, 0]
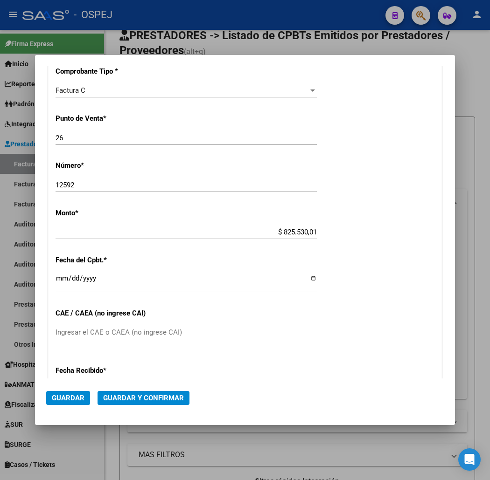
click at [148, 407] on mat-dialog-actions "Guardar Guardar y Confirmar" at bounding box center [244, 396] width 397 height 35
click at [148, 400] on span "Guardar y Confirmar" at bounding box center [143, 398] width 81 height 8
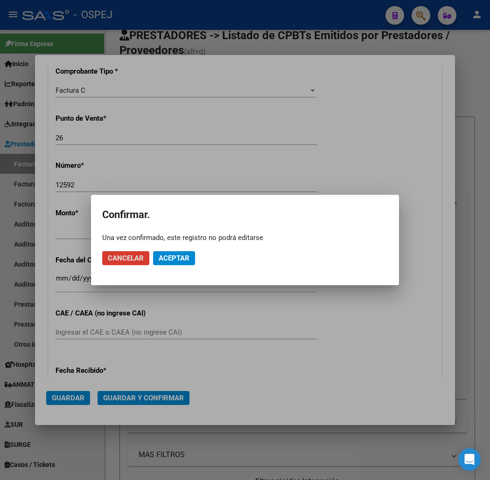
click at [173, 263] on button "Aceptar" at bounding box center [174, 258] width 42 height 14
click at [173, 263] on button "Guardar igualmente." at bounding box center [198, 258] width 90 height 14
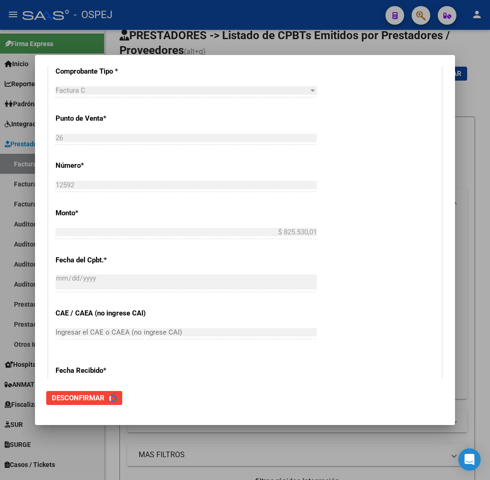
scroll to position [0, 0]
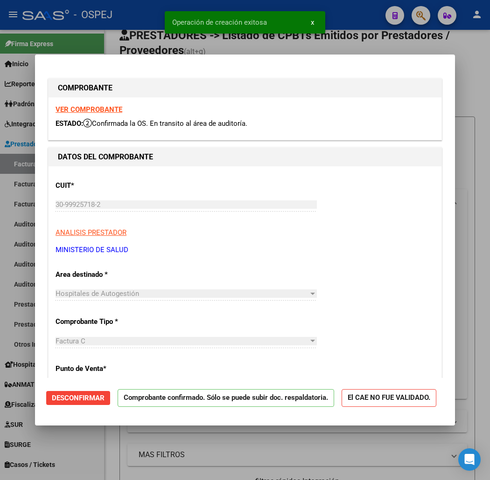
click at [155, 40] on div "Operación de creación exitosa x" at bounding box center [244, 22] width 183 height 45
click at [149, 53] on div at bounding box center [245, 240] width 490 height 480
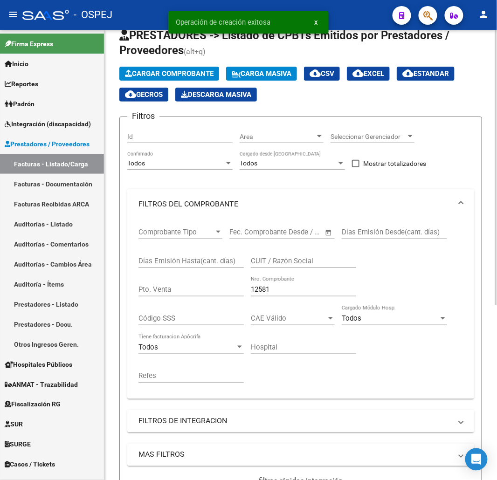
click at [171, 67] on button "Cargar Comprobante" at bounding box center [169, 74] width 100 height 14
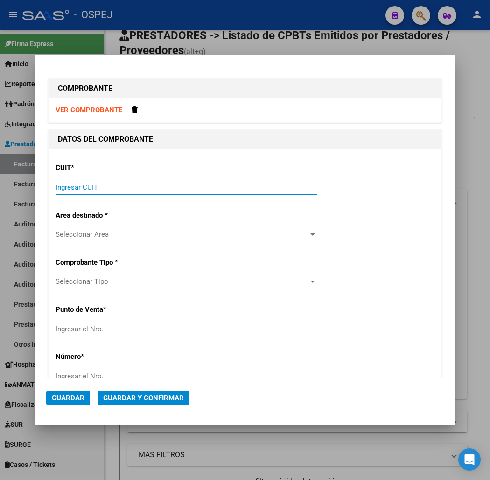
click at [203, 188] on input "Ingresar CUIT" at bounding box center [185, 187] width 261 height 8
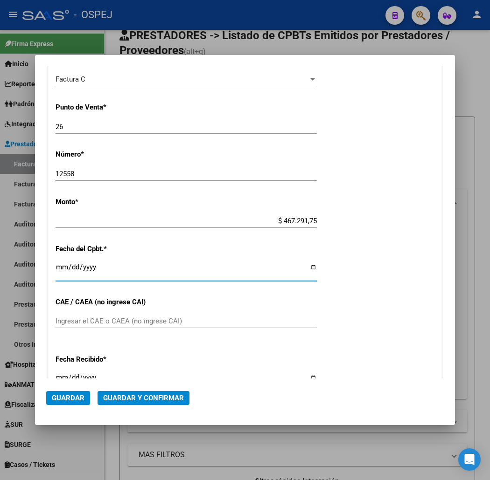
scroll to position [233, 0]
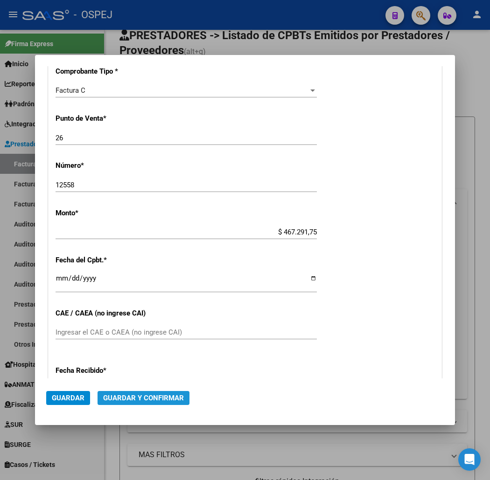
click at [136, 401] on span "Guardar y Confirmar" at bounding box center [143, 398] width 81 height 8
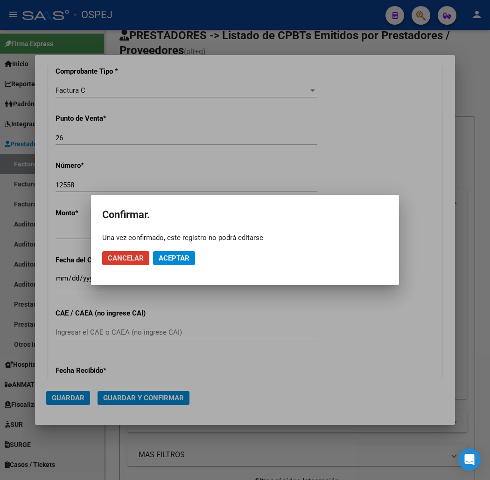
click at [178, 259] on span "Aceptar" at bounding box center [174, 258] width 31 height 8
click at [176, 259] on span "Guardar igualmente." at bounding box center [198, 258] width 79 height 8
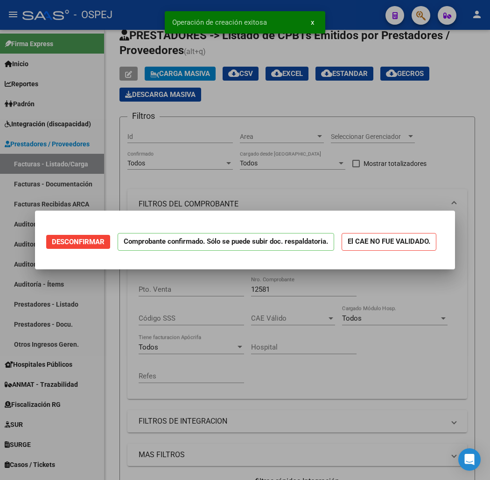
scroll to position [0, 0]
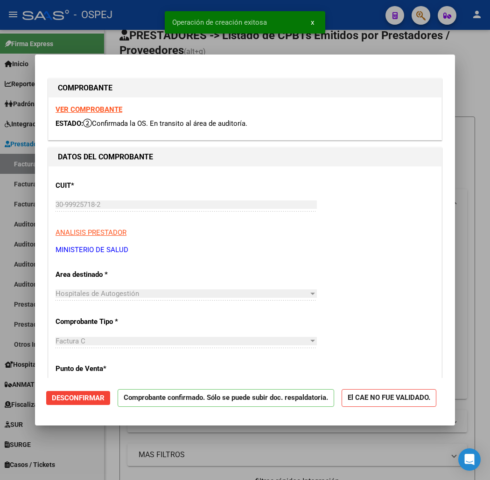
click at [154, 43] on div "Operación de creación exitosa x" at bounding box center [244, 22] width 183 height 45
click at [138, 45] on div at bounding box center [245, 240] width 490 height 480
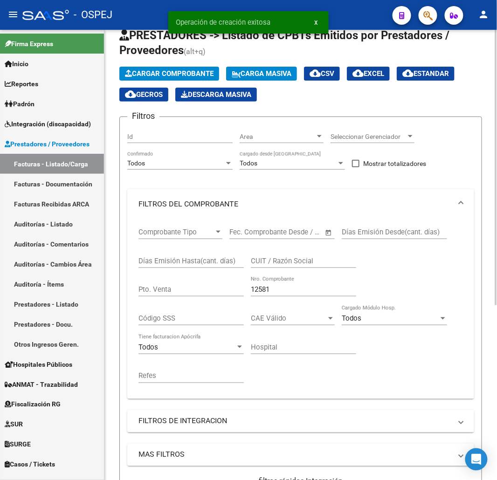
click at [160, 68] on button "Cargar Comprobante" at bounding box center [169, 74] width 100 height 14
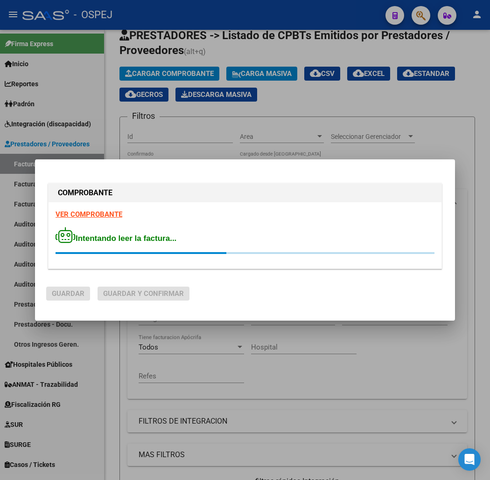
click at [268, 209] on div "VER COMPROBANTE Intentando leer la factura..." at bounding box center [244, 235] width 393 height 66
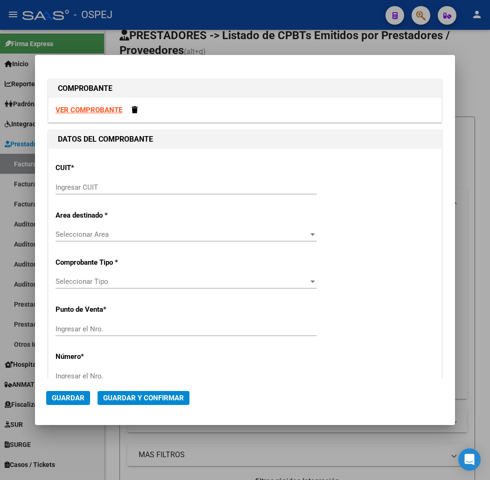
click at [287, 178] on div "CUIT * Ingresar CUIT" at bounding box center [244, 179] width 379 height 47
click at [296, 189] on input "Ingresar CUIT" at bounding box center [185, 187] width 261 height 8
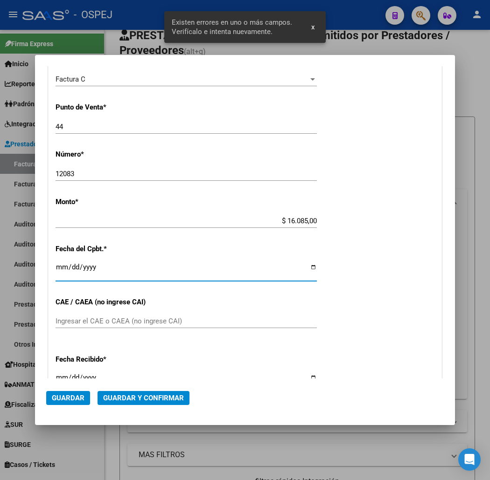
scroll to position [233, 0]
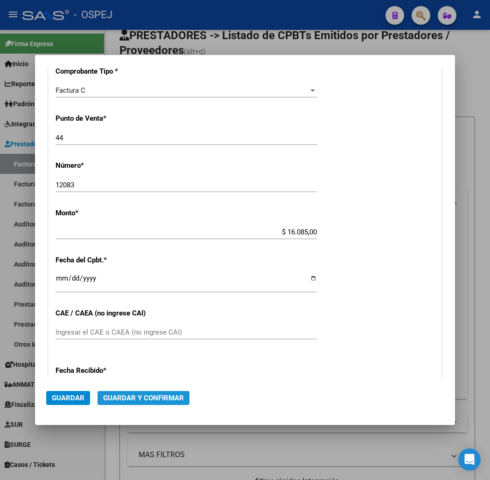
click at [127, 398] on span "Guardar y Confirmar" at bounding box center [143, 398] width 81 height 8
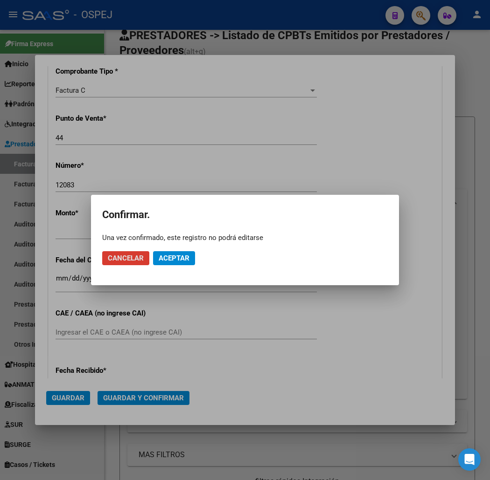
click at [181, 253] on button "Aceptar" at bounding box center [174, 258] width 42 height 14
click at [180, 254] on span "Guardar igualmente." at bounding box center [198, 258] width 79 height 8
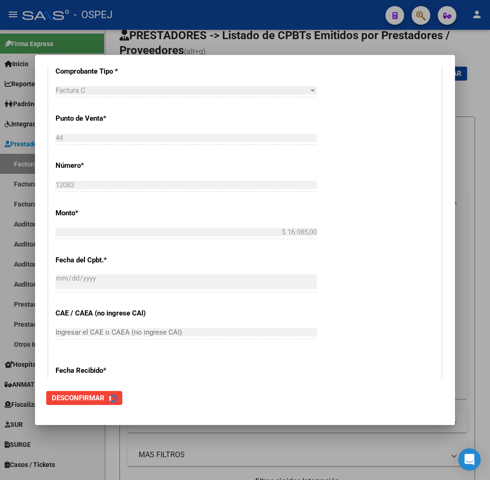
scroll to position [0, 0]
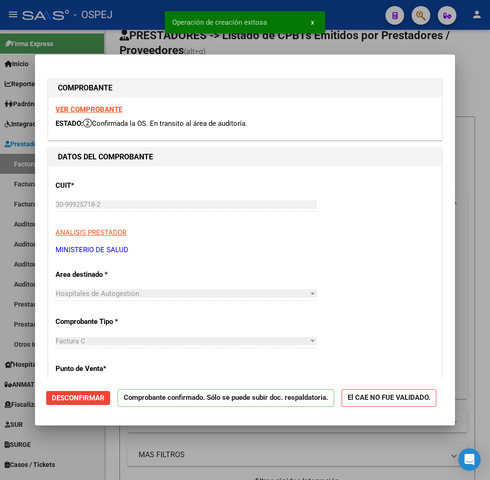
click at [135, 29] on div at bounding box center [245, 240] width 490 height 480
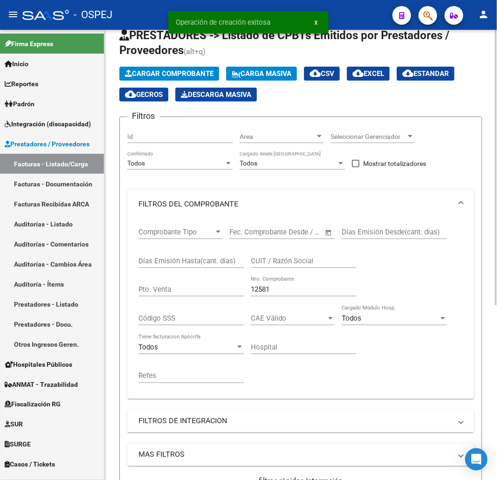
click at [182, 72] on span "Cargar Comprobante" at bounding box center [169, 73] width 89 height 8
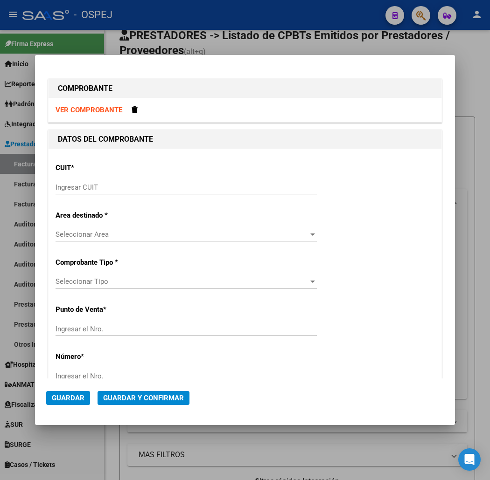
click at [281, 194] on div "Ingresar CUIT" at bounding box center [185, 191] width 261 height 23
click at [285, 188] on input "Ingresar CUIT" at bounding box center [185, 187] width 261 height 8
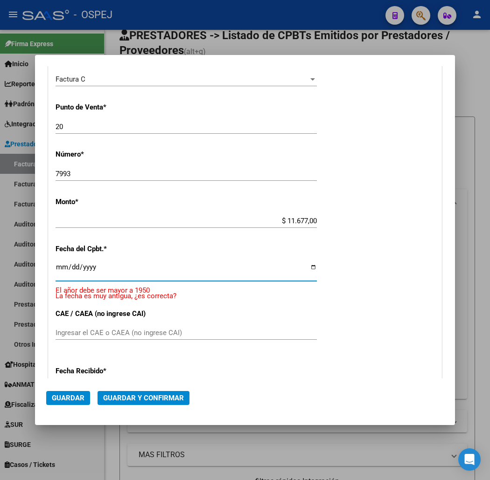
scroll to position [233, 0]
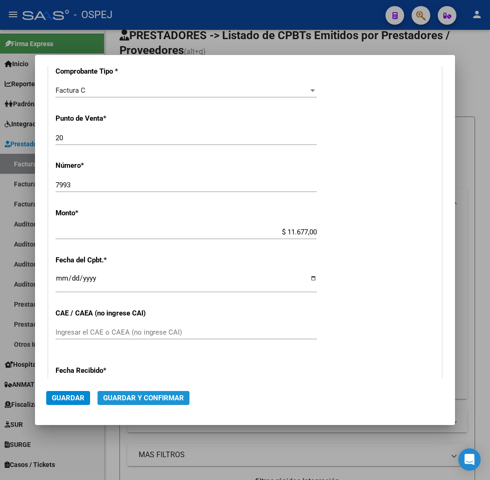
click at [149, 391] on button "Guardar y Confirmar" at bounding box center [143, 398] width 92 height 14
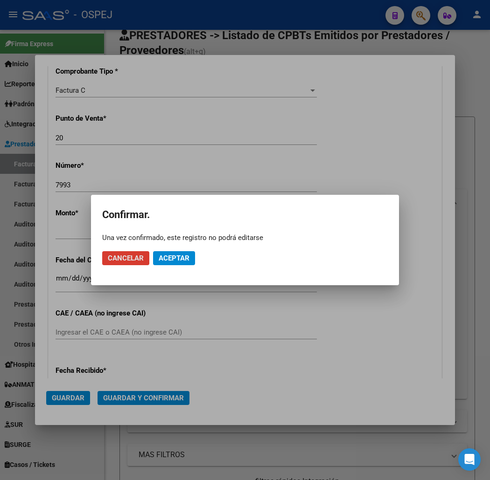
click at [164, 263] on button "Aceptar" at bounding box center [174, 258] width 42 height 14
click at [164, 263] on button "Guardar igualmente." at bounding box center [198, 258] width 90 height 14
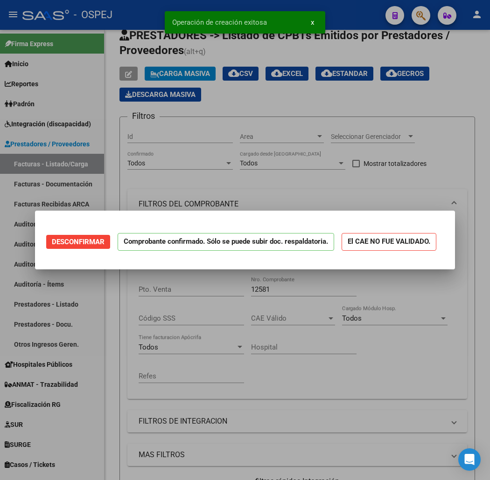
scroll to position [0, 0]
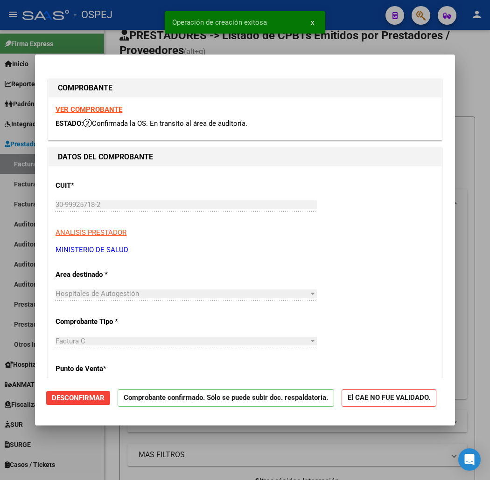
click at [117, 40] on div at bounding box center [245, 240] width 490 height 480
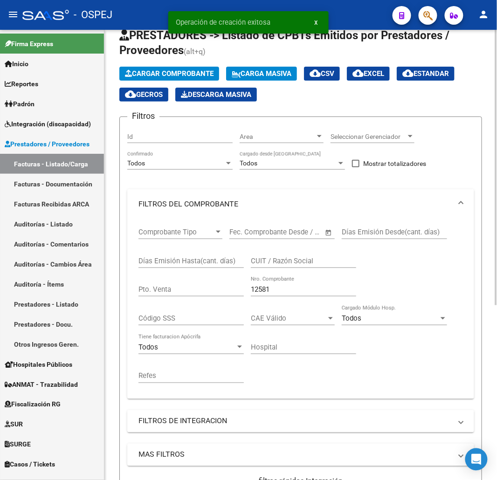
click at [173, 75] on span "Cargar Comprobante" at bounding box center [169, 73] width 89 height 8
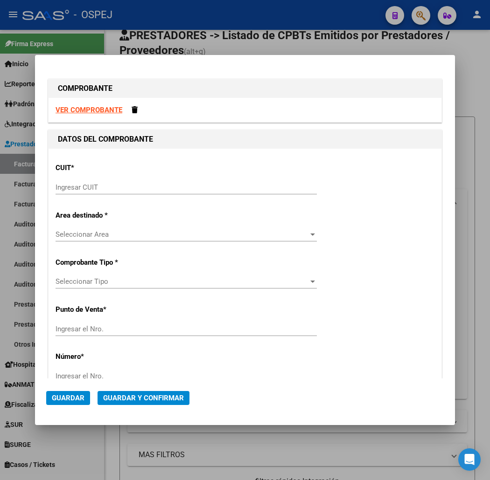
click at [287, 192] on div "Ingresar CUIT" at bounding box center [185, 187] width 261 height 14
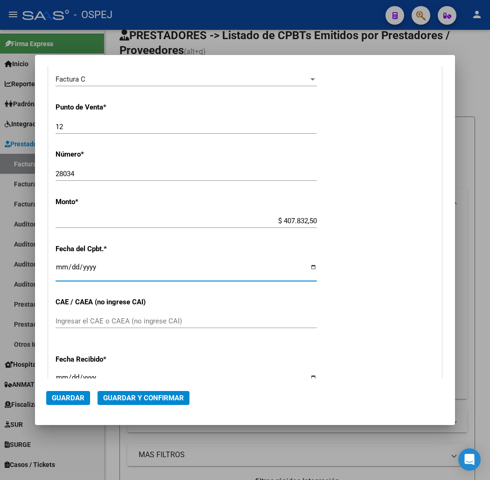
scroll to position [233, 0]
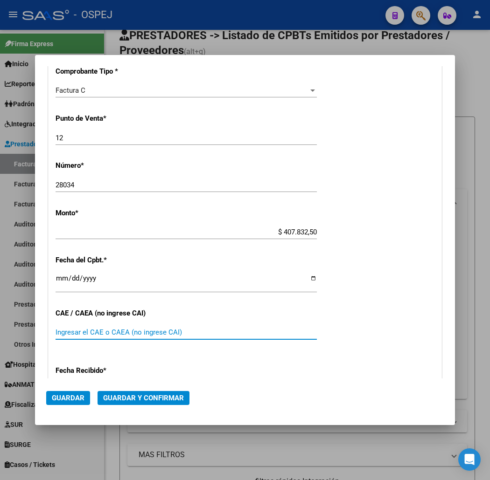
click at [138, 390] on mat-dialog-actions "Guardar Guardar y Confirmar" at bounding box center [244, 396] width 397 height 35
click at [137, 394] on span "Guardar y Confirmar" at bounding box center [143, 398] width 81 height 8
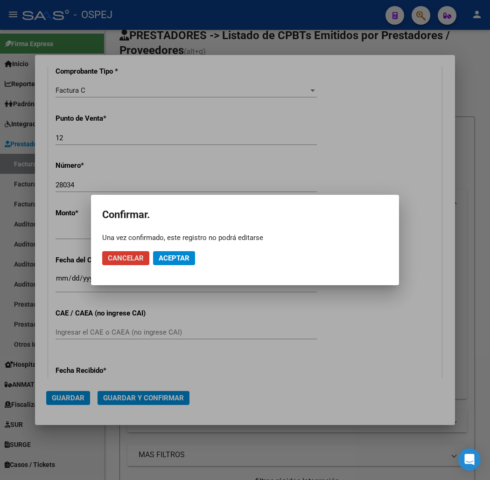
click at [184, 266] on mat-dialog-actions "Cancelar Aceptar" at bounding box center [244, 258] width 285 height 32
click at [184, 260] on span "Aceptar" at bounding box center [174, 258] width 31 height 8
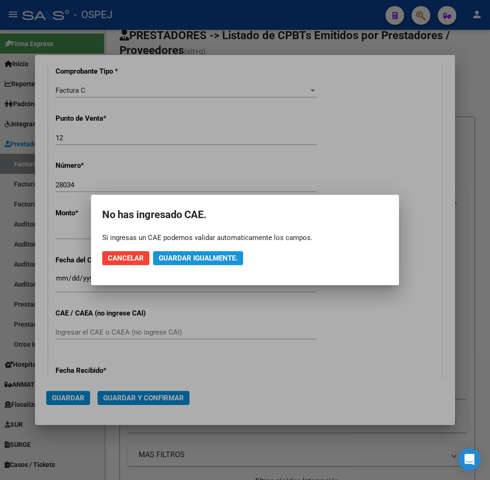
click at [184, 260] on span "Guardar igualmente." at bounding box center [198, 258] width 79 height 8
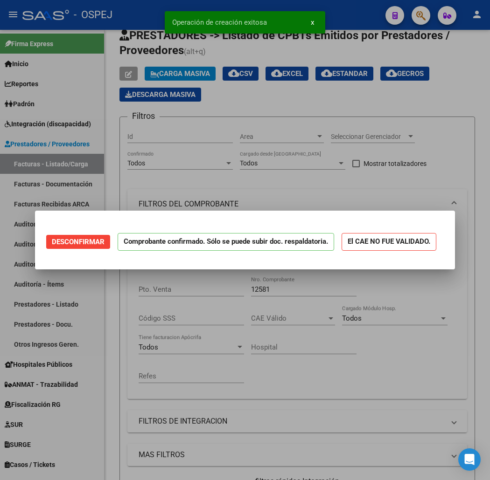
scroll to position [0, 0]
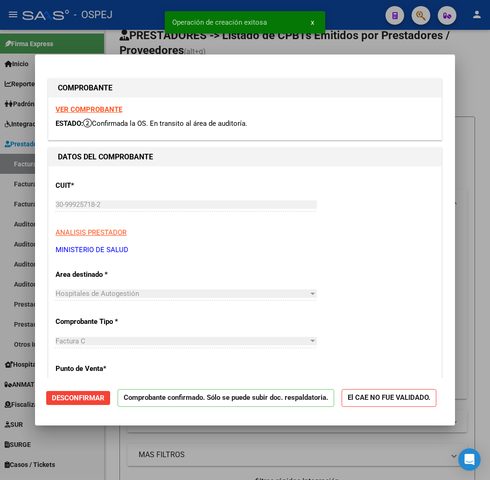
click at [43, 35] on div at bounding box center [245, 240] width 490 height 480
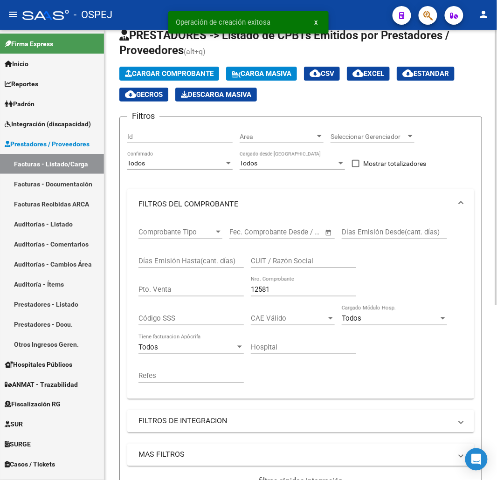
click at [194, 73] on span "Cargar Comprobante" at bounding box center [169, 73] width 89 height 8
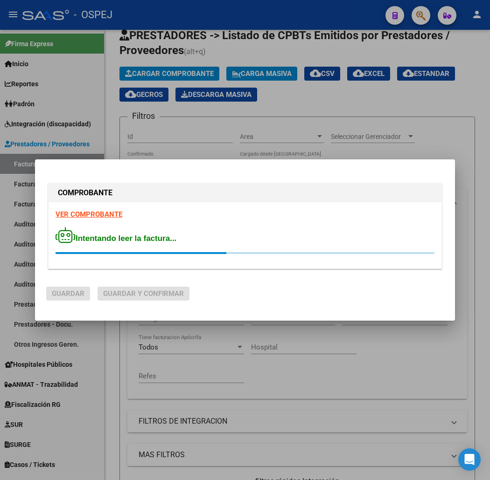
click at [248, 230] on div "Intentando leer la factura..." at bounding box center [244, 240] width 379 height 27
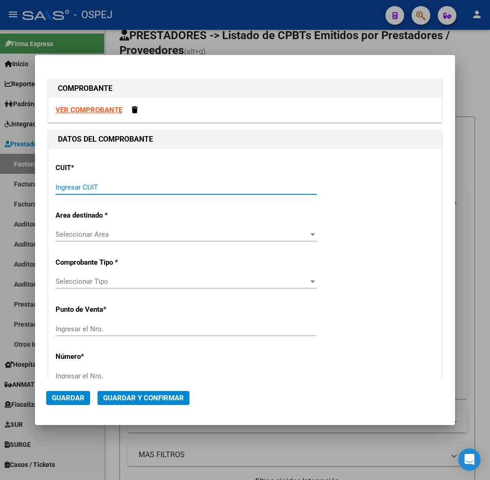
click at [192, 184] on input "Ingresar CUIT" at bounding box center [185, 187] width 261 height 8
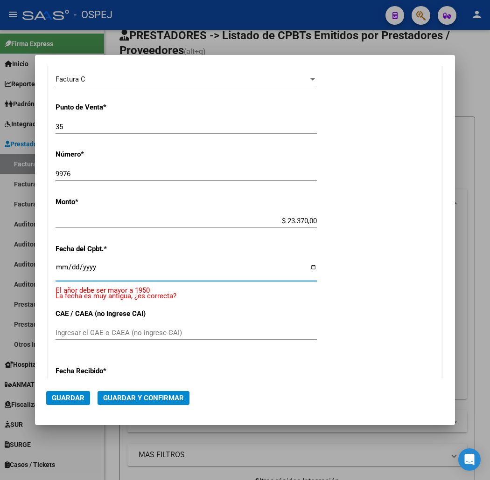
scroll to position [233, 0]
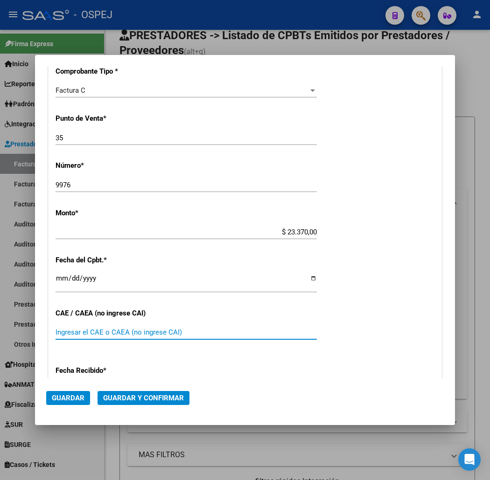
click at [152, 388] on mat-dialog-actions "Guardar Guardar y Confirmar" at bounding box center [244, 396] width 397 height 35
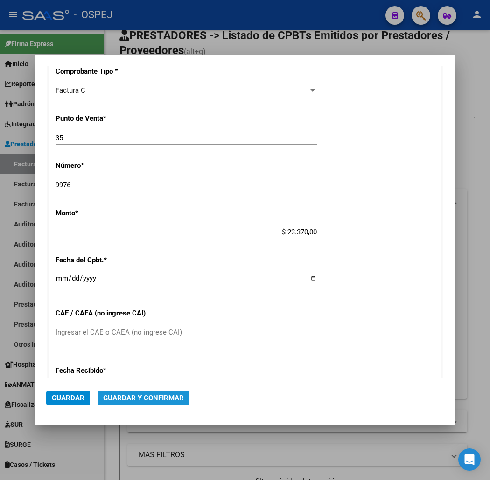
click at [155, 403] on button "Guardar y Confirmar" at bounding box center [143, 398] width 92 height 14
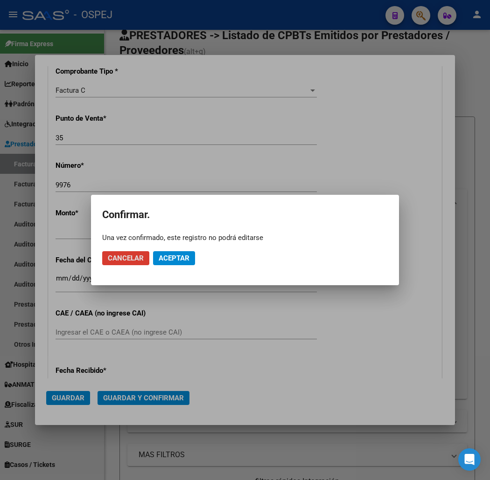
click at [180, 258] on span "Aceptar" at bounding box center [174, 258] width 31 height 8
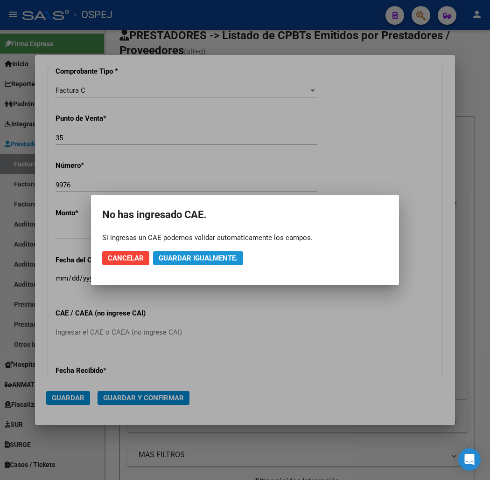
click at [181, 257] on span "Guardar igualmente." at bounding box center [198, 258] width 79 height 8
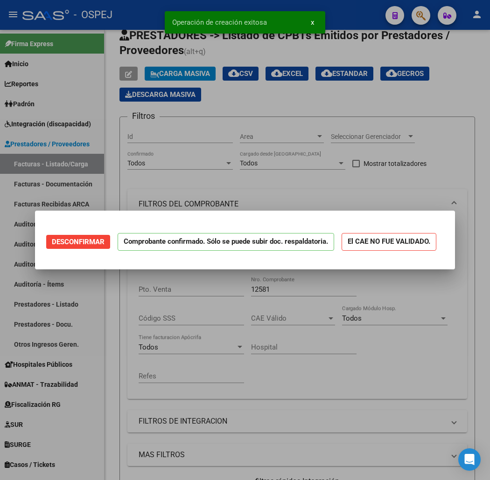
scroll to position [0, 0]
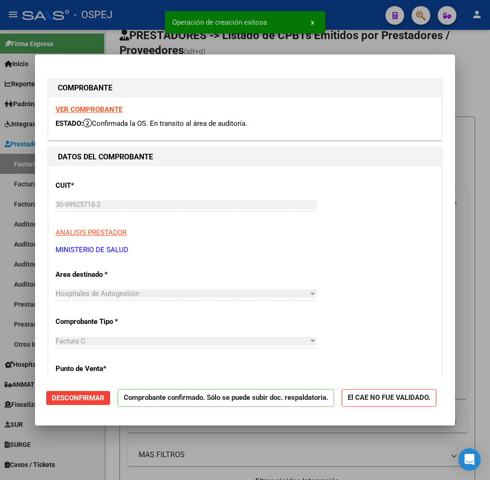
click at [117, 35] on div at bounding box center [245, 240] width 490 height 480
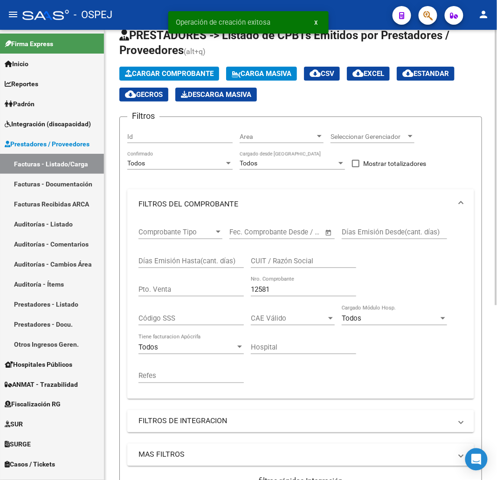
click at [162, 76] on span "Cargar Comprobante" at bounding box center [169, 73] width 89 height 8
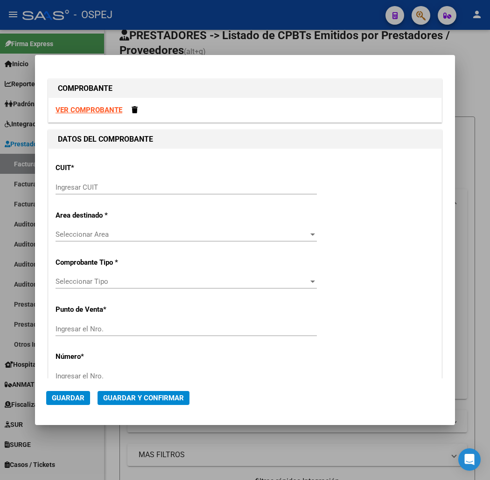
drag, startPoint x: 148, startPoint y: 194, endPoint x: 151, endPoint y: 187, distance: 7.5
click at [148, 193] on div "Ingresar CUIT" at bounding box center [185, 187] width 261 height 14
click at [151, 187] on input "Ingresar CUIT" at bounding box center [185, 187] width 261 height 8
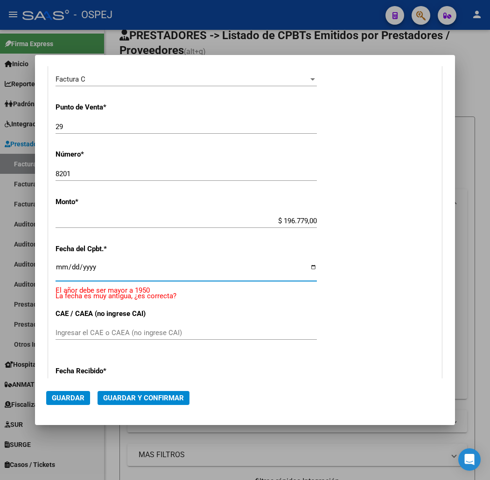
scroll to position [233, 0]
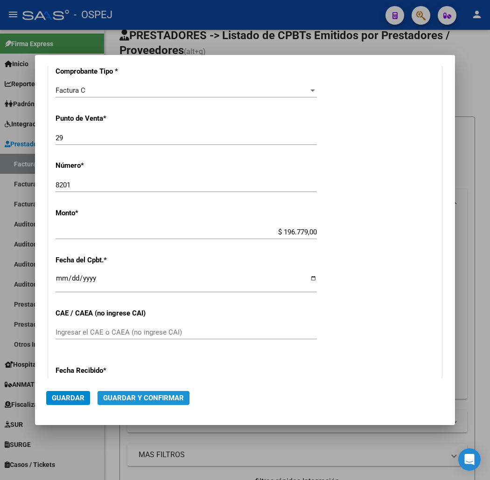
click at [152, 395] on span "Guardar y Confirmar" at bounding box center [143, 398] width 81 height 8
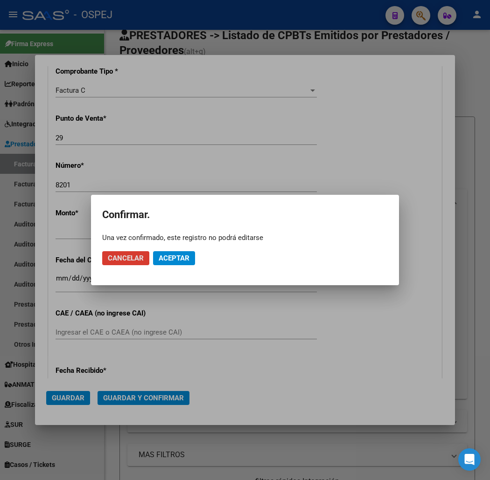
click at [160, 264] on button "Aceptar" at bounding box center [174, 258] width 42 height 14
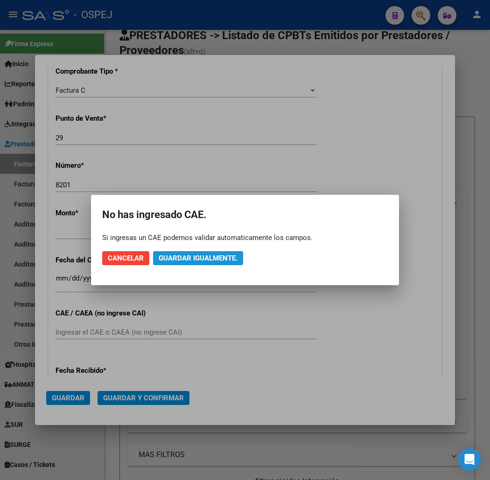
click at [171, 258] on span "Guardar igualmente." at bounding box center [198, 258] width 79 height 8
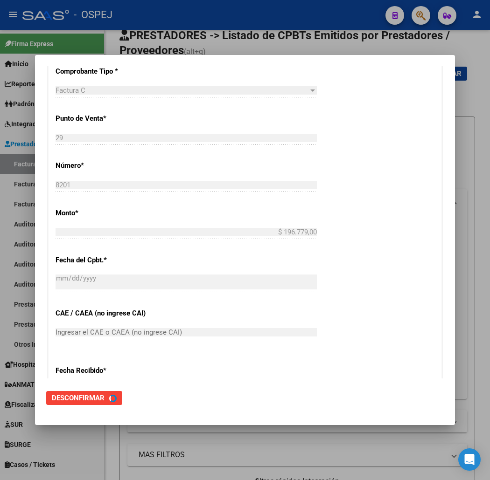
scroll to position [0, 0]
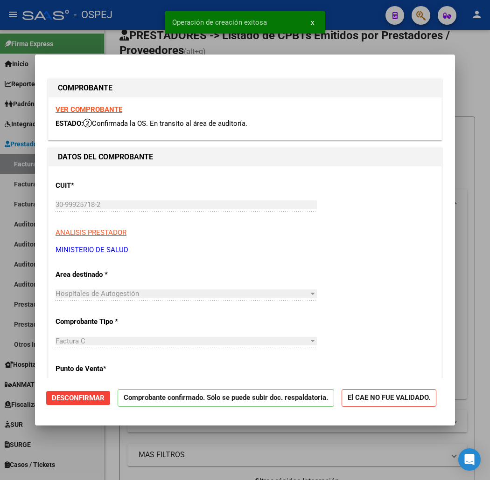
click at [118, 34] on div at bounding box center [245, 240] width 490 height 480
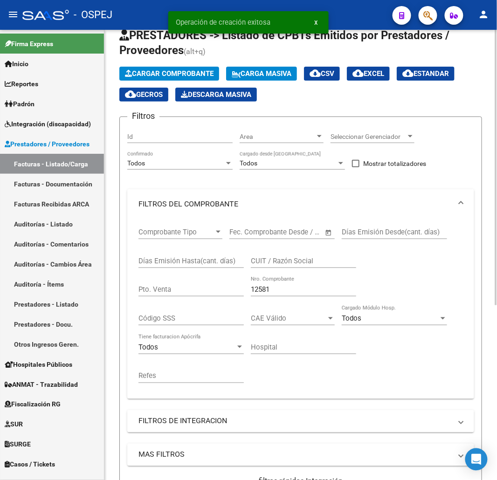
click at [178, 76] on span "Cargar Comprobante" at bounding box center [169, 73] width 89 height 8
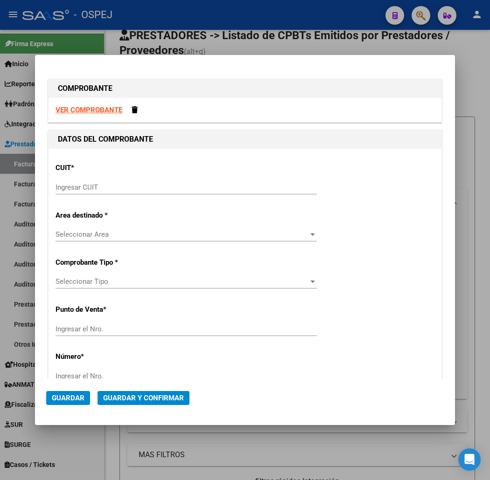
click at [186, 193] on div "Ingresar CUIT" at bounding box center [185, 187] width 261 height 14
click at [192, 188] on input "Ingresar CUIT" at bounding box center [185, 187] width 261 height 8
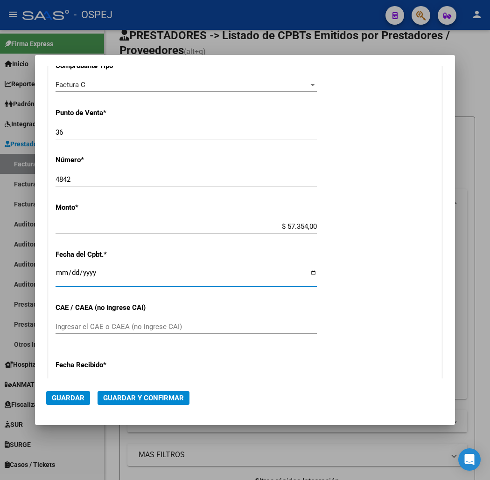
scroll to position [233, 0]
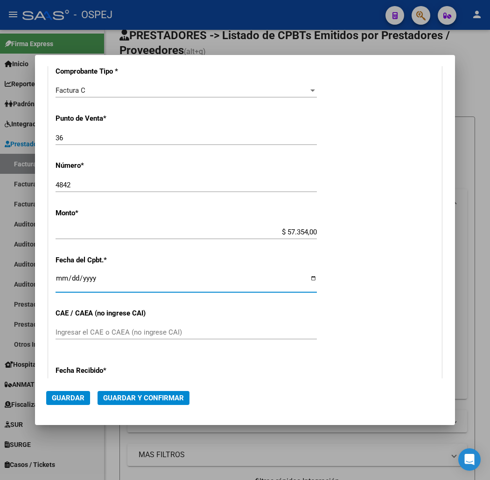
click at [141, 394] on span "Guardar y Confirmar" at bounding box center [143, 398] width 81 height 8
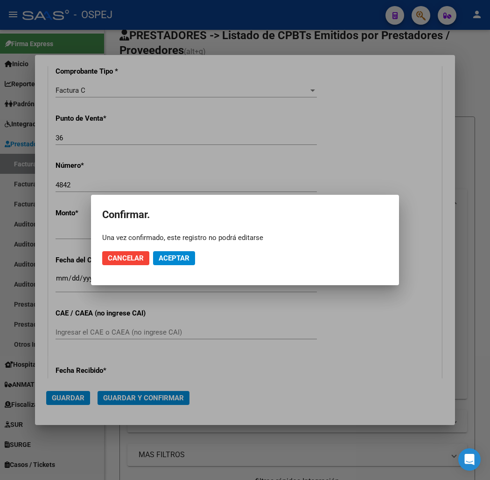
click at [184, 267] on mat-dialog-actions "Cancelar Aceptar" at bounding box center [244, 258] width 285 height 32
click at [184, 259] on span "Aceptar" at bounding box center [174, 258] width 31 height 8
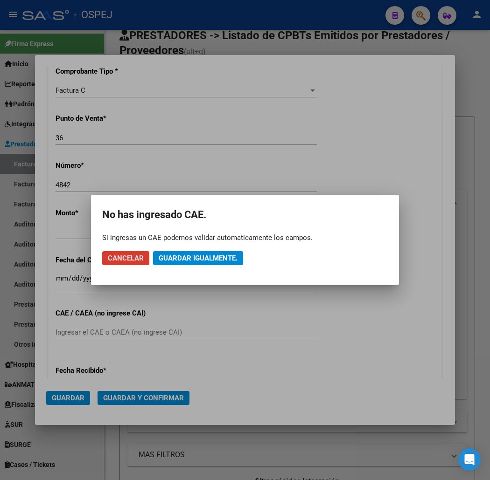
click at [184, 259] on span "Guardar igualmente." at bounding box center [198, 258] width 79 height 8
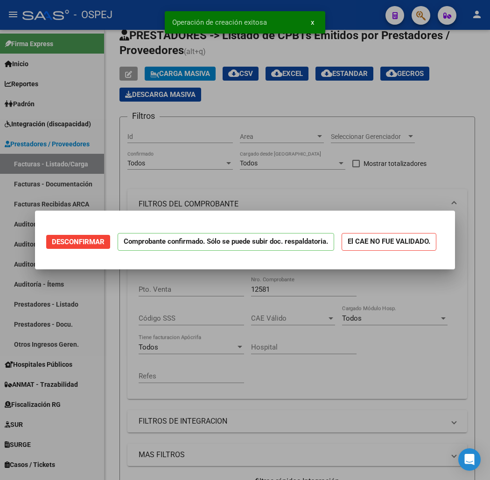
scroll to position [0, 0]
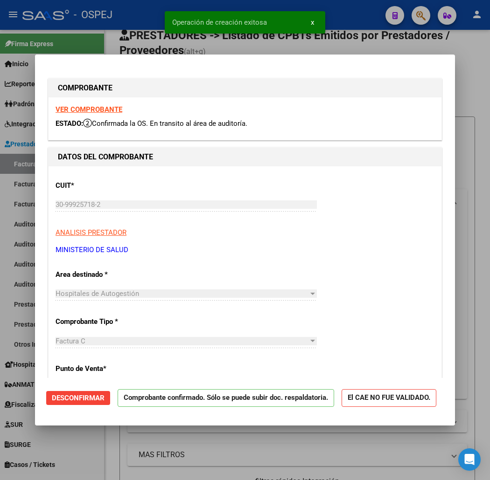
click at [197, 40] on div "Operación de creación exitosa x" at bounding box center [244, 22] width 183 height 45
click at [123, 37] on div at bounding box center [245, 240] width 490 height 480
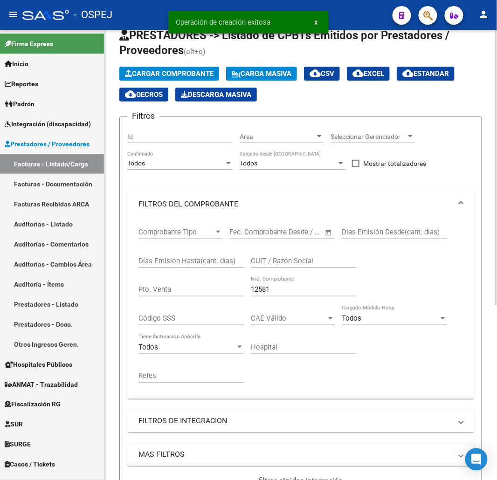
click at [180, 71] on span "Cargar Comprobante" at bounding box center [169, 73] width 89 height 8
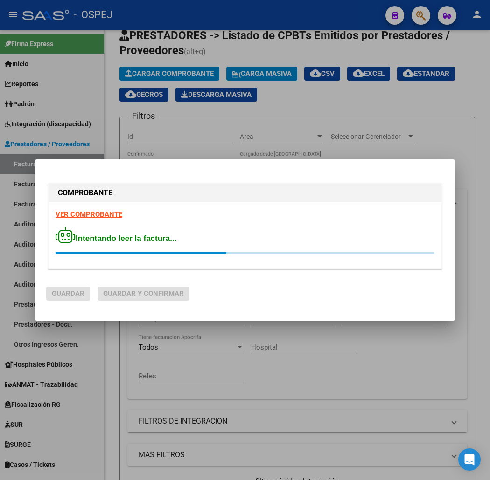
click at [334, 217] on div "VER COMPROBANTE Intentando leer la factura..." at bounding box center [244, 235] width 393 height 66
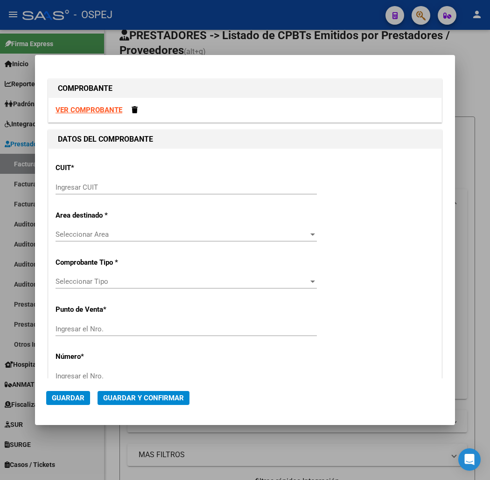
click at [187, 190] on input "Ingresar CUIT" at bounding box center [185, 187] width 261 height 8
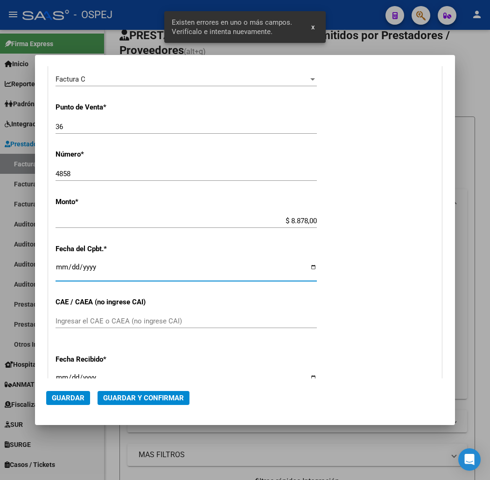
scroll to position [233, 0]
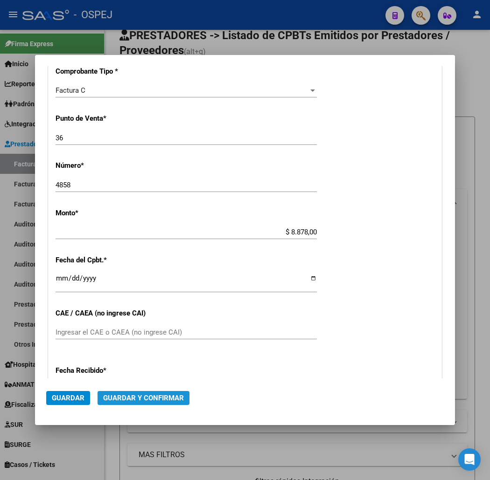
click at [152, 403] on button "Guardar y Confirmar" at bounding box center [143, 398] width 92 height 14
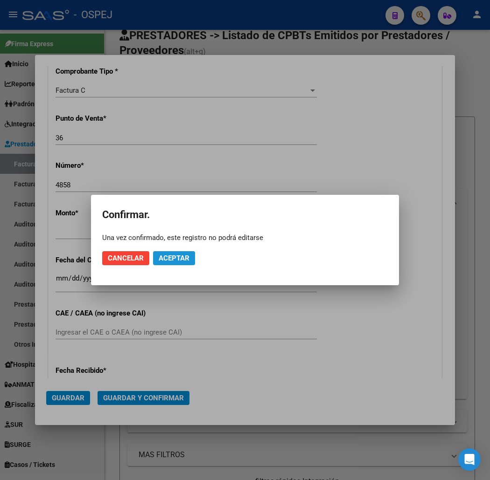
click at [185, 261] on span "Aceptar" at bounding box center [174, 258] width 31 height 8
click at [214, 260] on span "Guardar igualmente." at bounding box center [198, 258] width 79 height 8
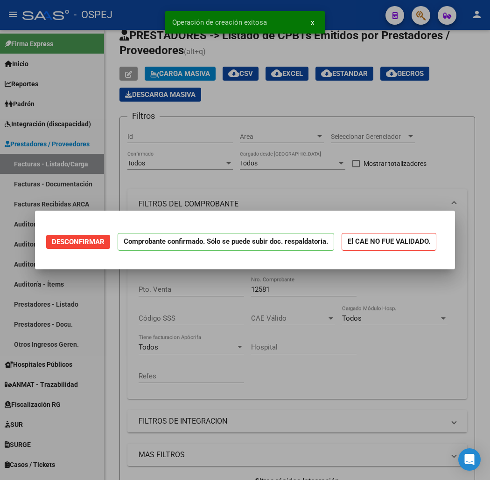
scroll to position [0, 0]
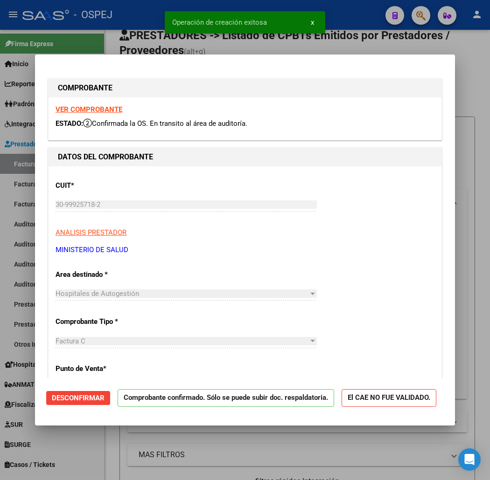
click at [103, 34] on div at bounding box center [245, 240] width 490 height 480
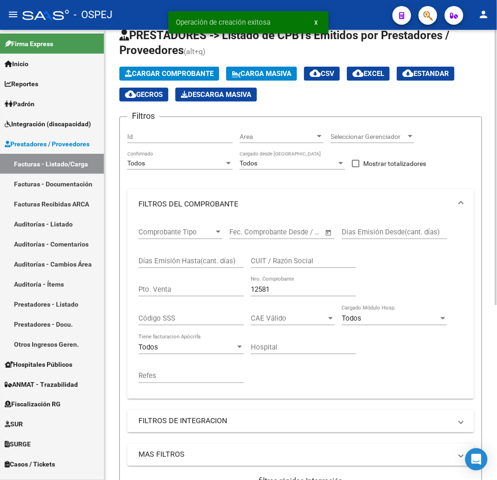
click at [166, 67] on button "Cargar Comprobante" at bounding box center [169, 74] width 100 height 14
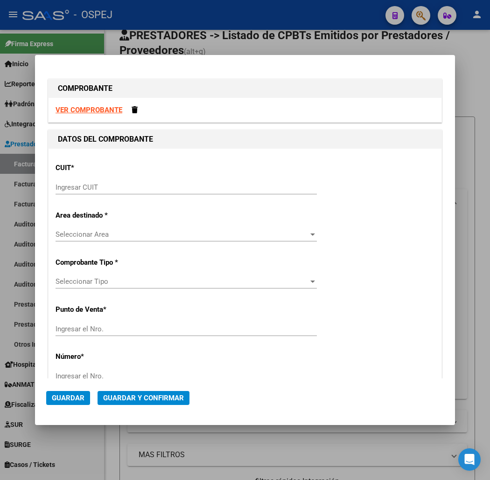
click at [103, 190] on input "Ingresar CUIT" at bounding box center [185, 187] width 261 height 8
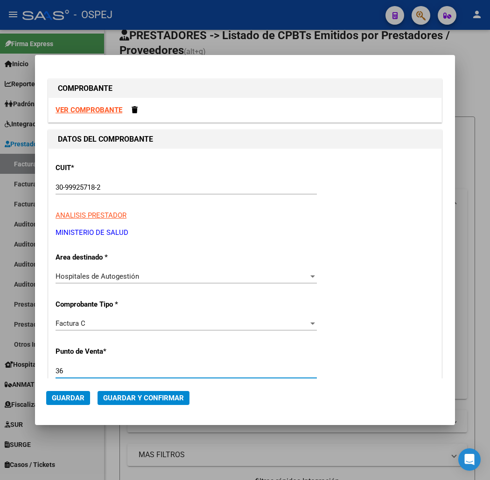
scroll to position [196, 0]
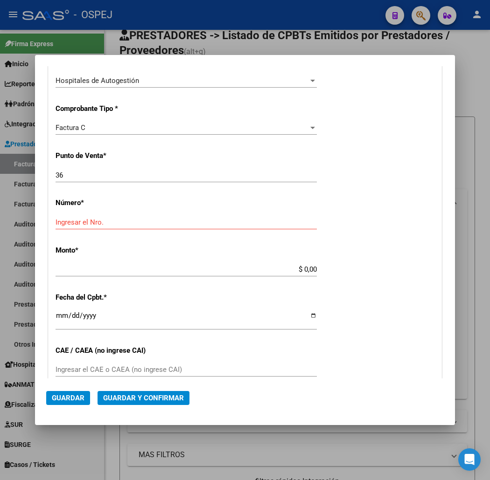
click at [76, 183] on div "36 Ingresar el Nro." at bounding box center [185, 179] width 261 height 23
click at [73, 175] on input "36" at bounding box center [185, 175] width 261 height 8
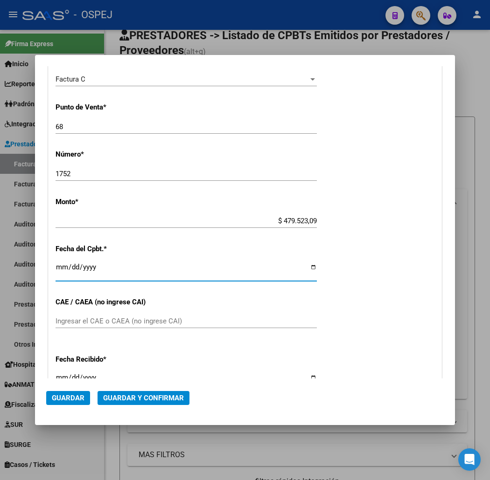
scroll to position [233, 0]
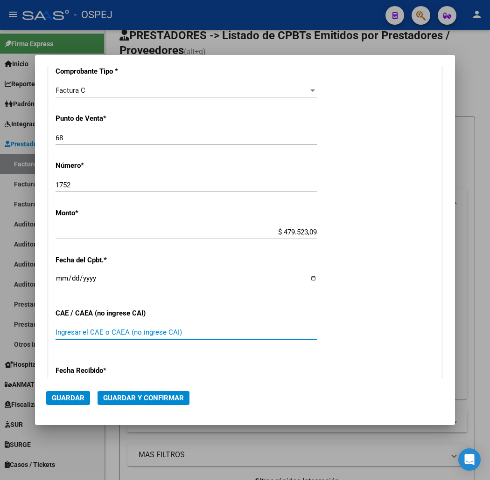
click at [122, 394] on span "Guardar y Confirmar" at bounding box center [143, 398] width 81 height 8
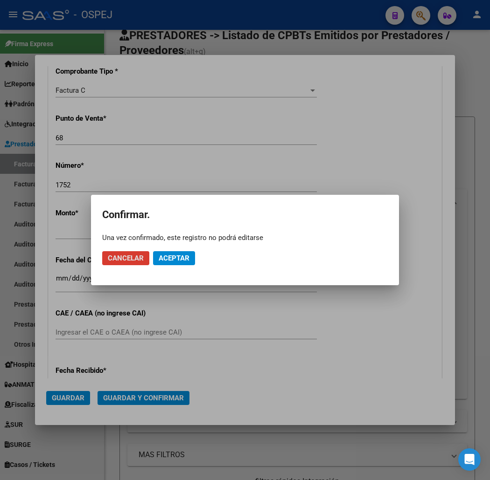
click at [169, 257] on span "Aceptar" at bounding box center [174, 258] width 31 height 8
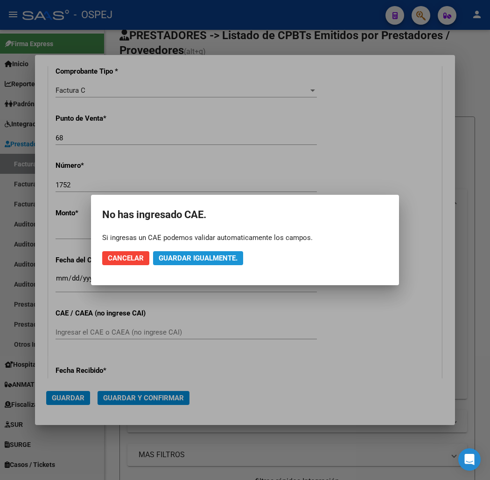
click at [169, 257] on span "Guardar igualmente." at bounding box center [198, 258] width 79 height 8
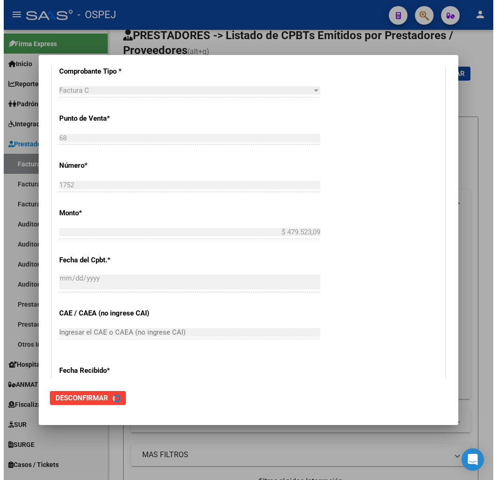
scroll to position [0, 0]
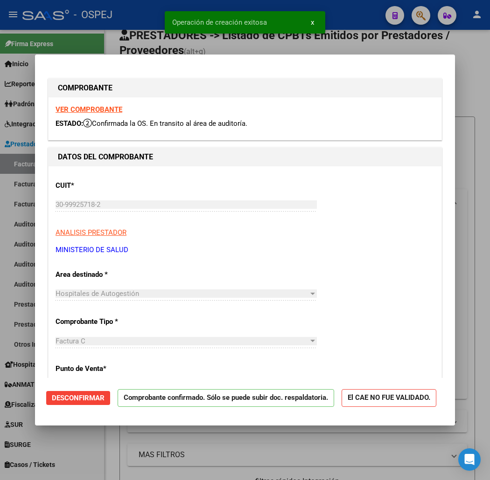
click at [117, 34] on div at bounding box center [245, 240] width 490 height 480
